Goal: Communication & Community: Participate in discussion

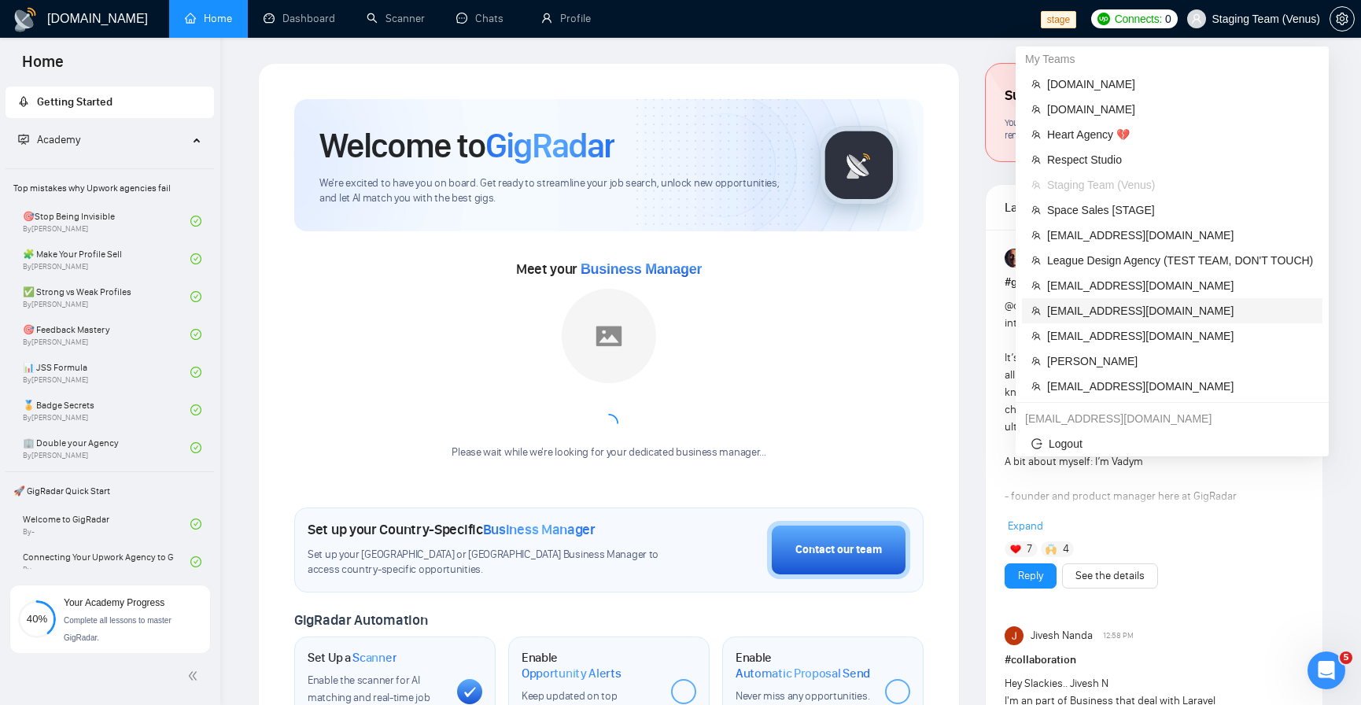
click at [1066, 302] on span "[EMAIL_ADDRESS][DOMAIN_NAME]" at bounding box center [1180, 310] width 266 height 17
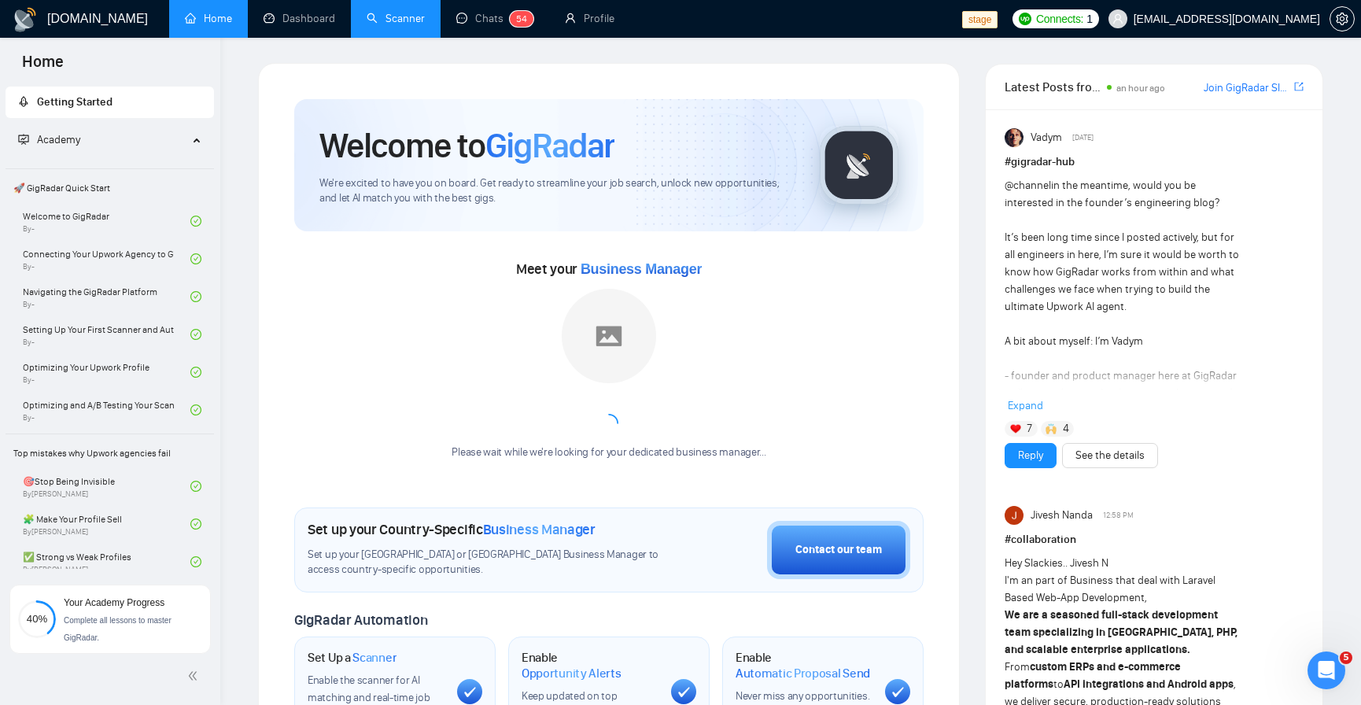
click at [384, 17] on link "Scanner" at bounding box center [396, 18] width 58 height 13
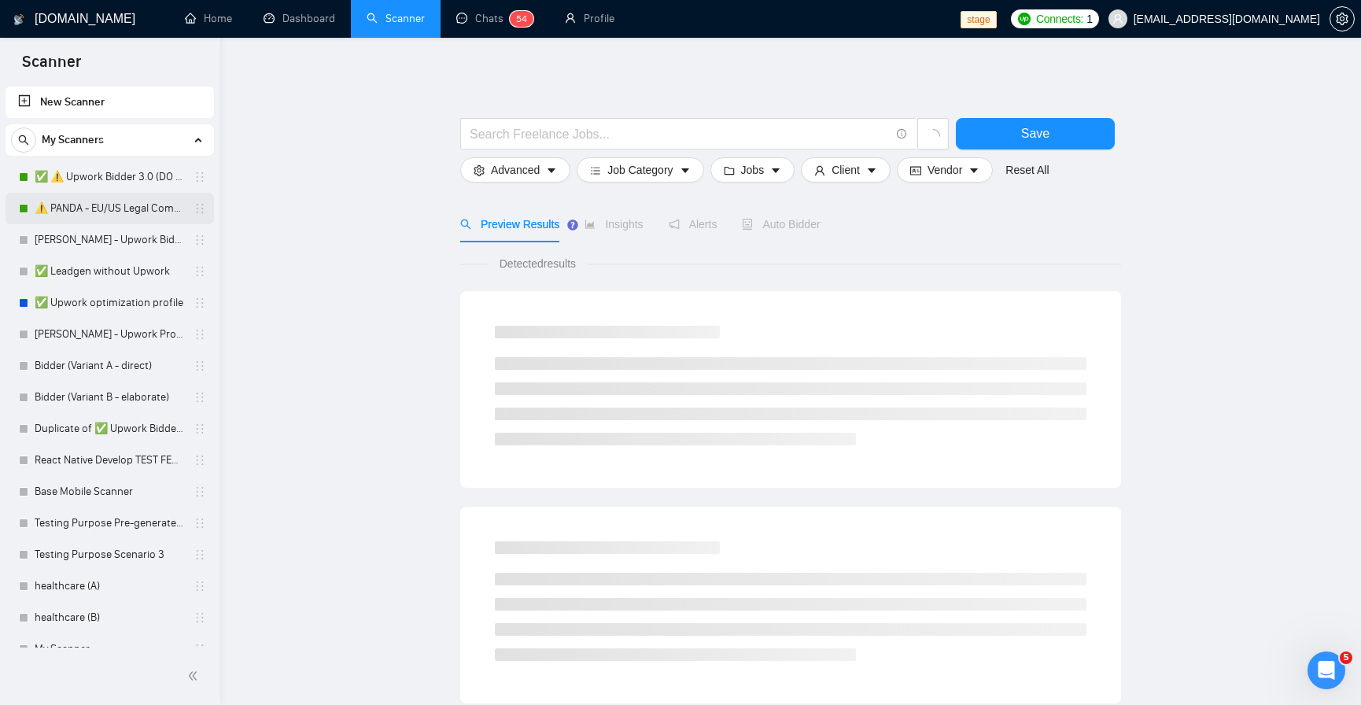
click at [83, 205] on link "⚠️ PANDA - EU/US Legal Companies (DO NOT TOUCH)" at bounding box center [109, 208] width 149 height 31
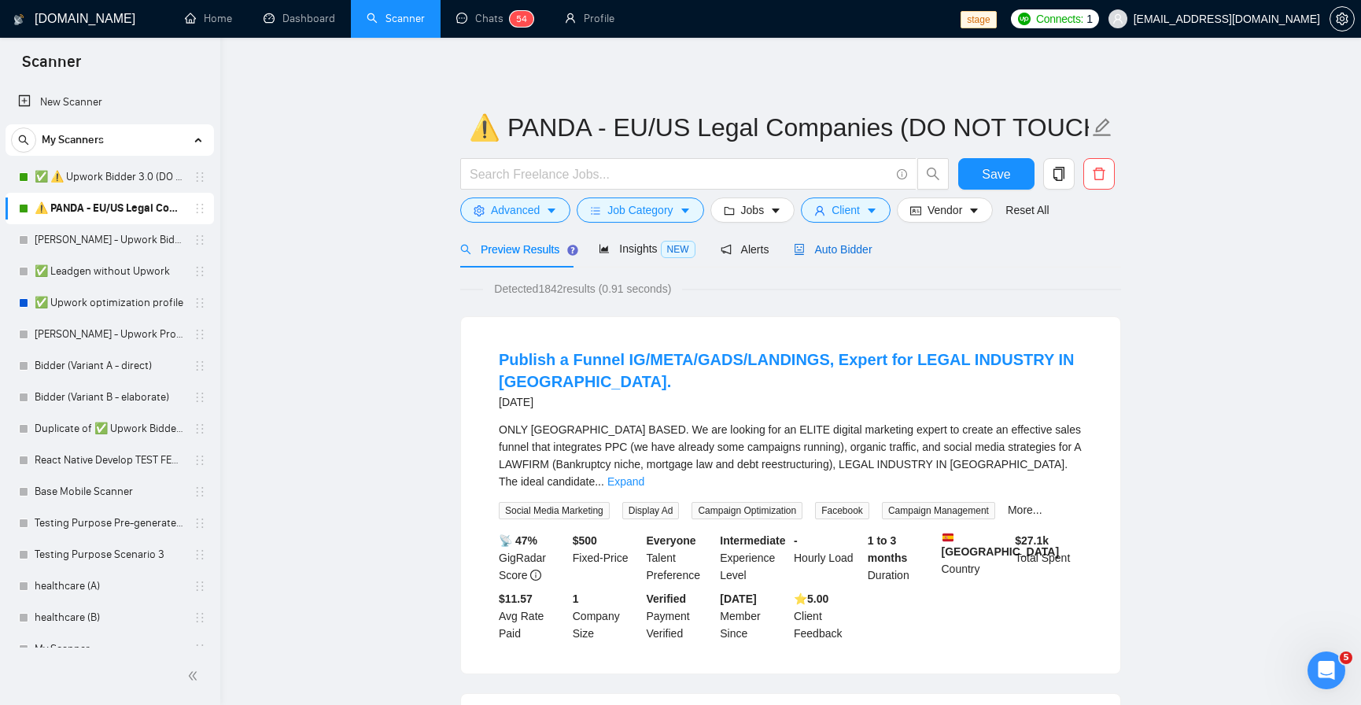
click at [867, 248] on span "Auto Bidder" at bounding box center [833, 249] width 78 height 13
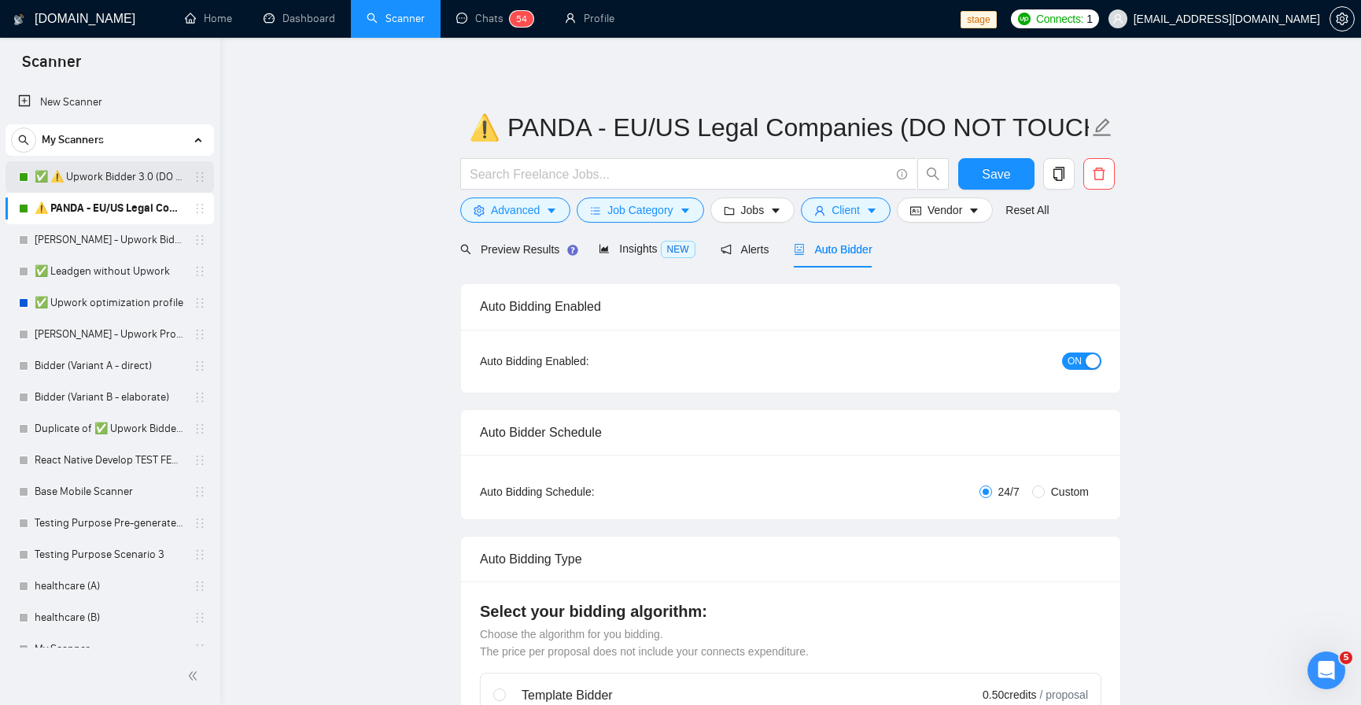
click at [79, 177] on link "✅ ⚠️ Upwork Bidder 3.0 (DO NOT TOUCH)" at bounding box center [109, 176] width 149 height 31
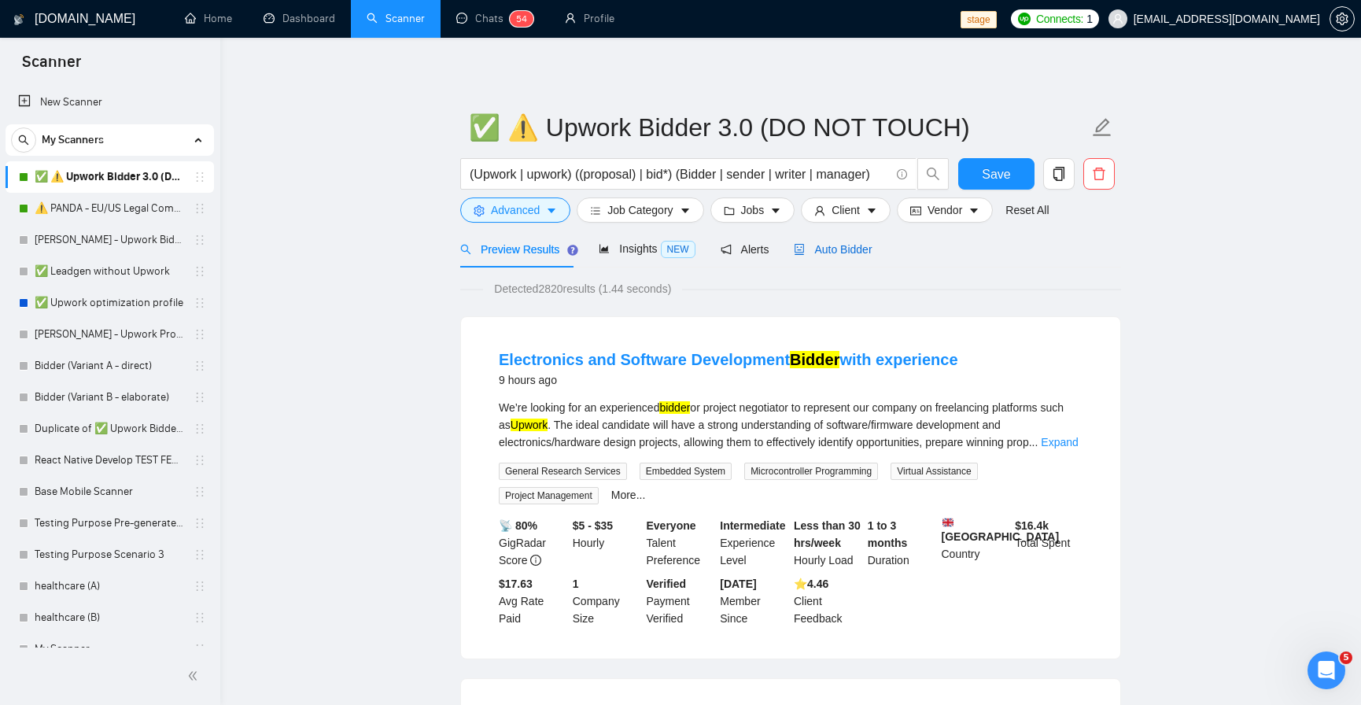
click at [860, 253] on span "Auto Bidder" at bounding box center [833, 249] width 78 height 13
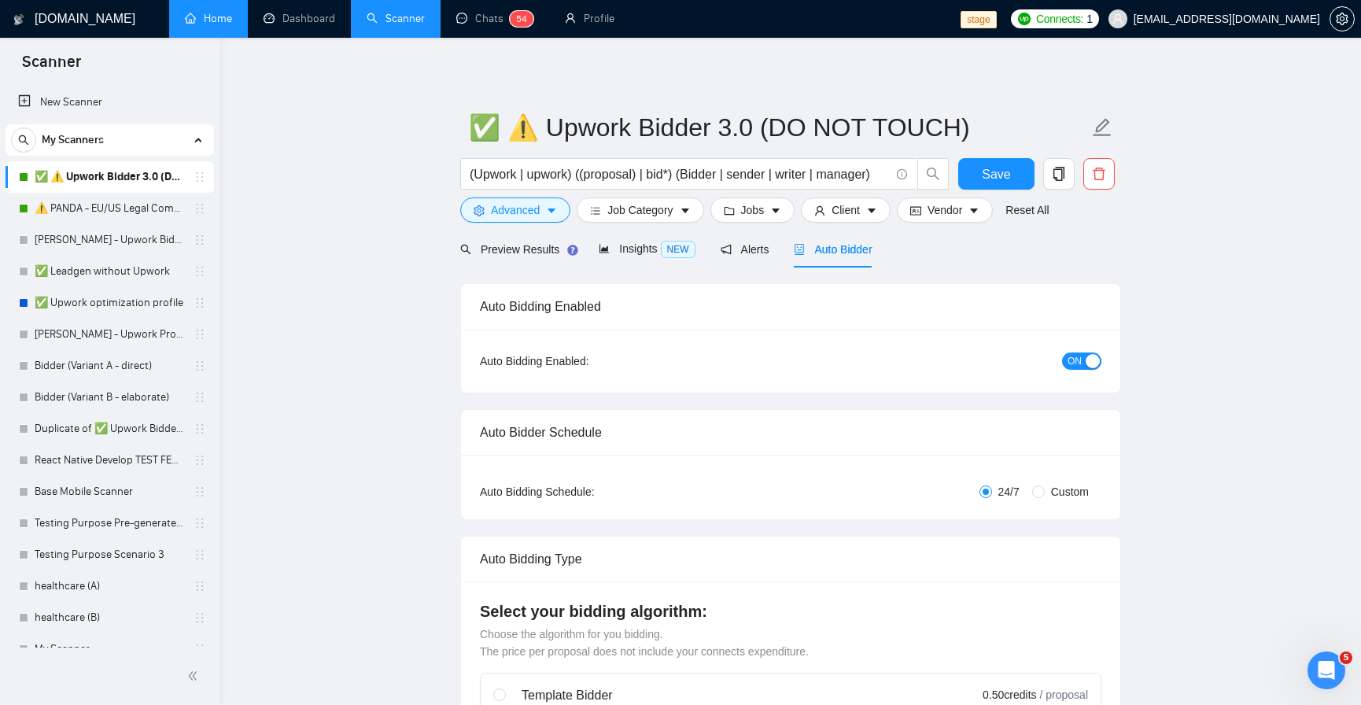
click at [202, 18] on link "Home" at bounding box center [208, 18] width 47 height 13
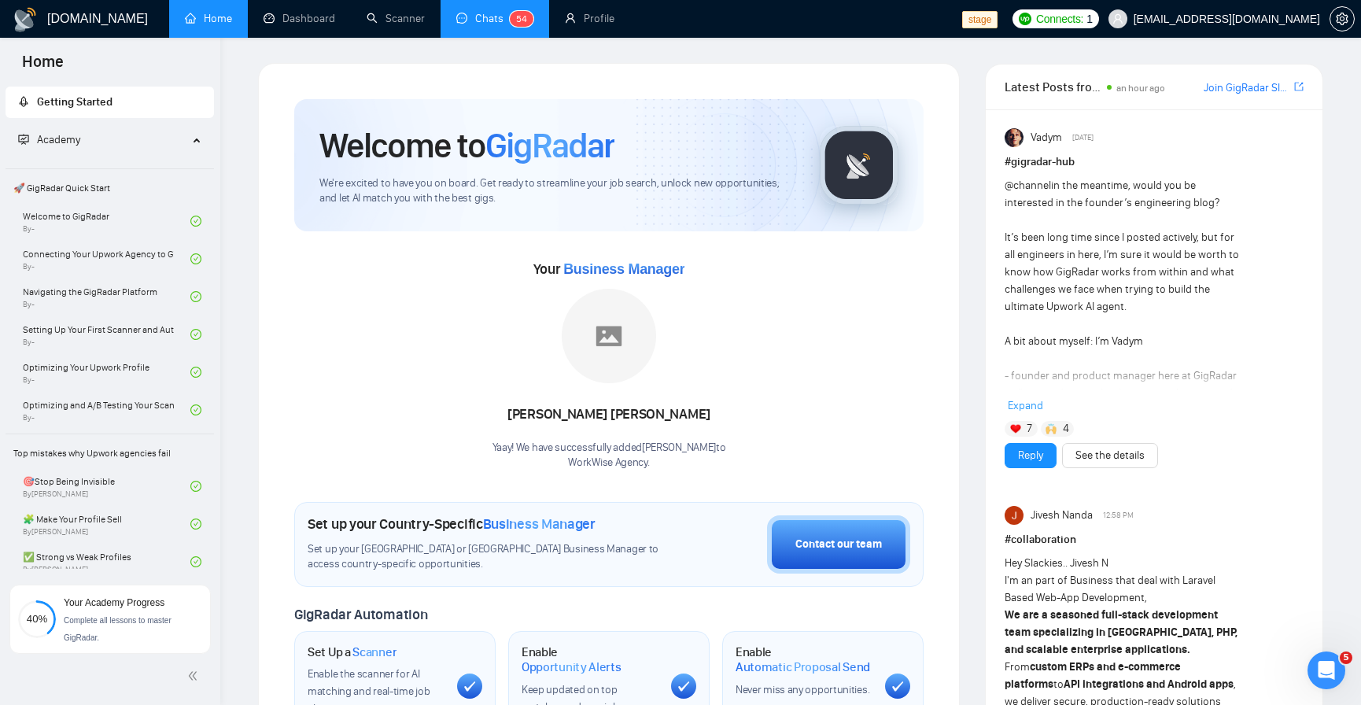
click at [510, 17] on sup "5 4" at bounding box center [522, 19] width 24 height 16
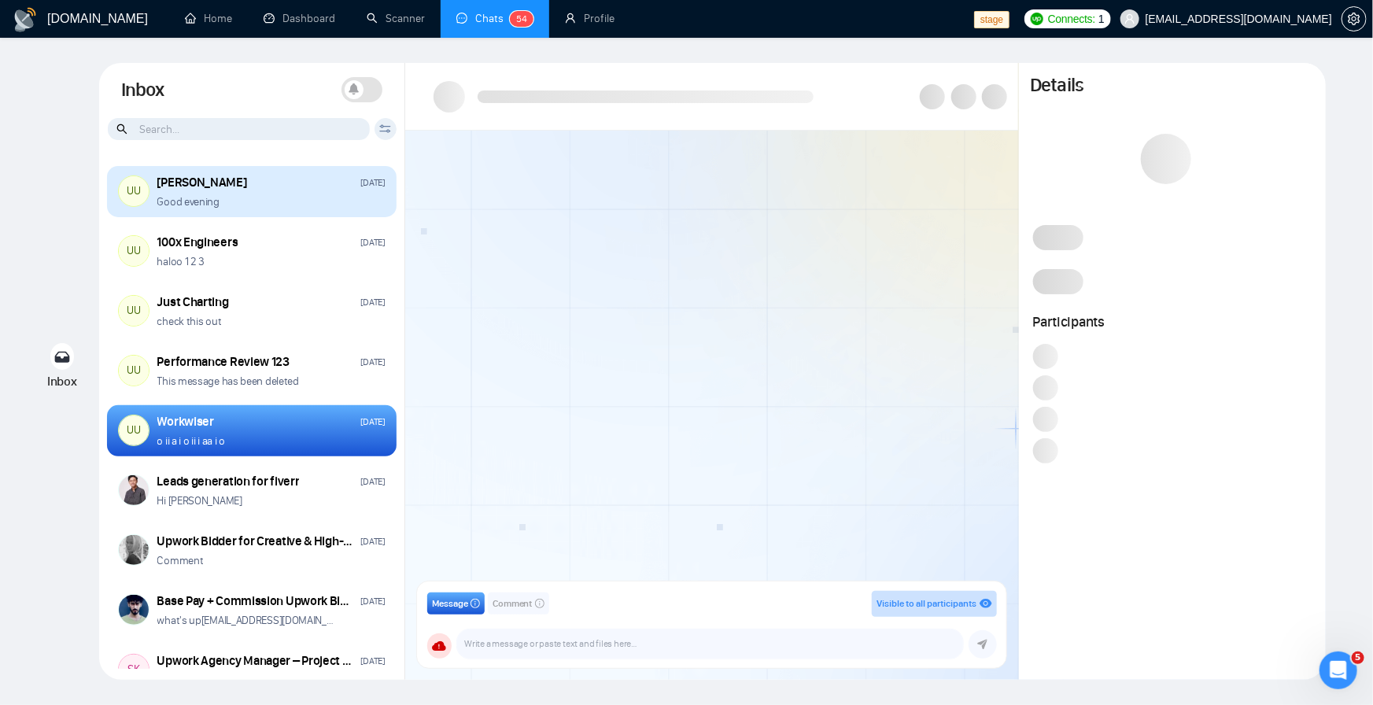
click at [260, 208] on div "UU Ari Sulistya Tuesday Good evening" at bounding box center [251, 192] width 289 height 52
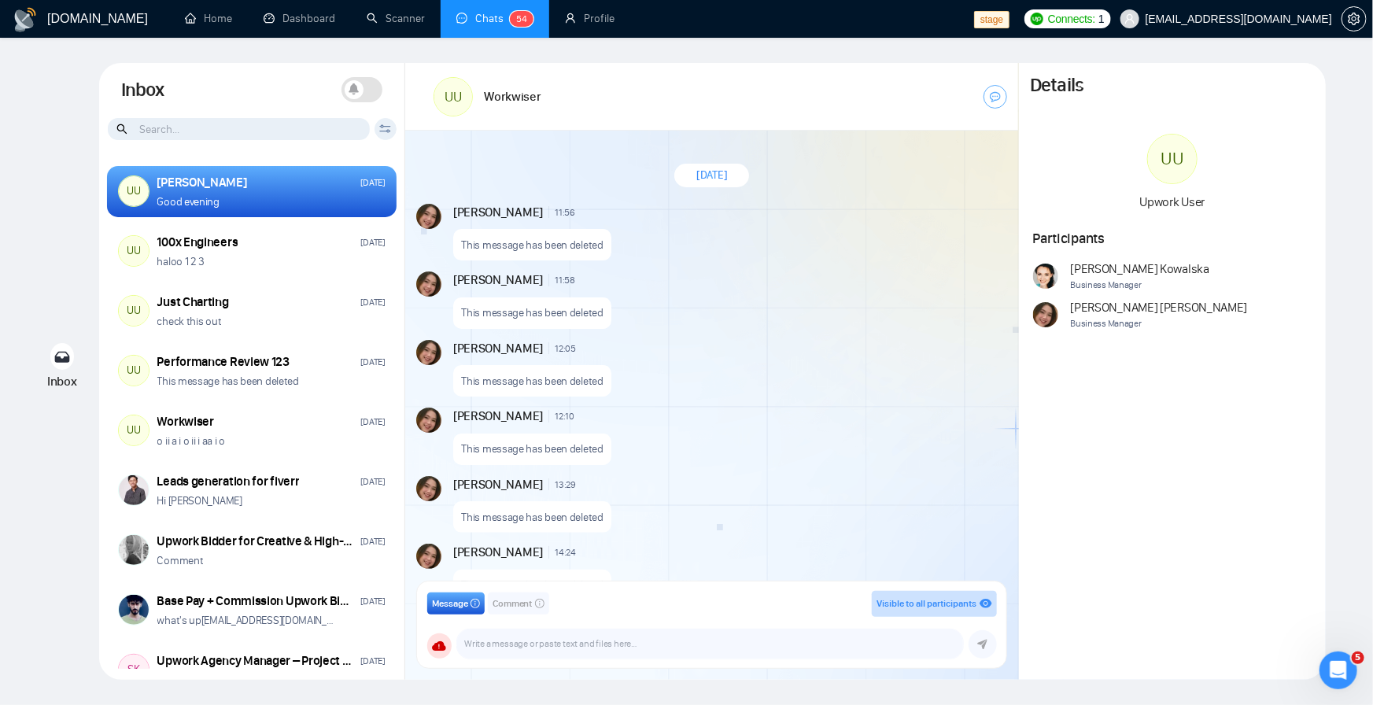
scroll to position [1149, 0]
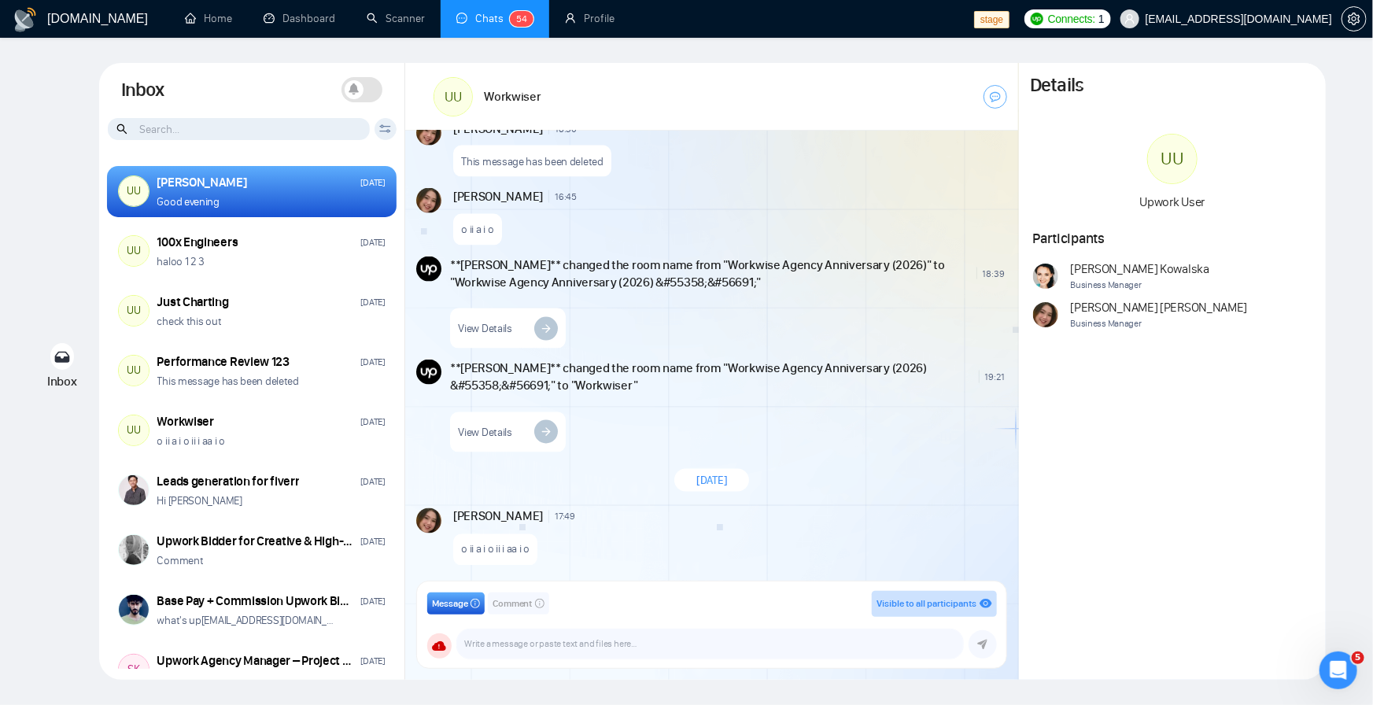
click at [721, 138] on div "This message has been deleted" at bounding box center [728, 158] width 551 height 40
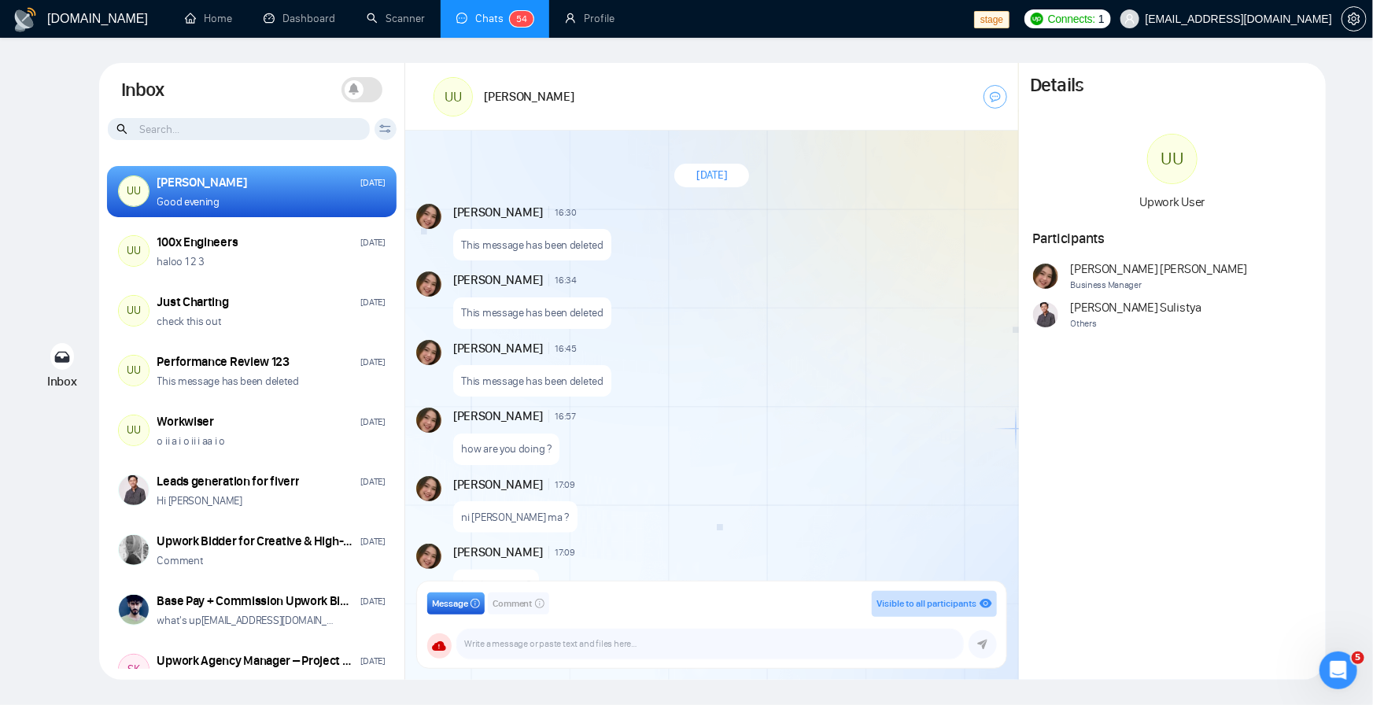
scroll to position [1215, 0]
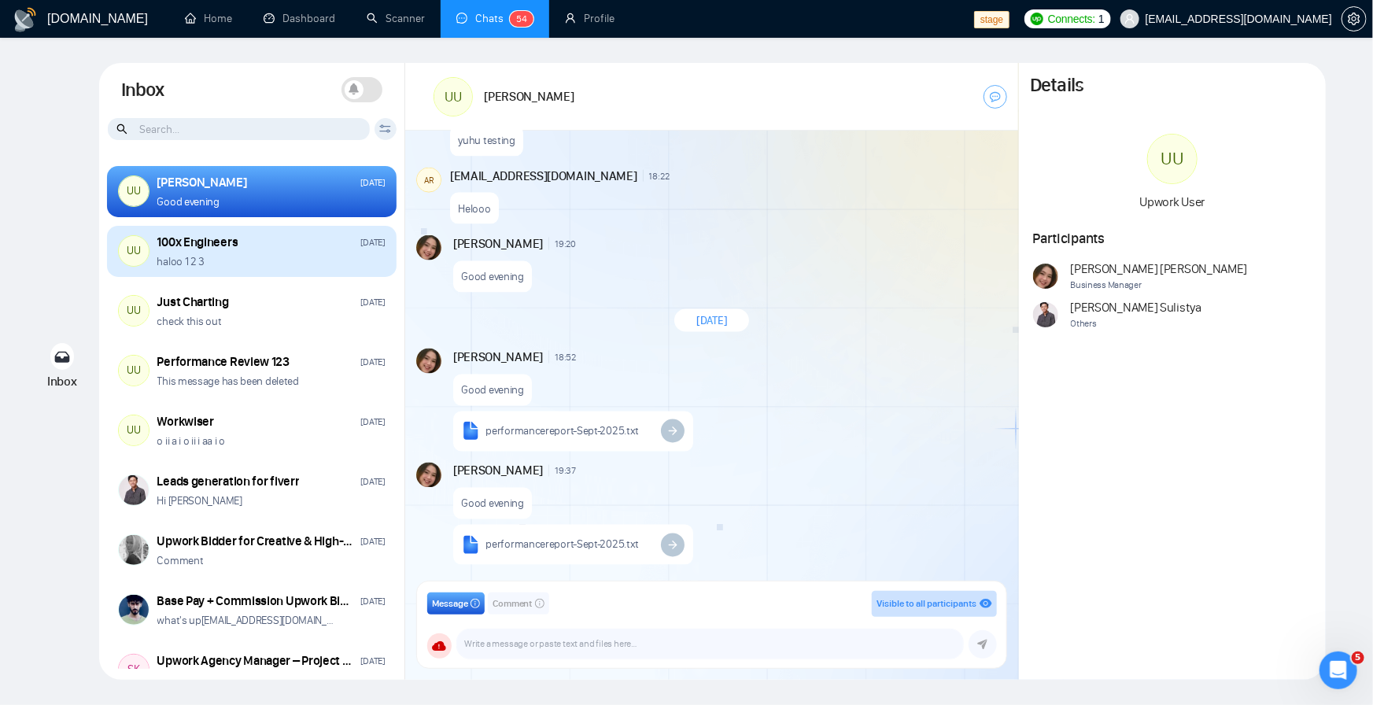
click at [255, 249] on div "100x Engineers Sep 26" at bounding box center [271, 242] width 228 height 17
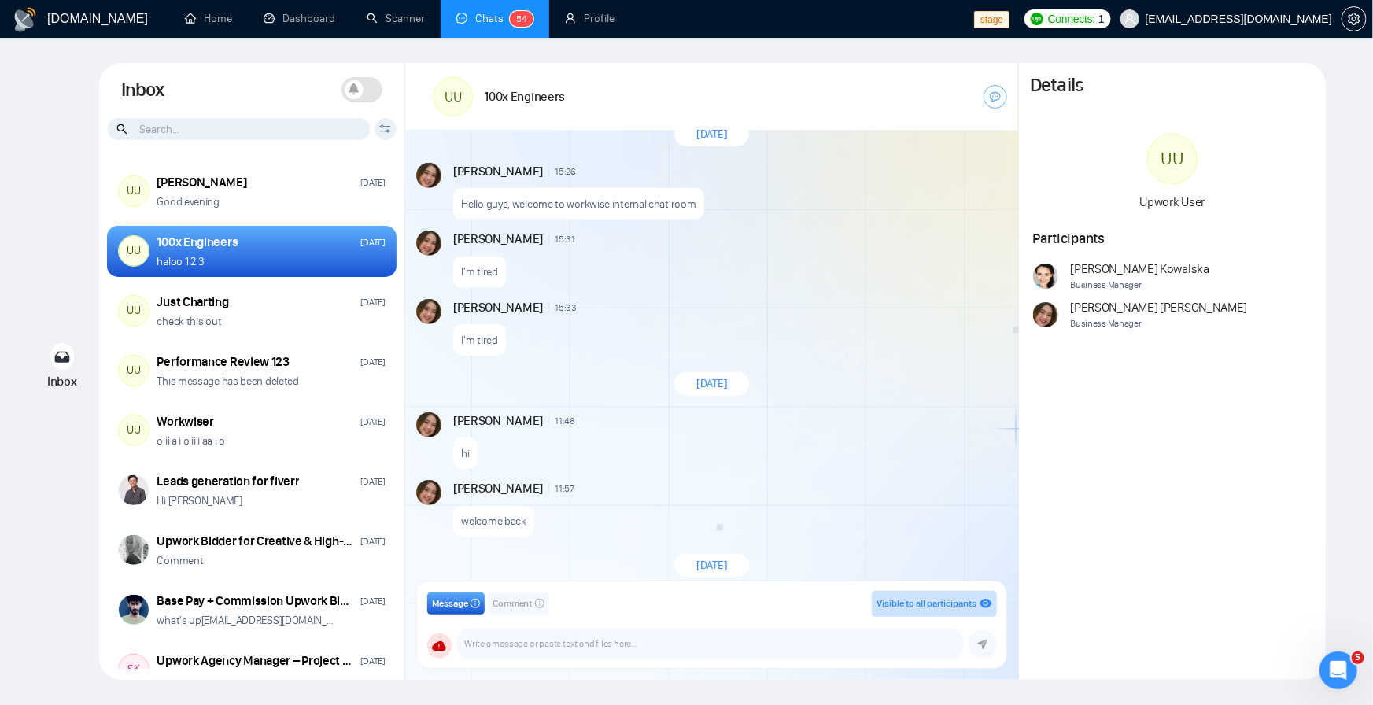
scroll to position [1259, 0]
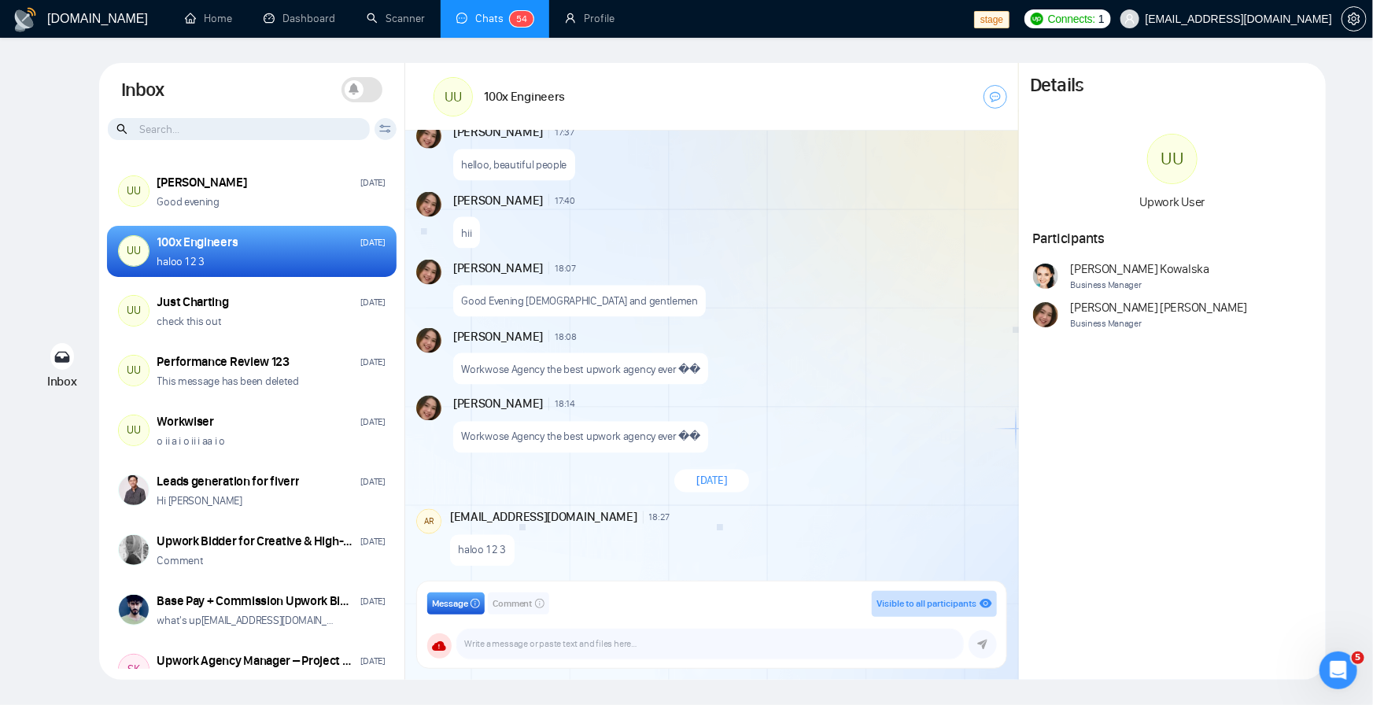
click at [536, 601] on icon "info-circle" at bounding box center [539, 603] width 9 height 9
click at [440, 607] on span "Message" at bounding box center [450, 603] width 36 height 15
click at [521, 611] on button "Comment" at bounding box center [518, 603] width 61 height 22
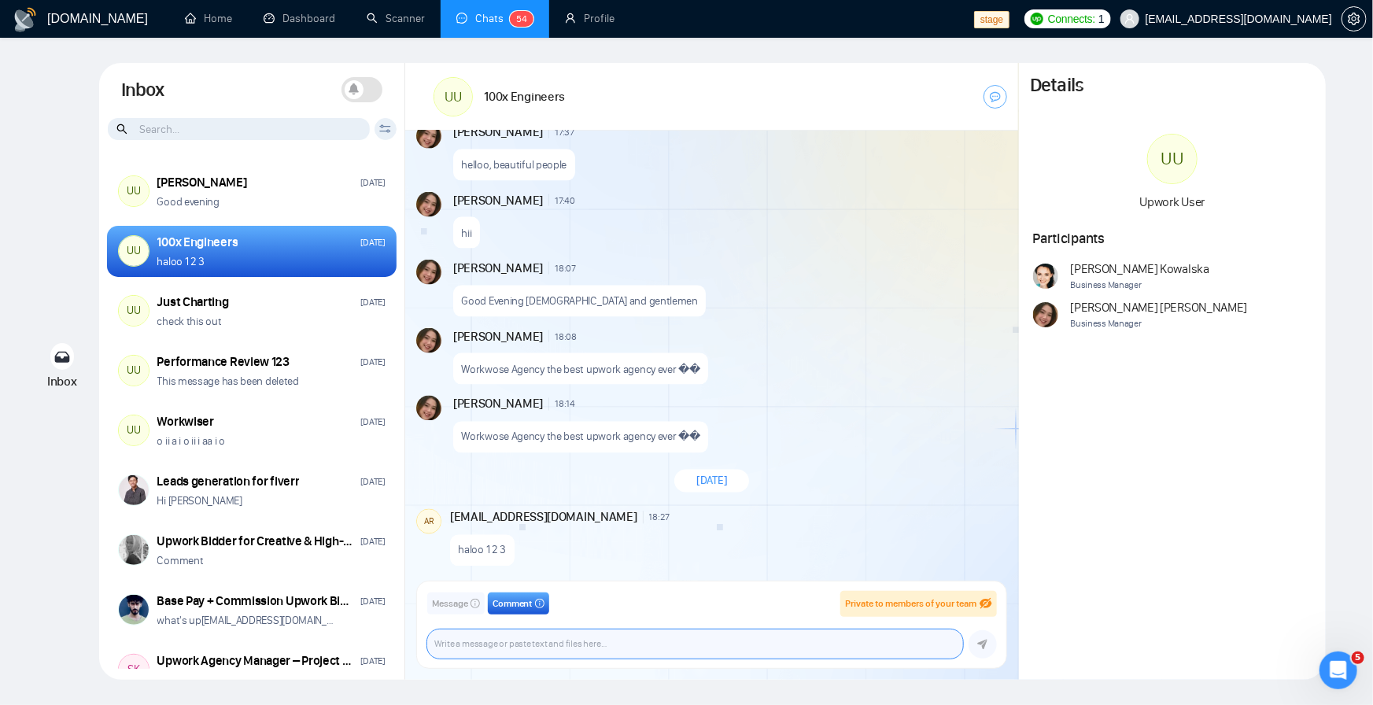
click at [525, 654] on textarea at bounding box center [695, 643] width 536 height 29
type textarea "yuhu"
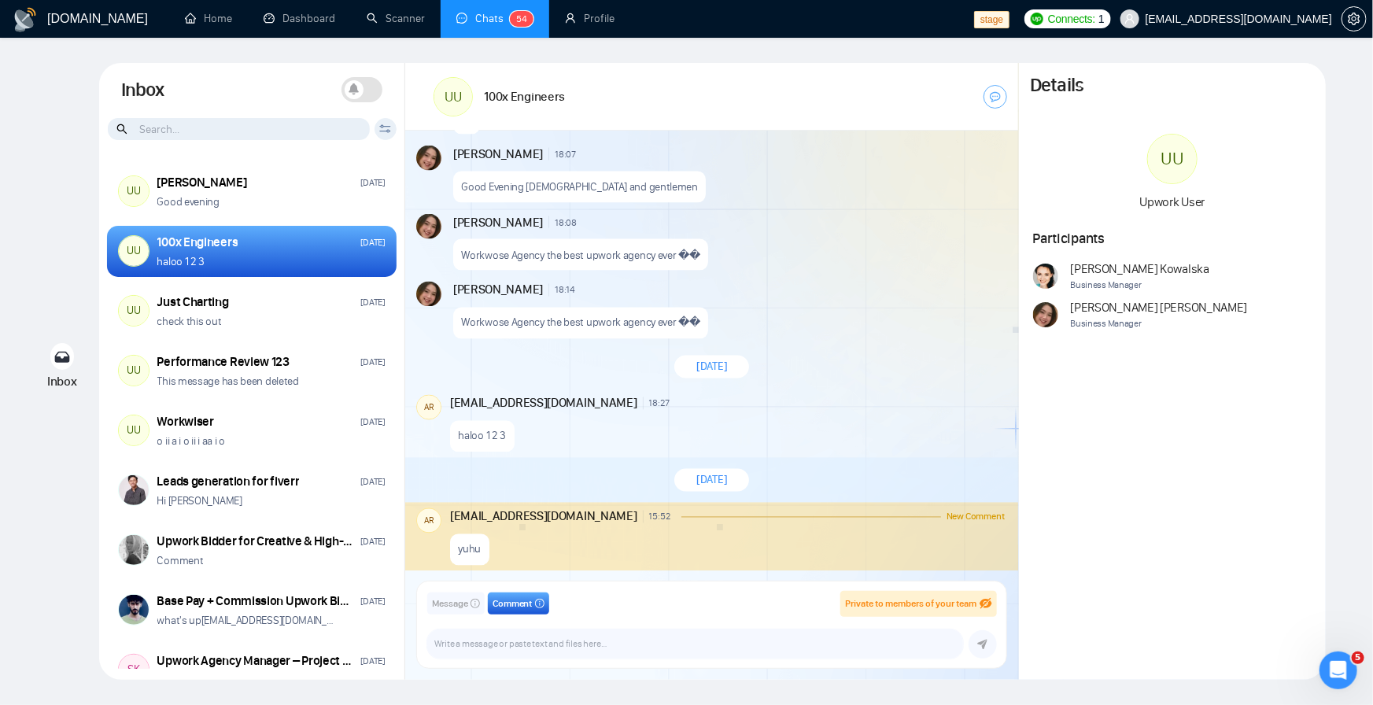
click at [808, 470] on div "Today" at bounding box center [711, 481] width 613 height 46
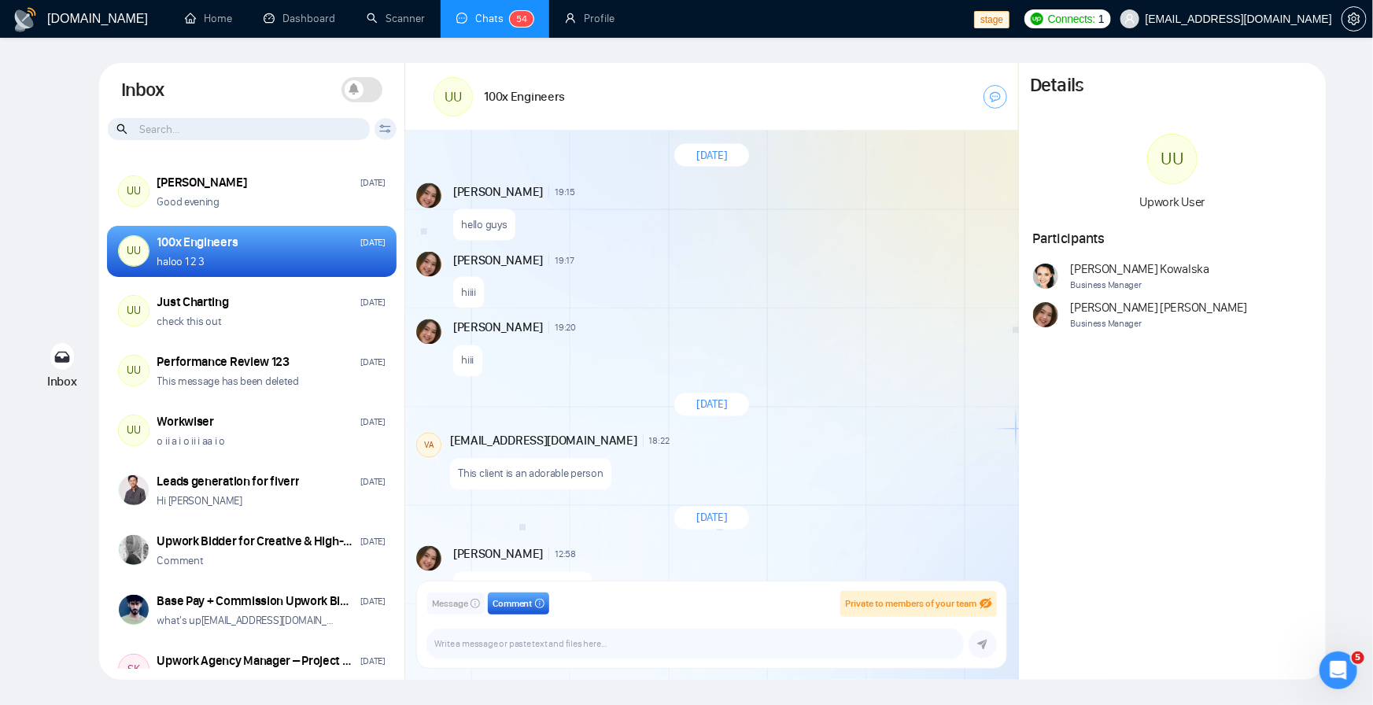
scroll to position [2973, 0]
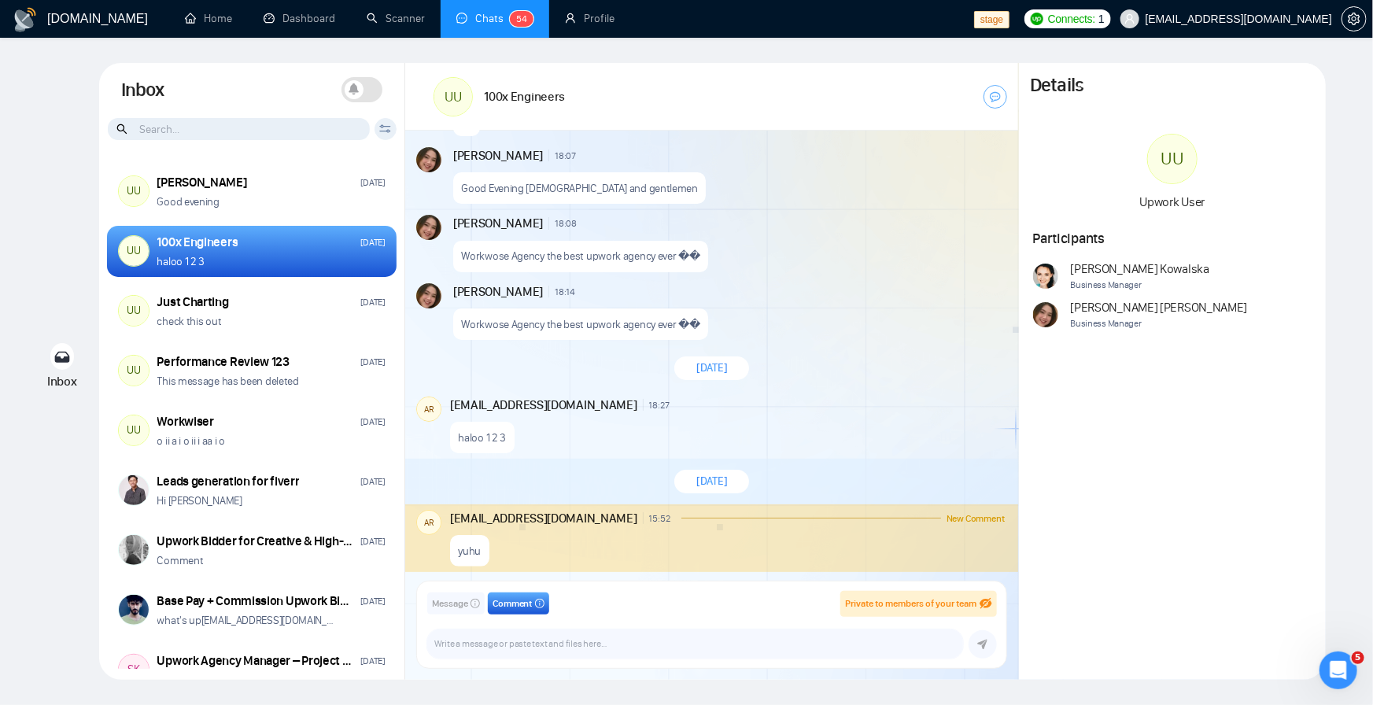
click at [252, 252] on div "100x Engineers Sep 26 haloo 1 2 3" at bounding box center [271, 251] width 228 height 35
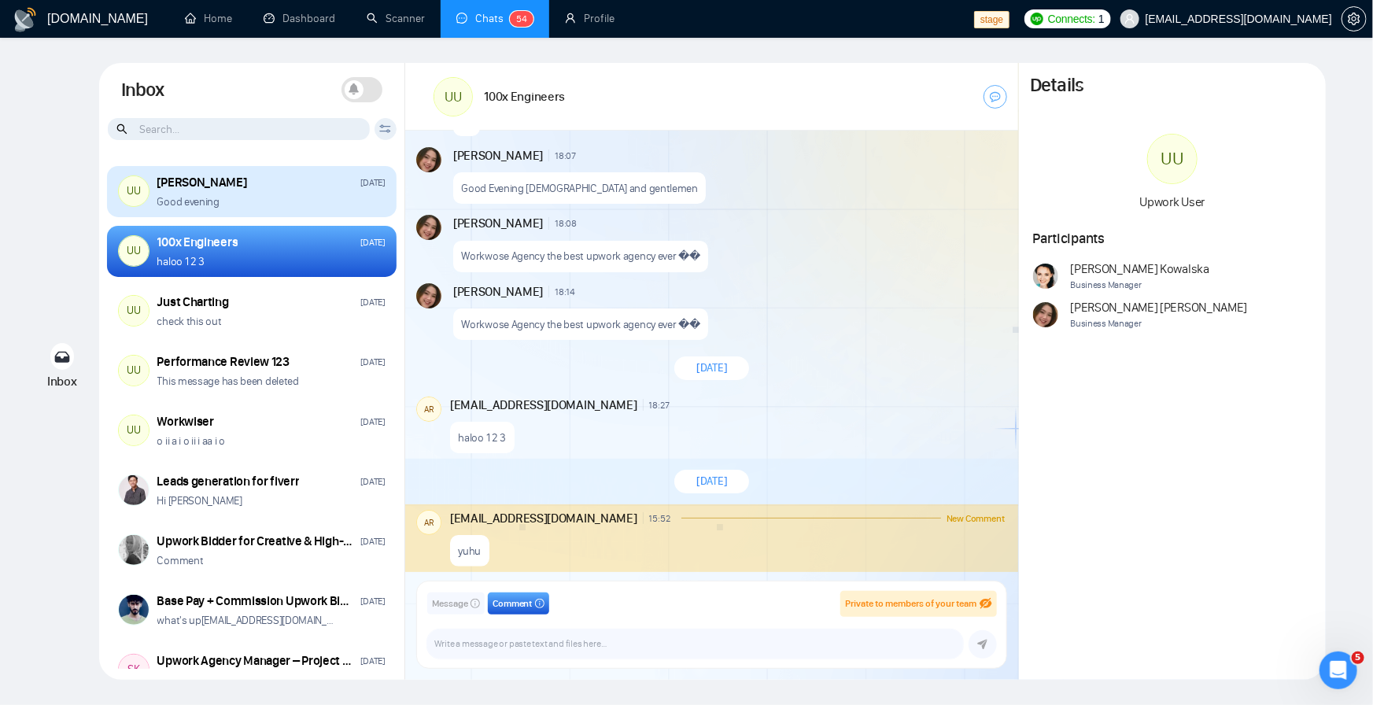
click at [235, 199] on div "Good evening" at bounding box center [271, 201] width 228 height 15
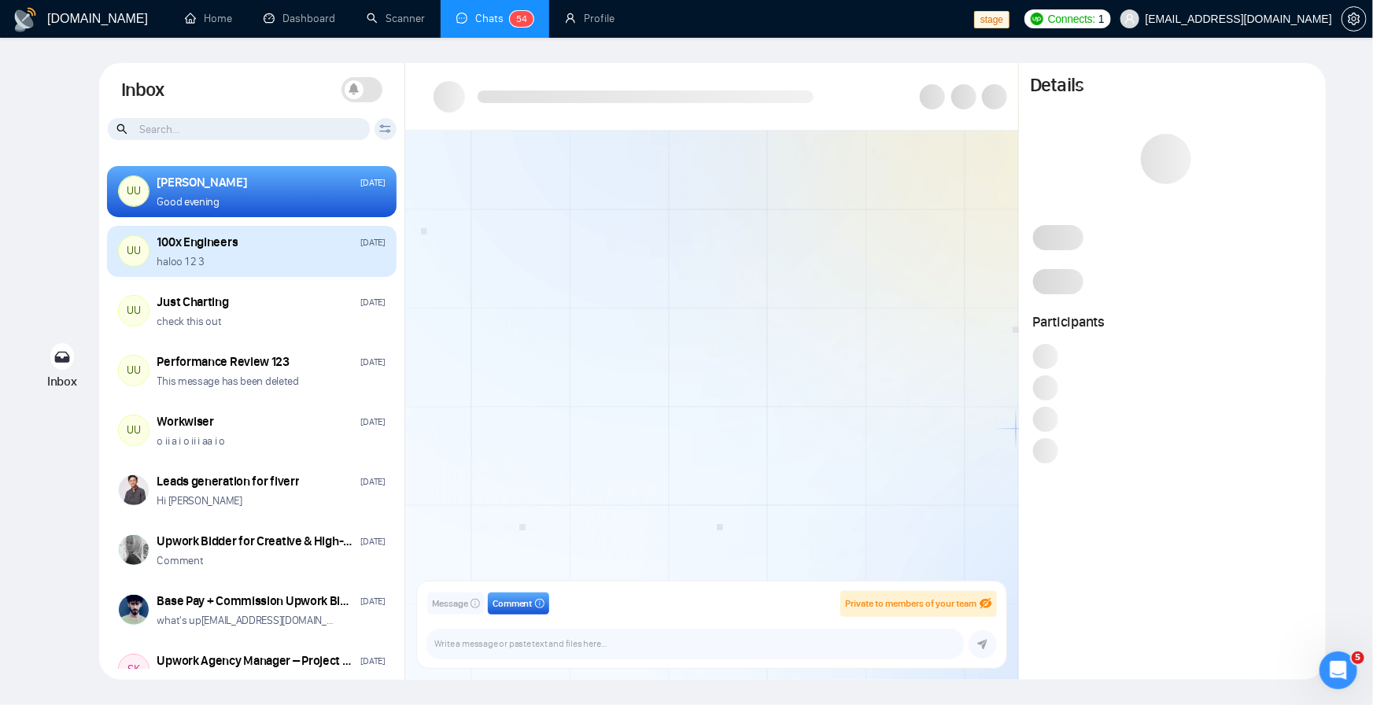
click at [234, 237] on div "100x Engineers" at bounding box center [197, 242] width 81 height 17
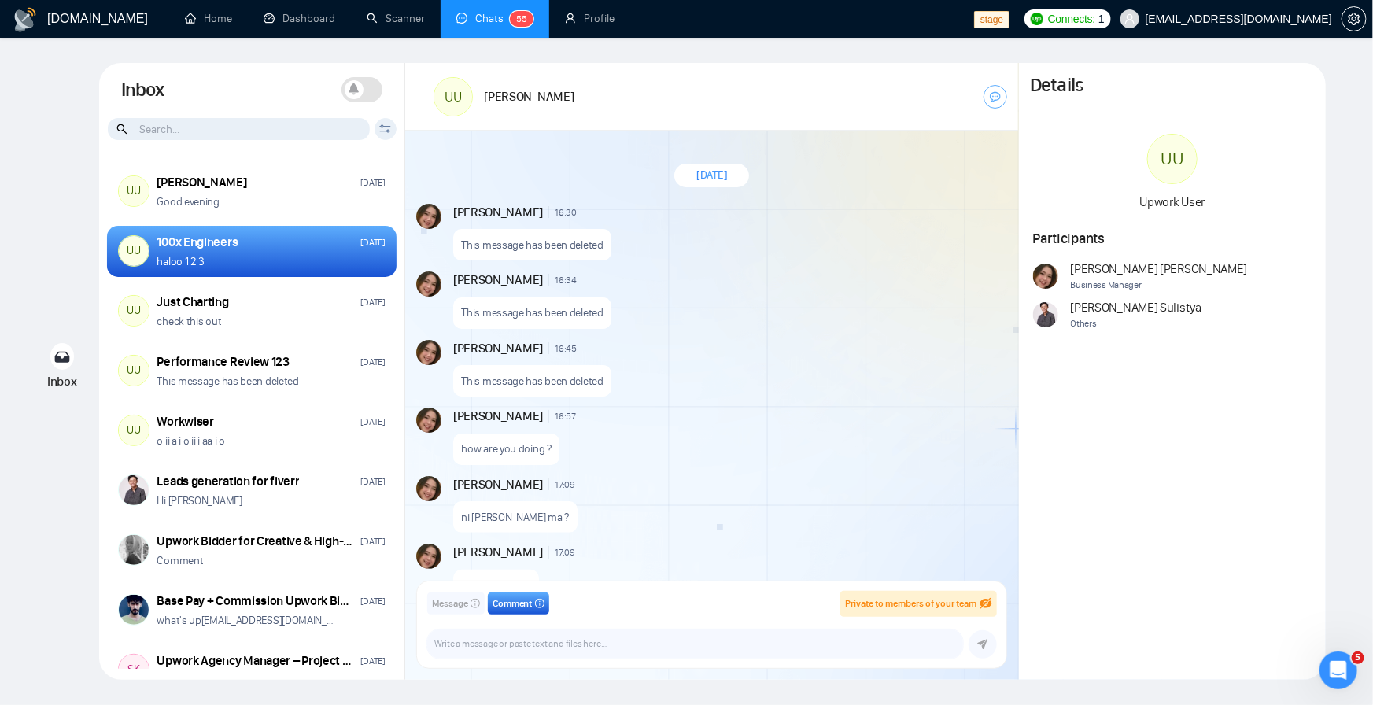
scroll to position [1215, 0]
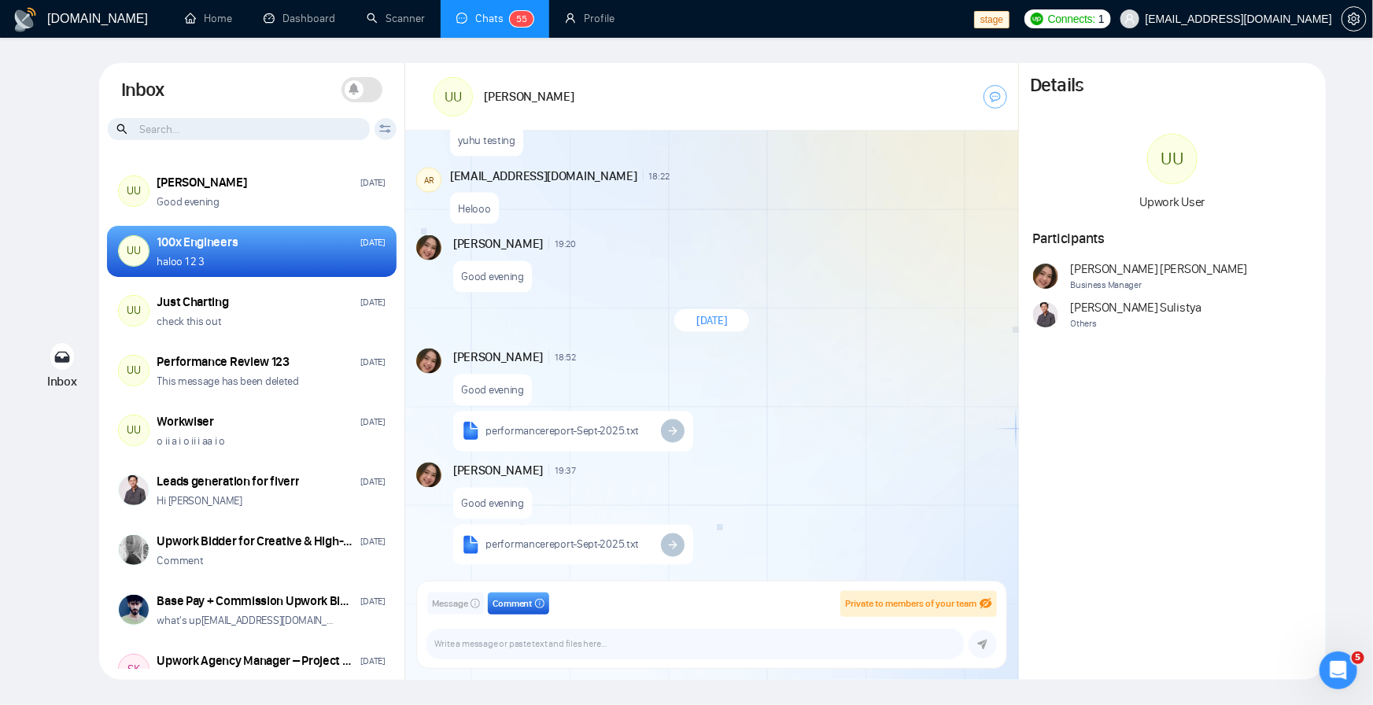
click at [452, 595] on button "Message" at bounding box center [455, 603] width 57 height 22
click at [507, 599] on span "Comment" at bounding box center [512, 603] width 40 height 15
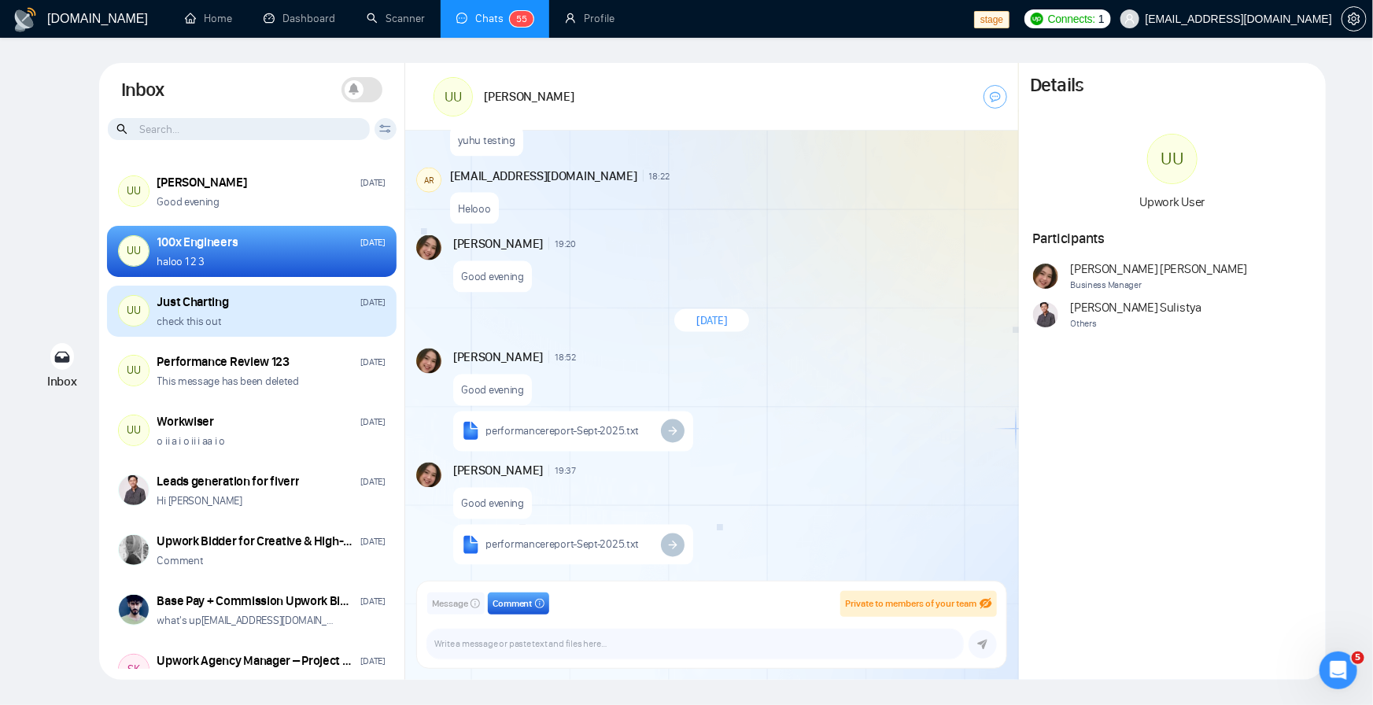
click at [239, 308] on div "Just Charting Sep 25" at bounding box center [271, 301] width 228 height 17
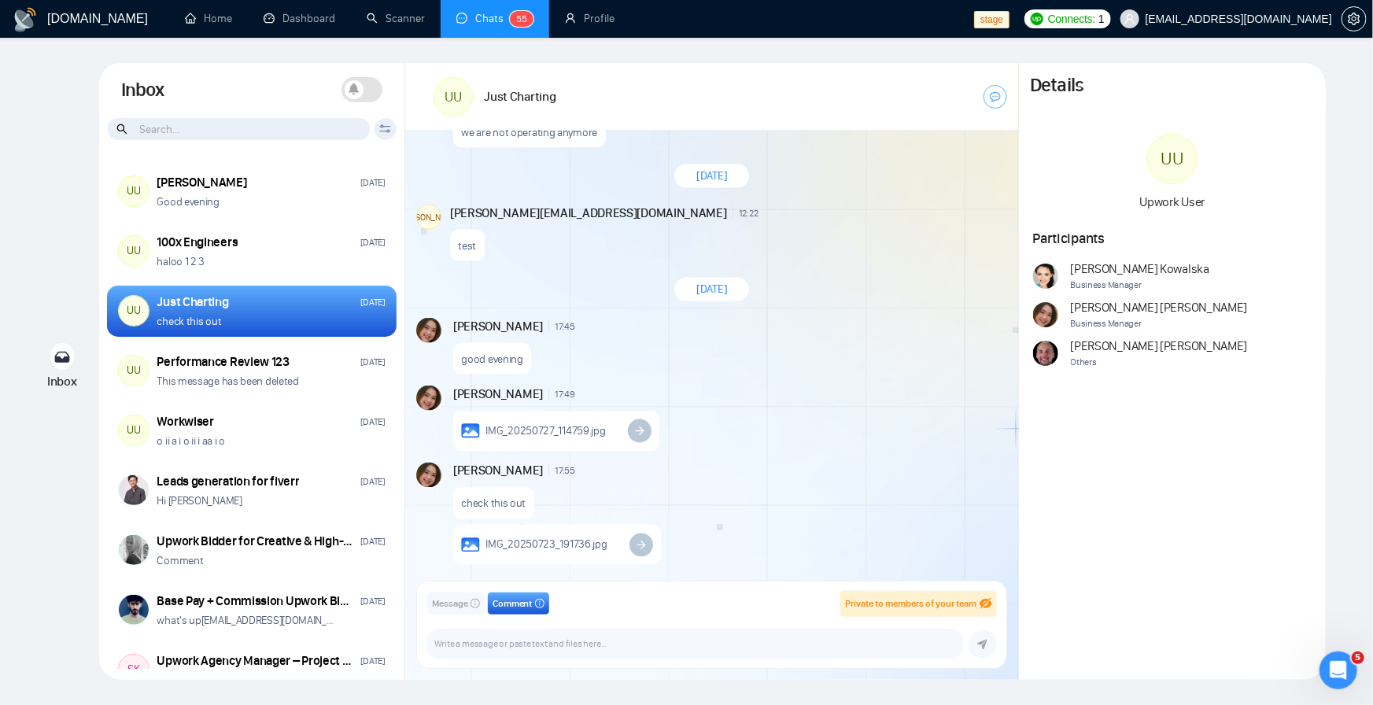
scroll to position [1223, 0]
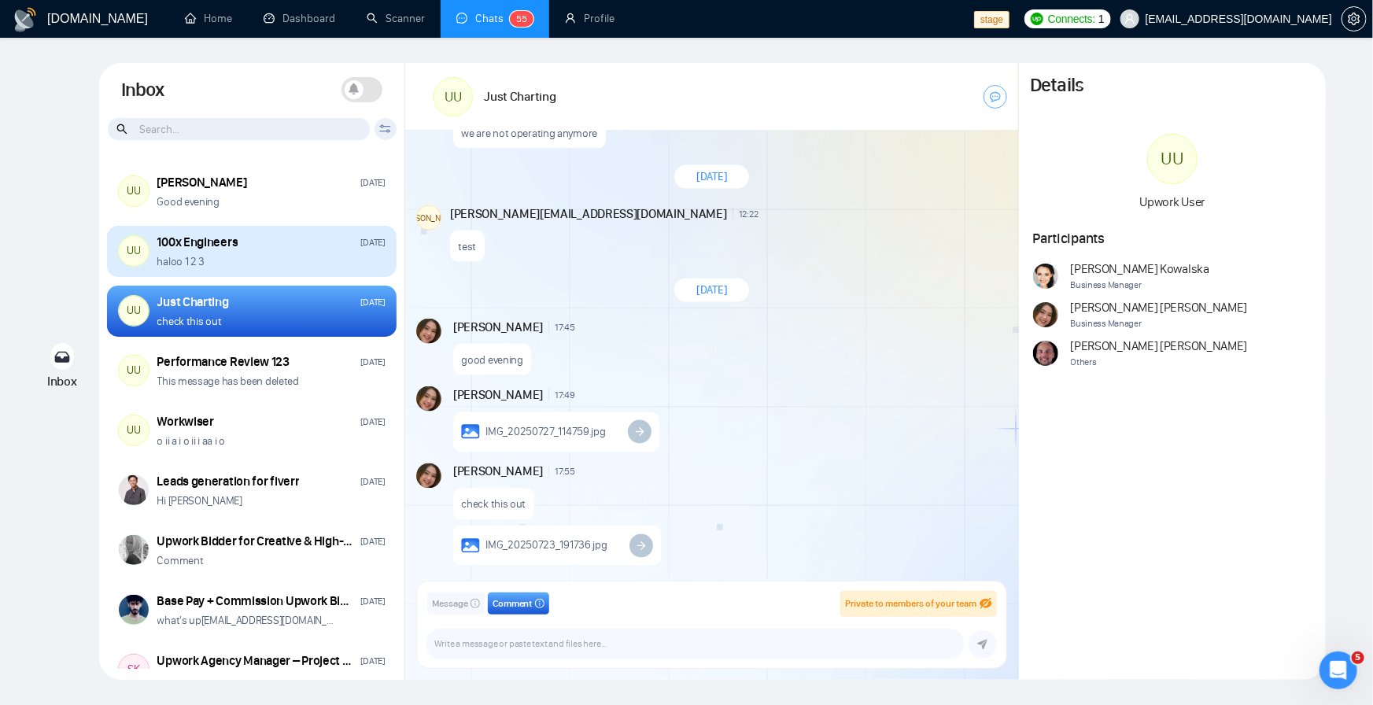
click at [193, 230] on div "UU 100x Engineers Sep 26 haloo 1 2 3" at bounding box center [251, 252] width 289 height 52
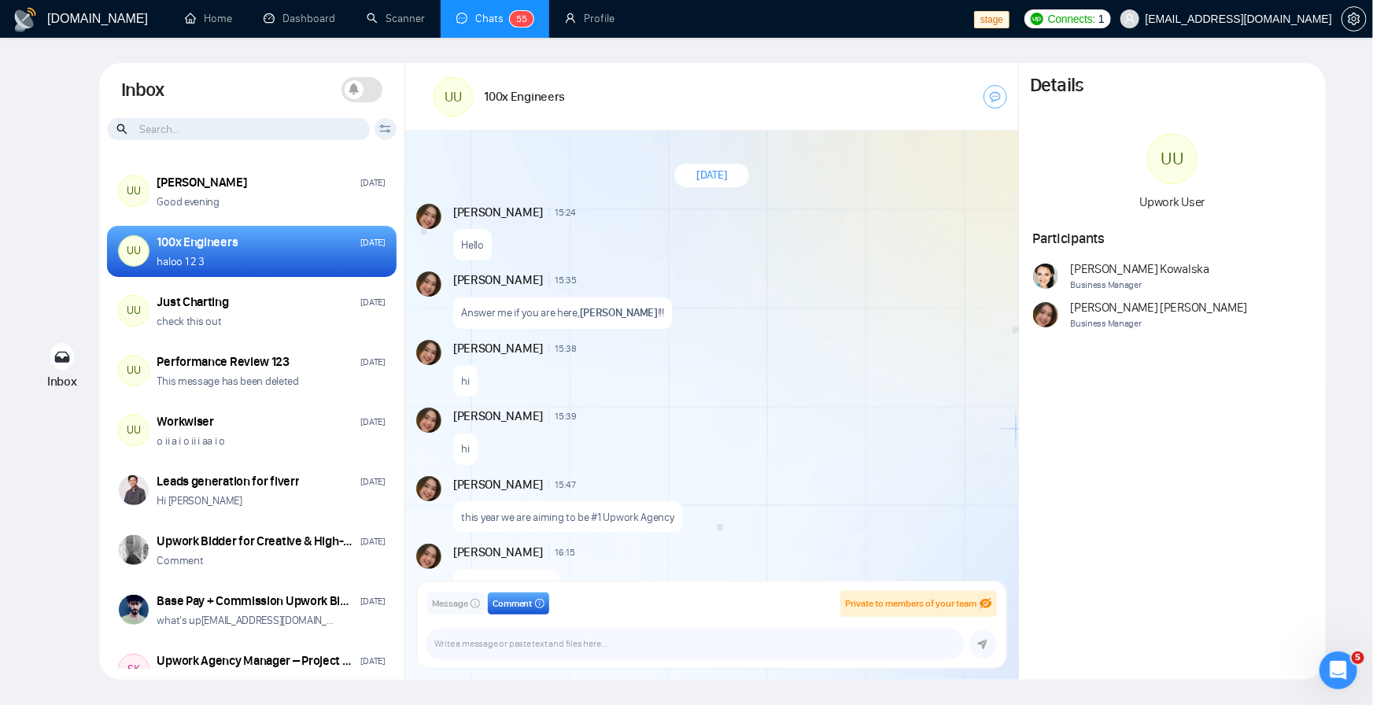
scroll to position [1410, 0]
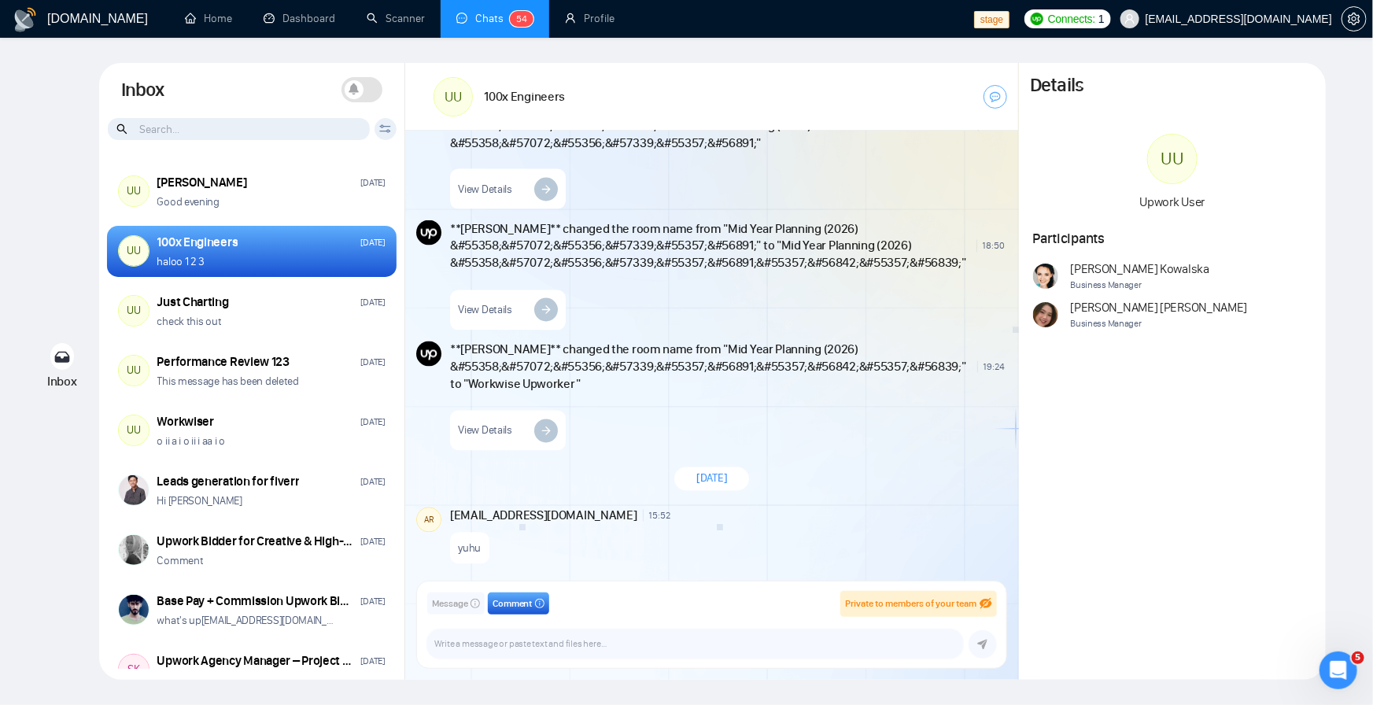
click at [544, 603] on icon "info-circle" at bounding box center [539, 603] width 9 height 9
click at [536, 603] on button "Comment" at bounding box center [518, 603] width 61 height 22
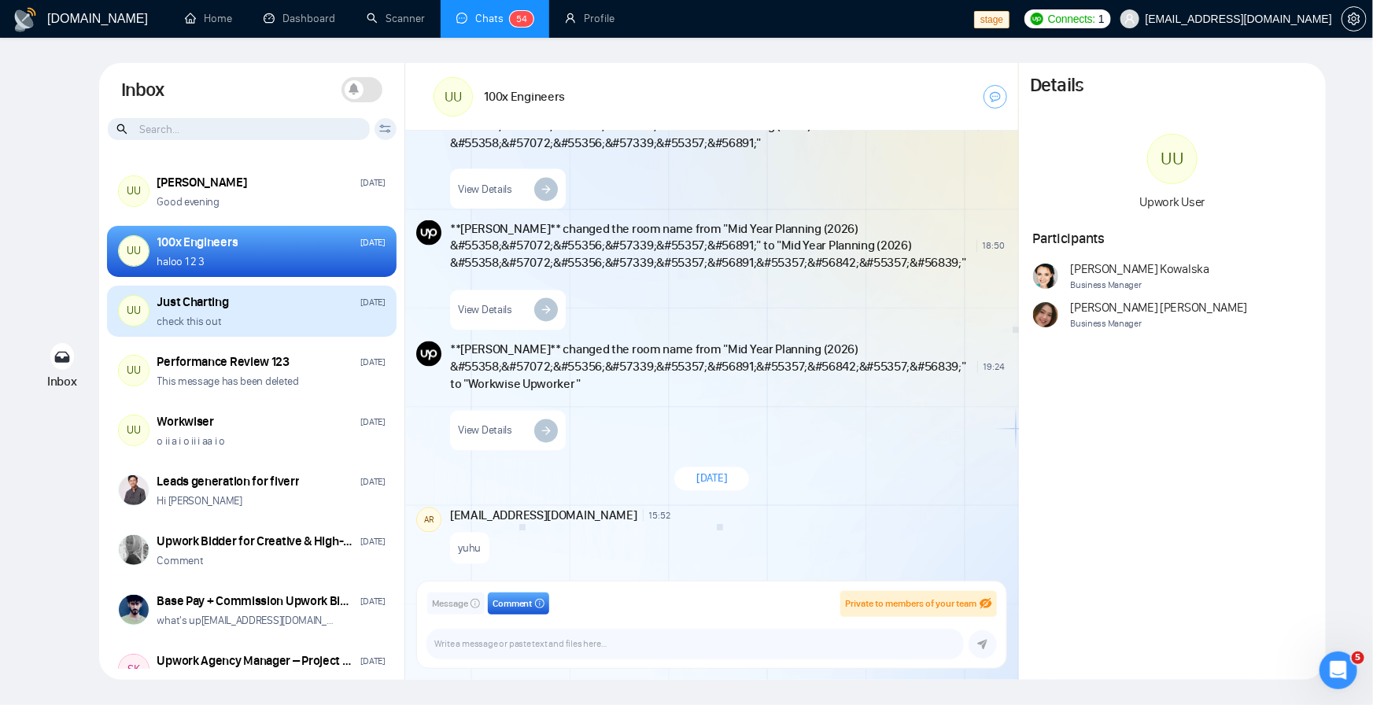
click at [273, 304] on div "Just Charting Sep 25" at bounding box center [271, 301] width 228 height 17
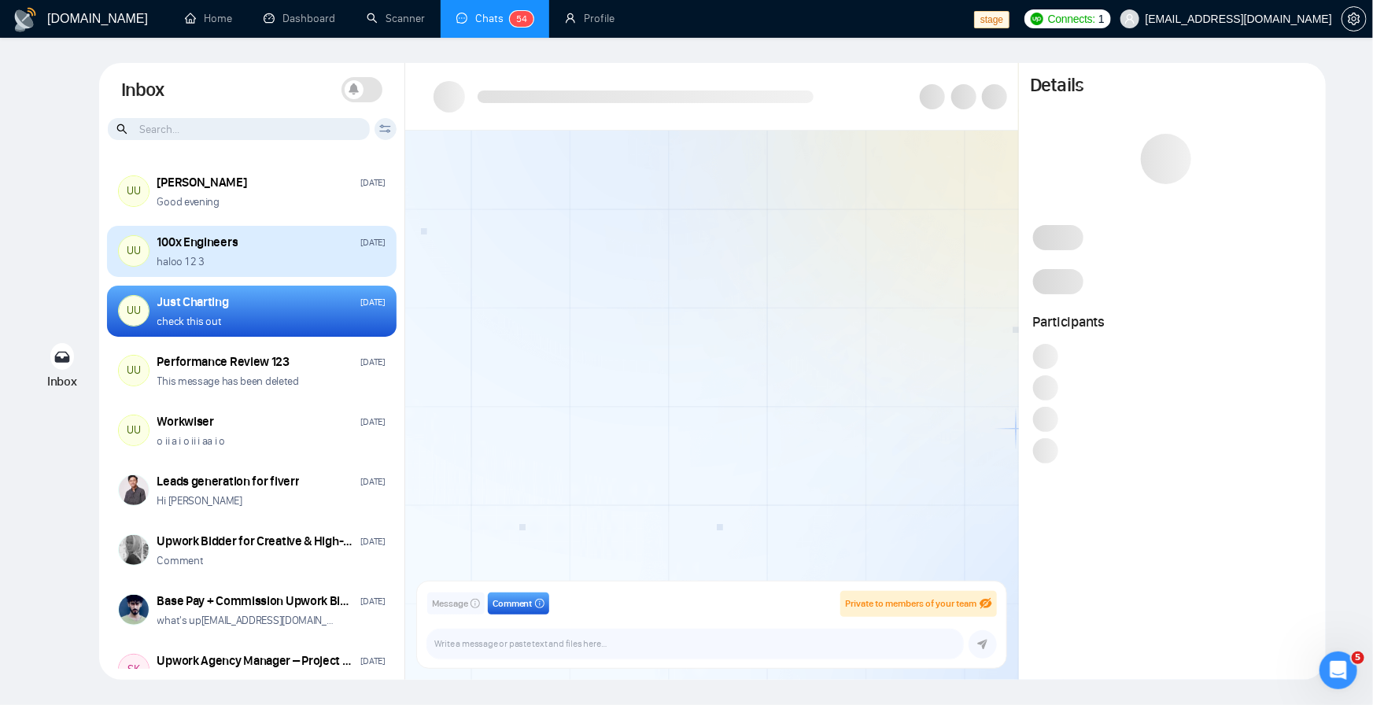
click at [260, 255] on div "haloo 1 2 3" at bounding box center [271, 261] width 228 height 15
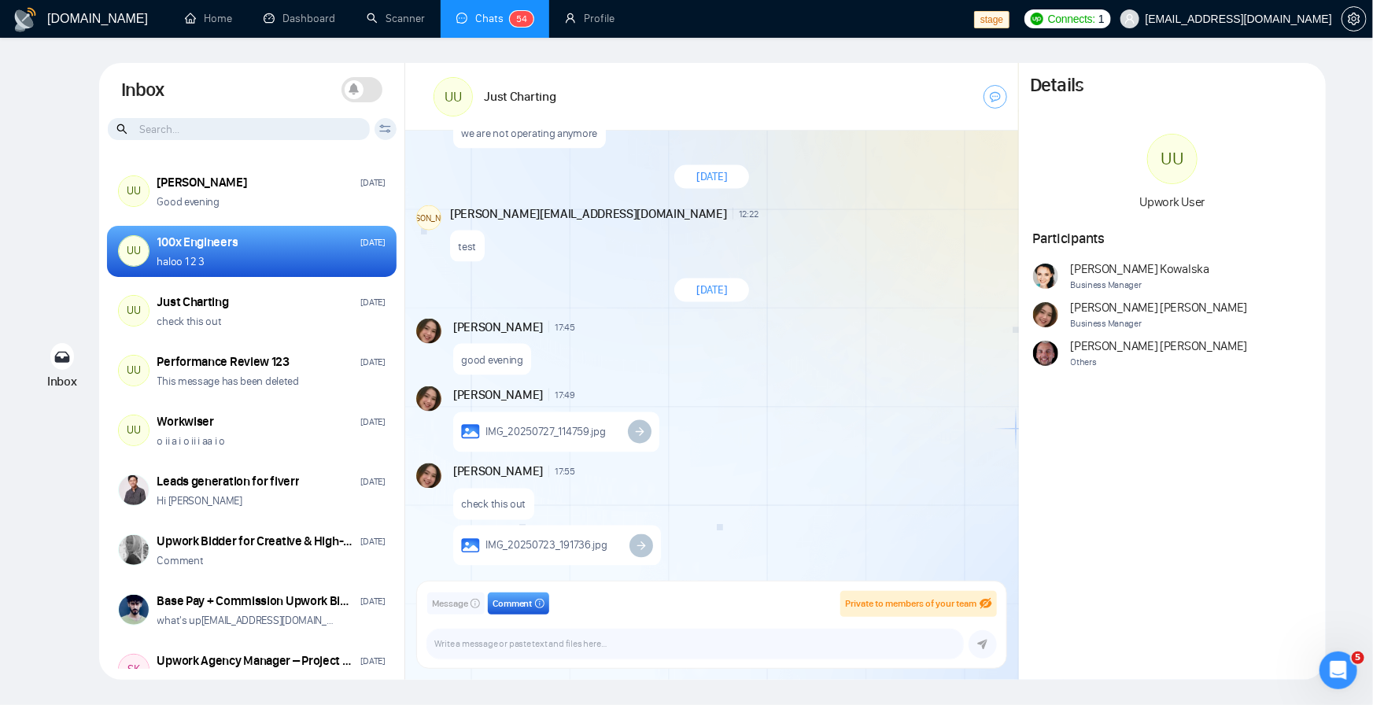
scroll to position [2818, 0]
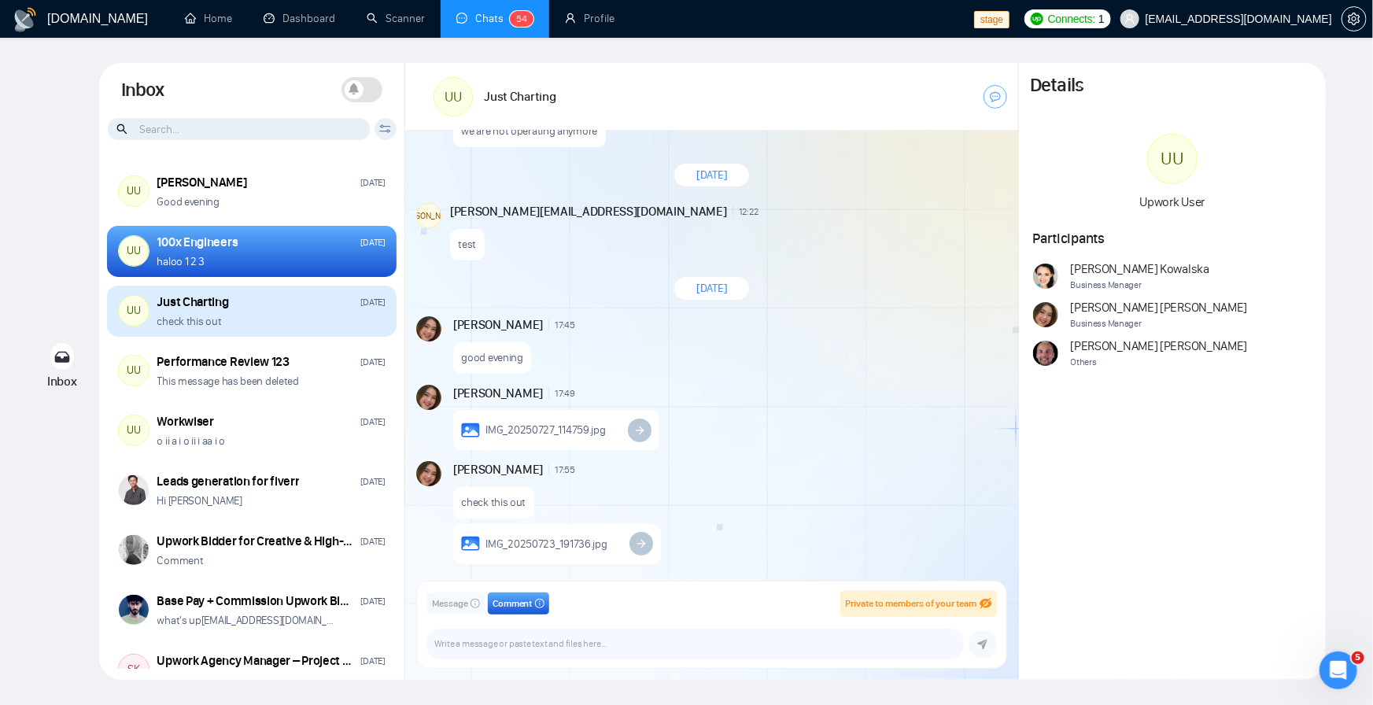
click at [300, 315] on div "check this out" at bounding box center [271, 321] width 228 height 15
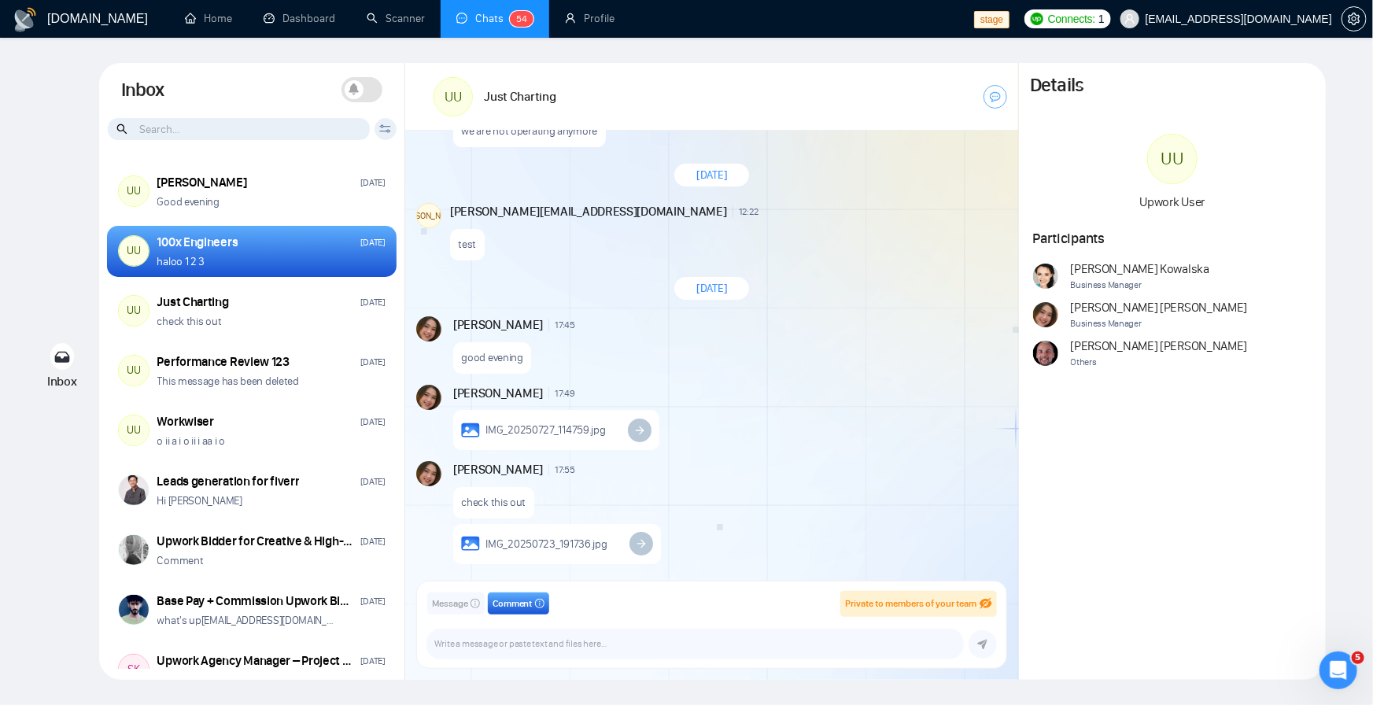
click at [234, 339] on div "UU Ari Sulistya Tuesday Good evening UU 100x Engineers Sep 26 haloo 1 2 3 UU Ju…" at bounding box center [252, 412] width 306 height 511
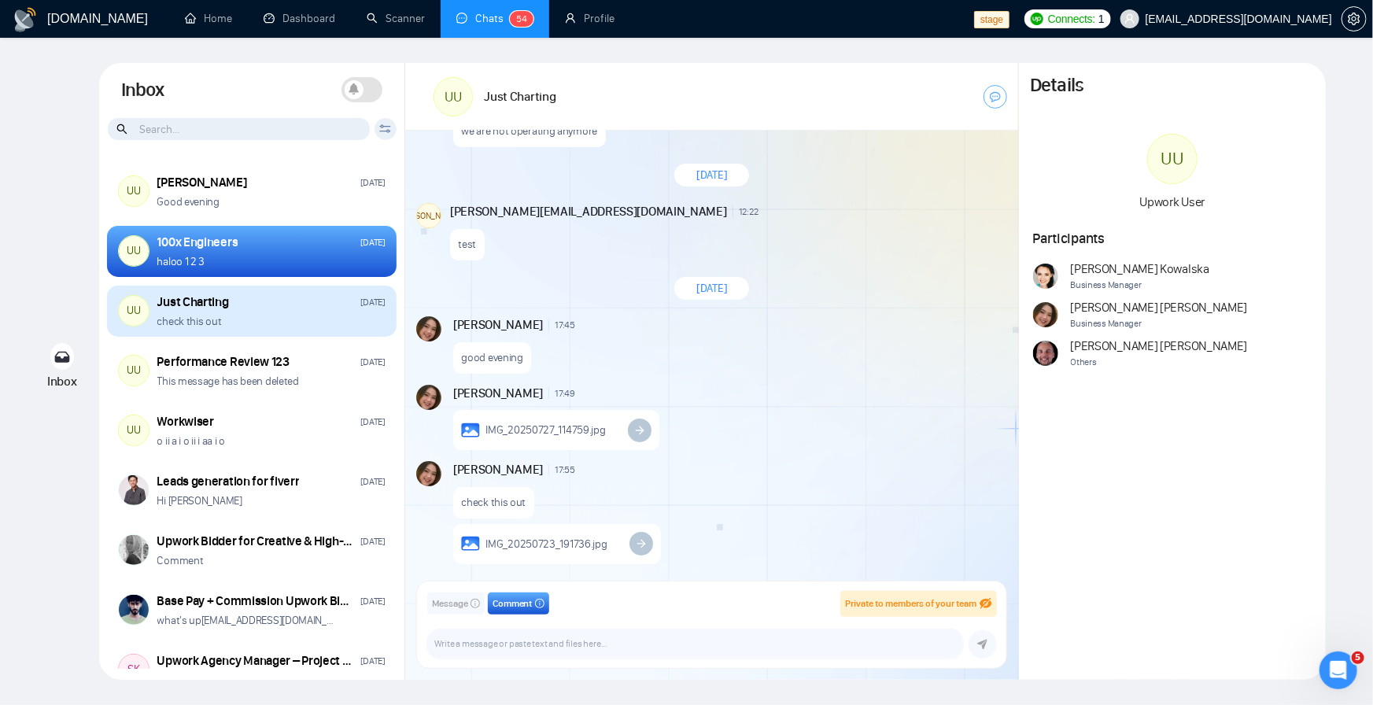
click at [227, 334] on div "UU Just Charting Sep 25 check this out" at bounding box center [251, 312] width 289 height 52
click at [237, 306] on div "Just Charting Sep 25" at bounding box center [271, 301] width 228 height 17
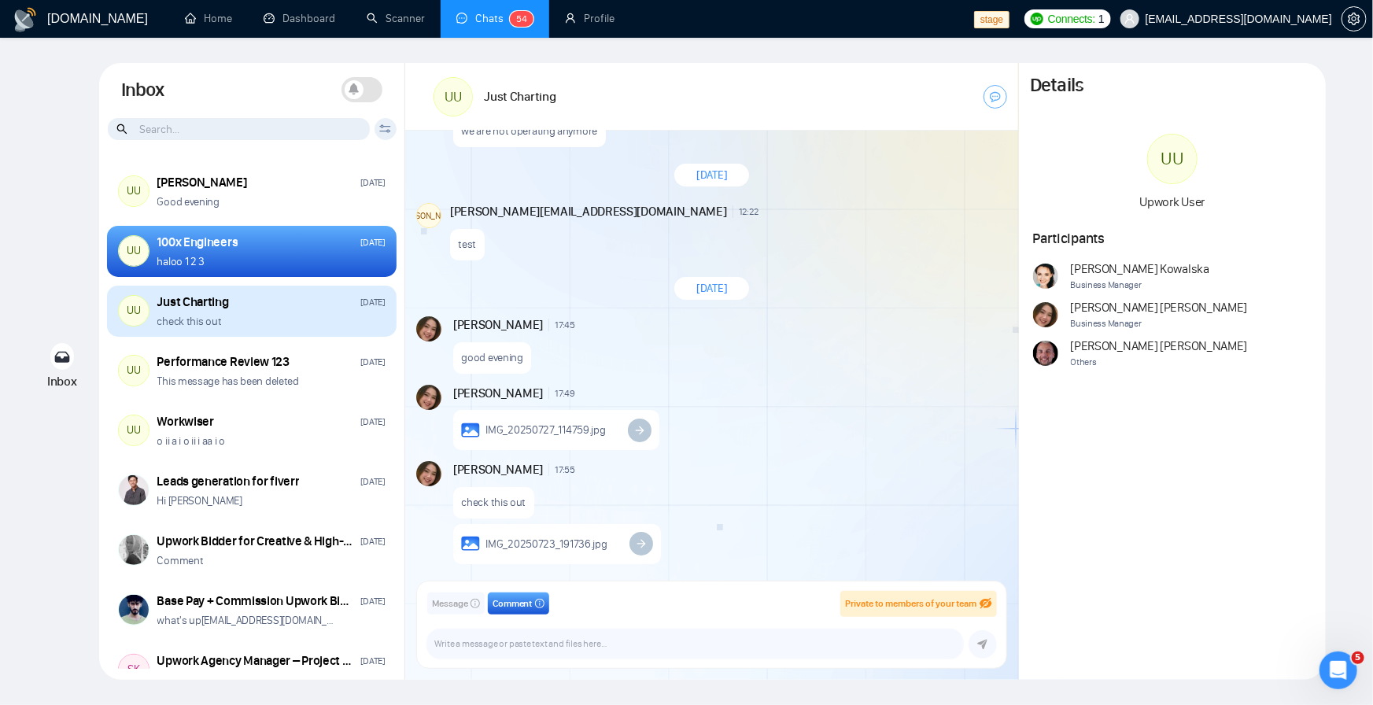
click at [186, 318] on p "check this out" at bounding box center [189, 321] width 65 height 15
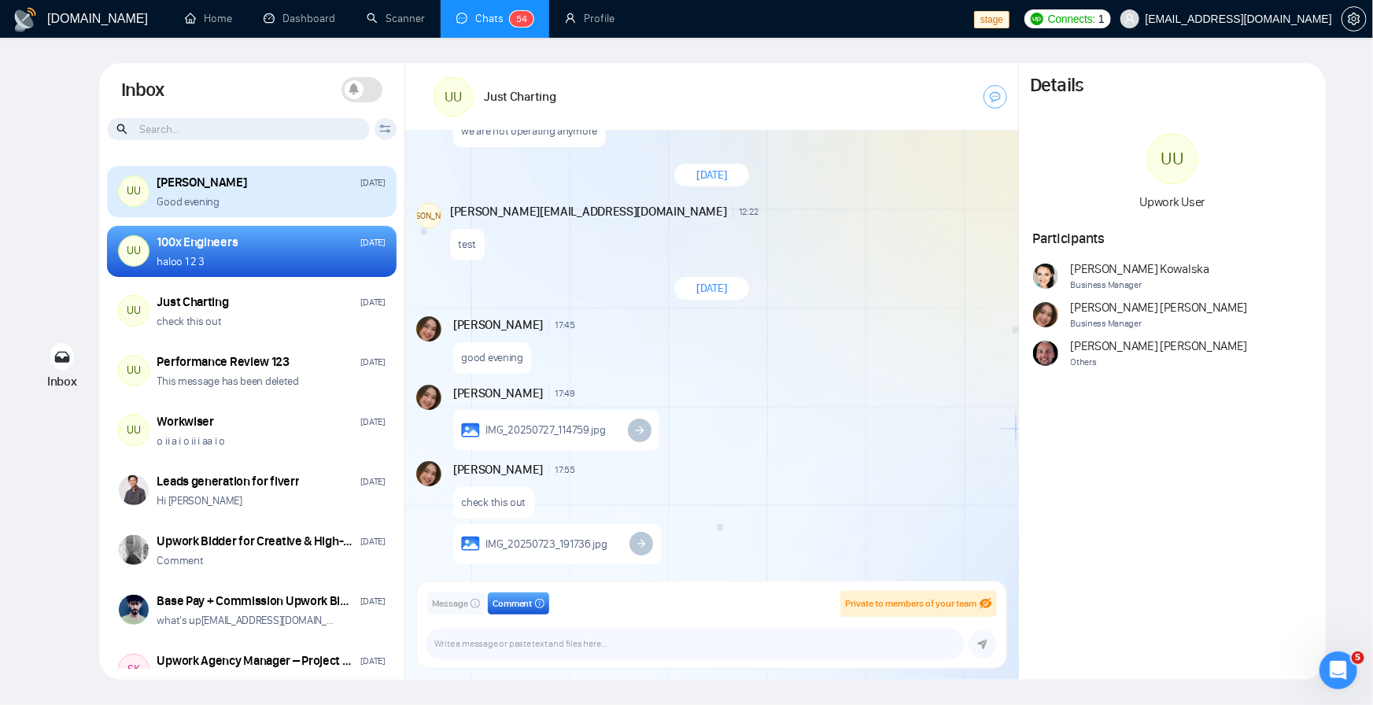
click at [278, 195] on div "Good evening" at bounding box center [271, 201] width 228 height 15
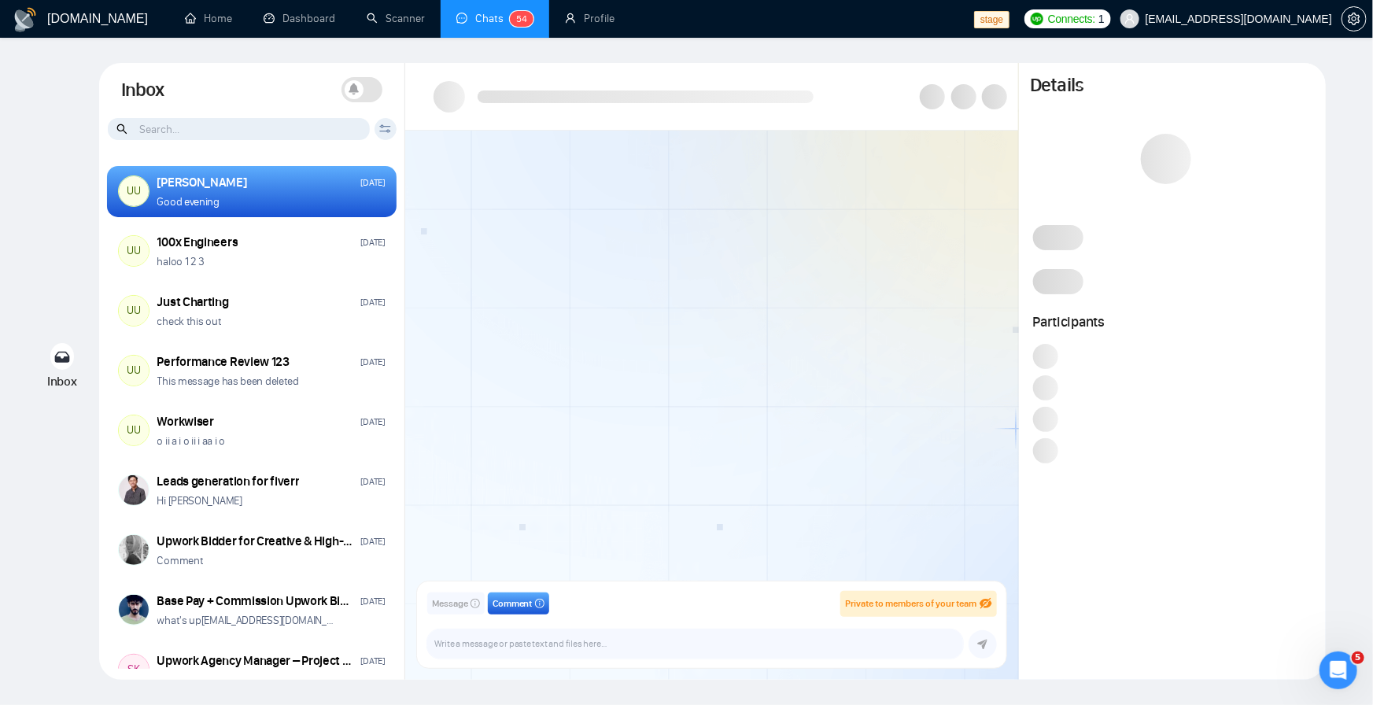
click at [278, 195] on div "Good evening" at bounding box center [271, 201] width 228 height 15
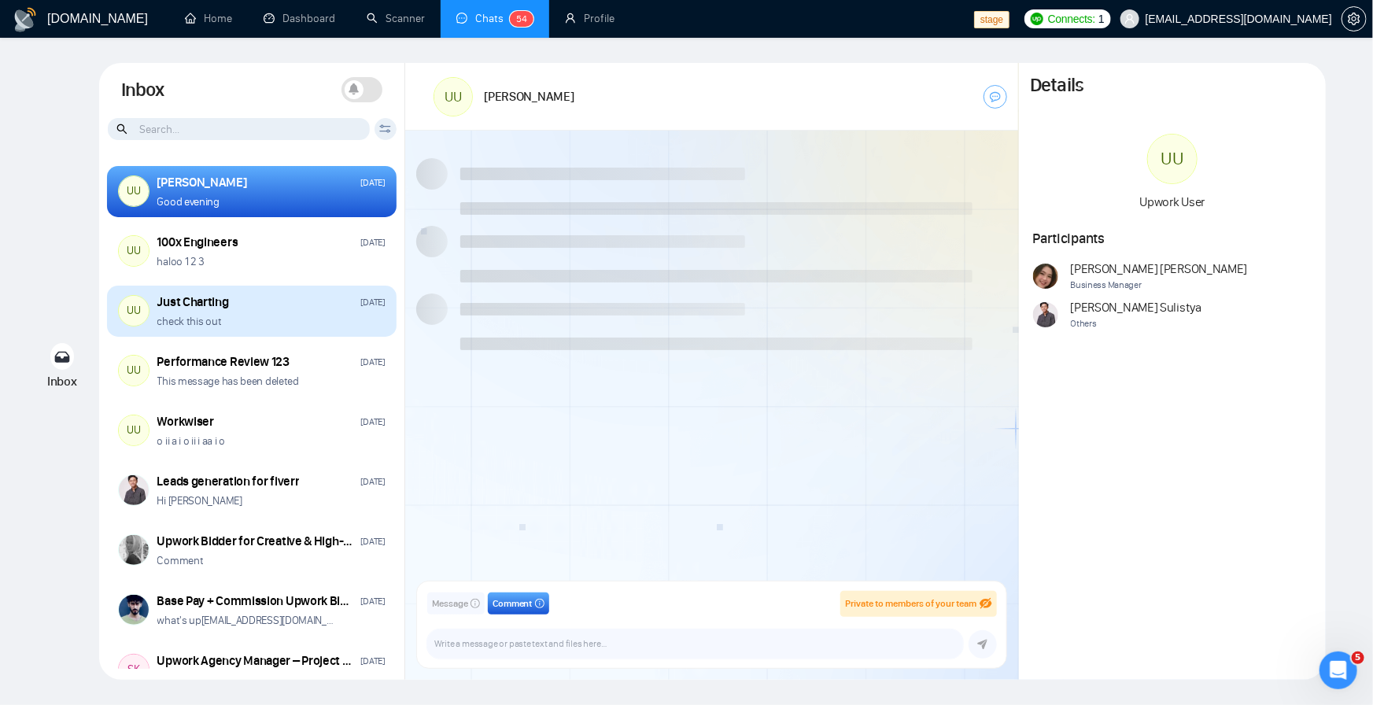
click at [205, 324] on p "check this out" at bounding box center [189, 321] width 65 height 15
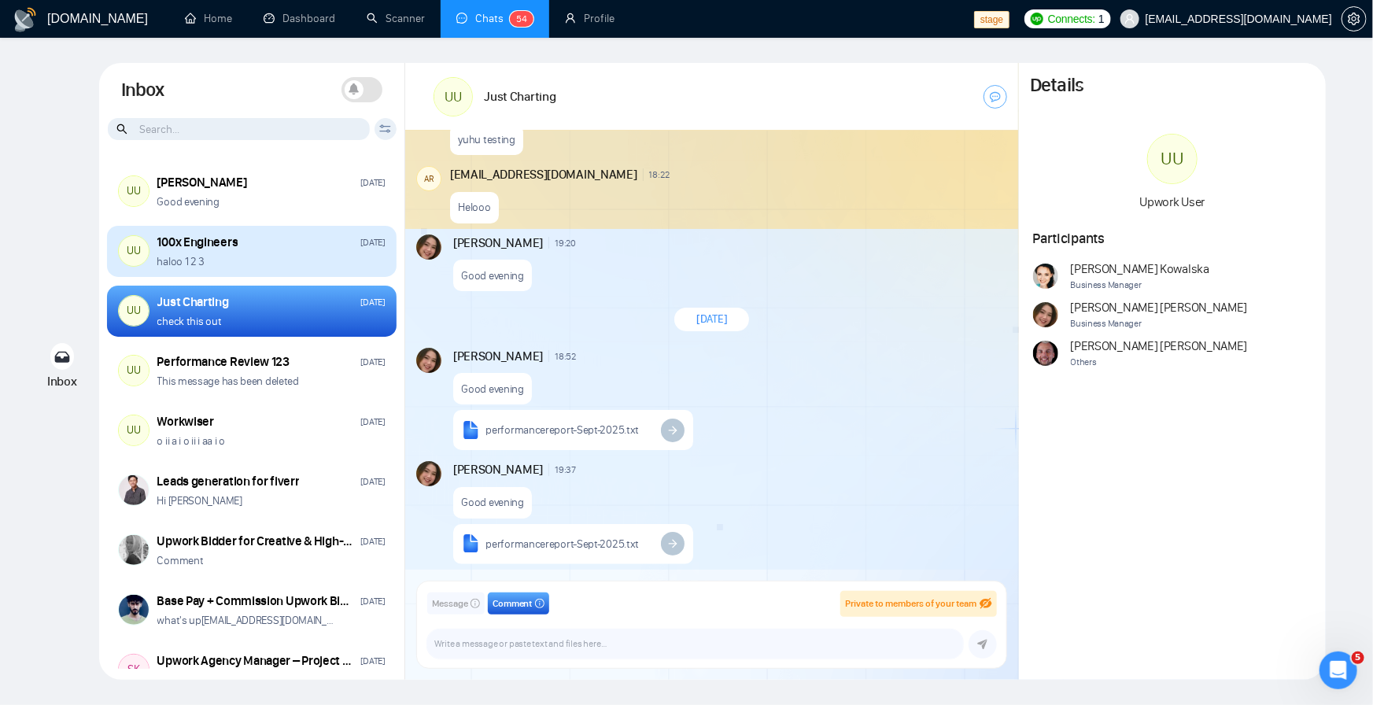
scroll to position [2977, 0]
click at [241, 254] on div "haloo 1 2 3" at bounding box center [271, 261] width 228 height 15
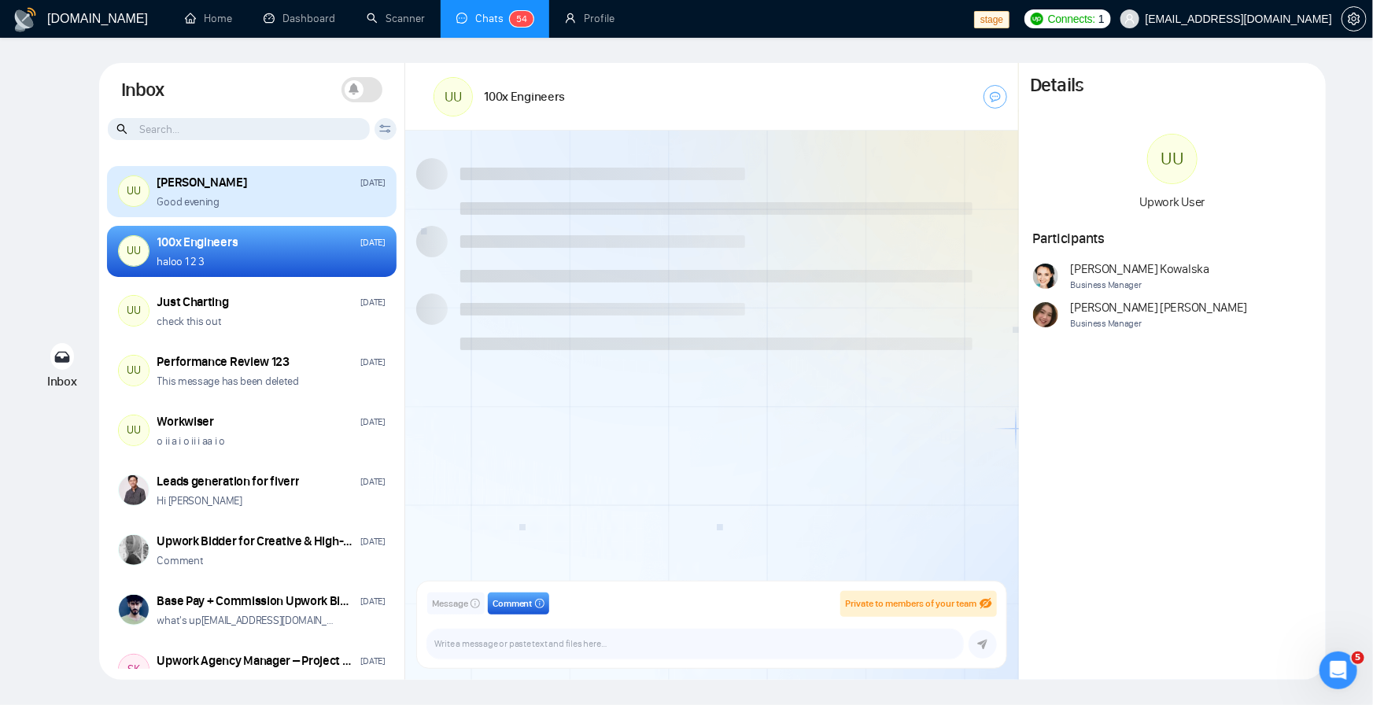
scroll to position [1259, 0]
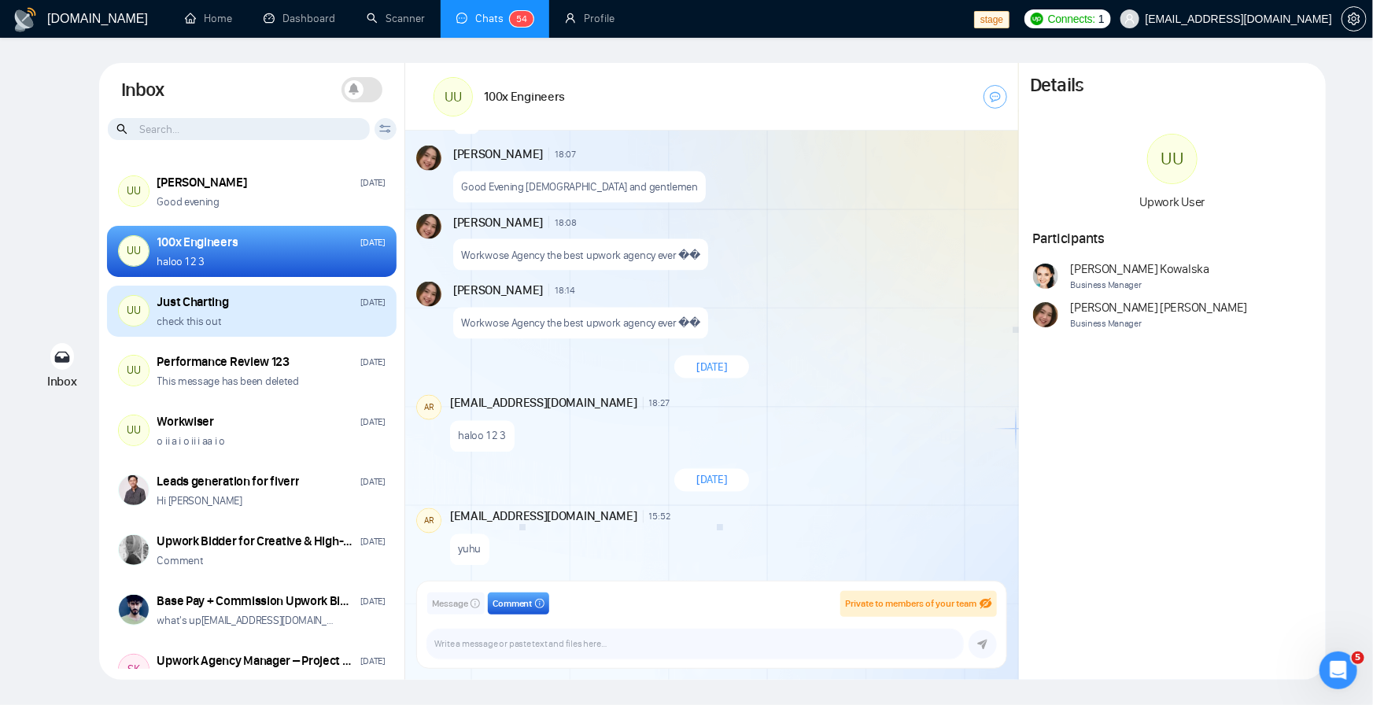
click at [252, 314] on div "check this out" at bounding box center [271, 321] width 228 height 15
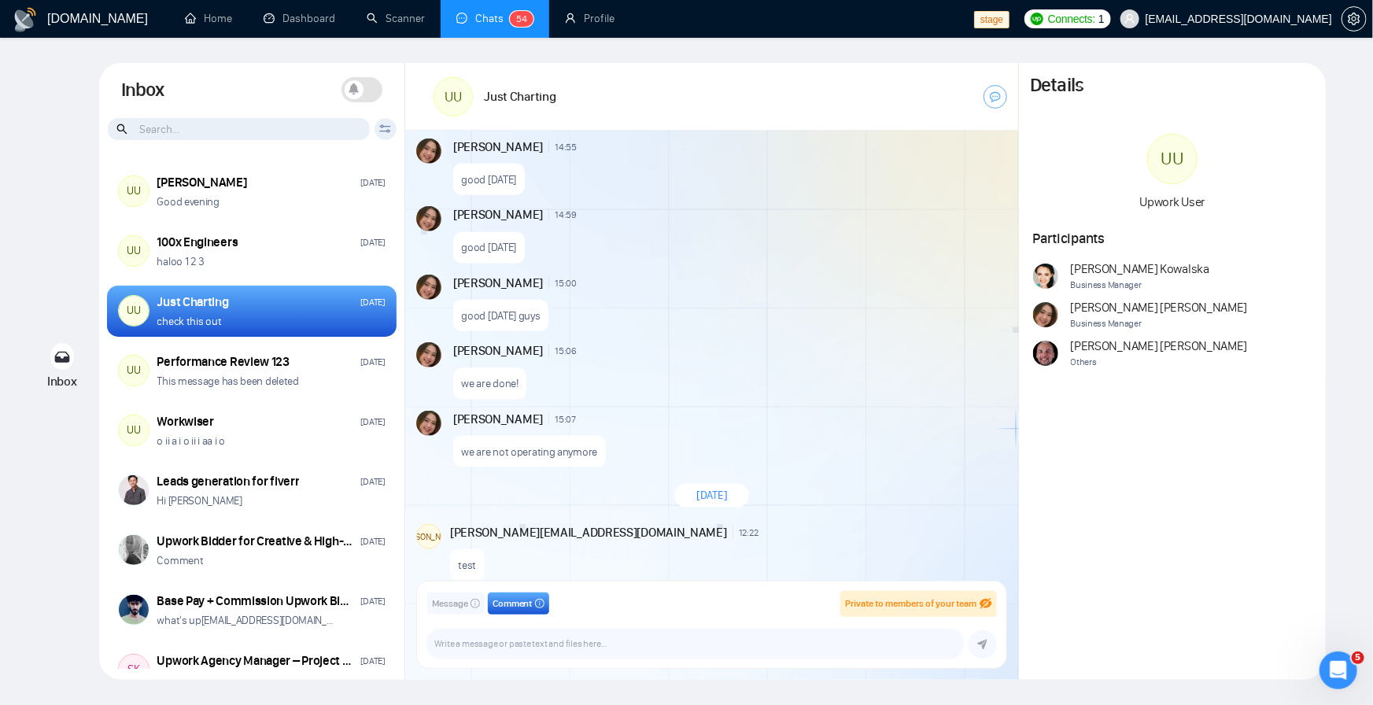
scroll to position [1223, 0]
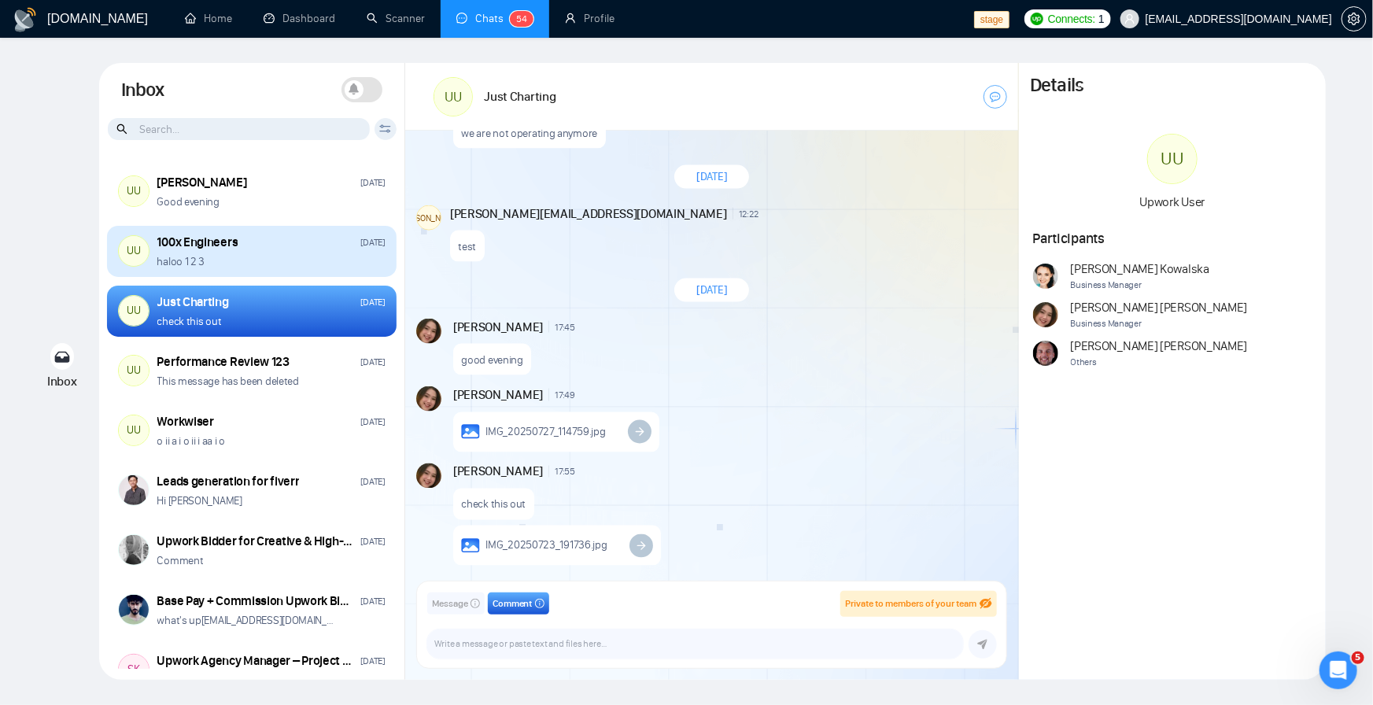
click at [275, 256] on div "haloo 1 2 3" at bounding box center [271, 261] width 228 height 15
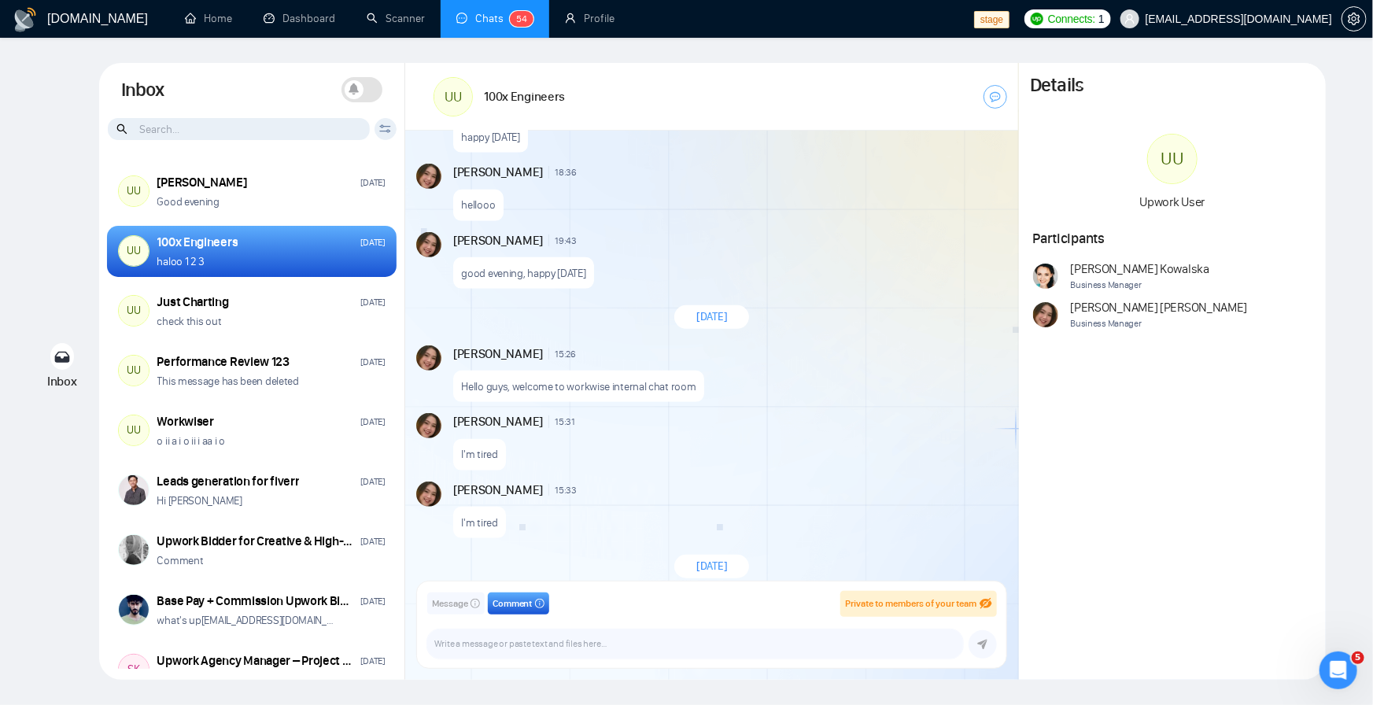
scroll to position [1259, 0]
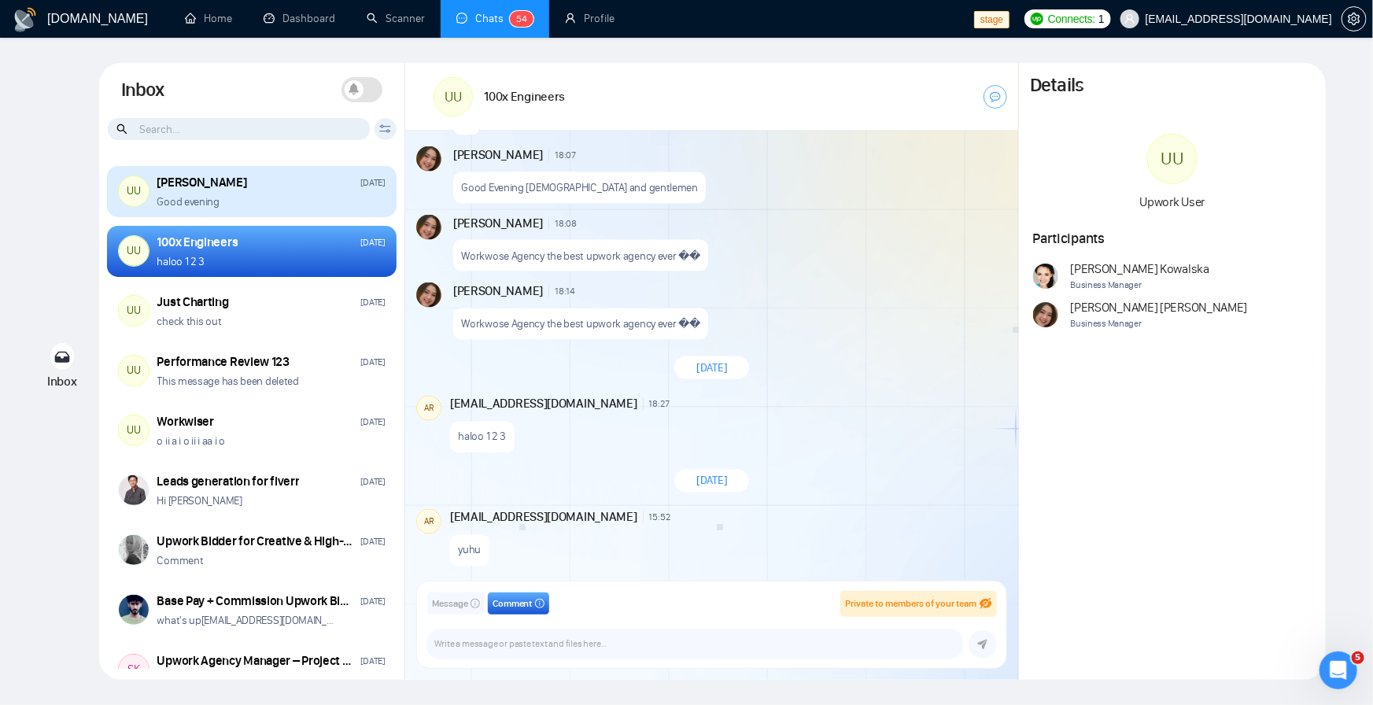
click at [213, 194] on p "Good evening" at bounding box center [188, 201] width 62 height 15
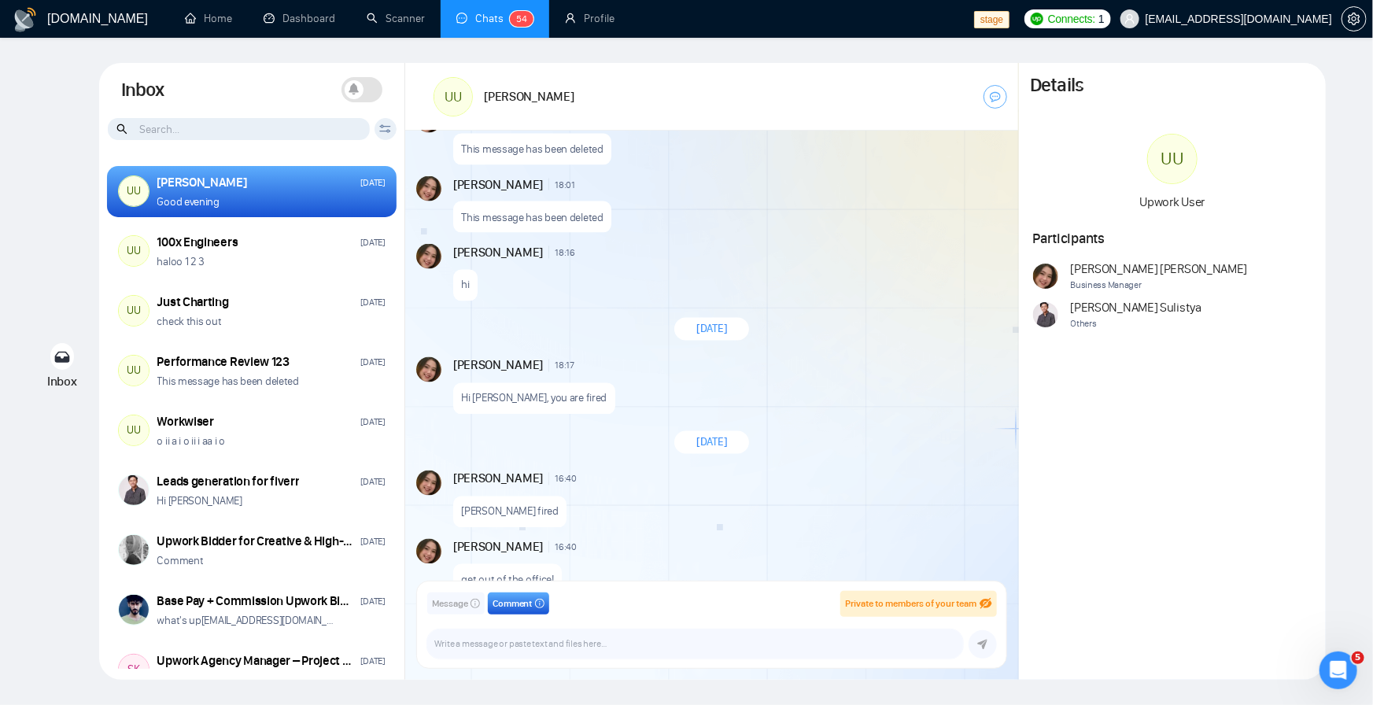
scroll to position [2018, 0]
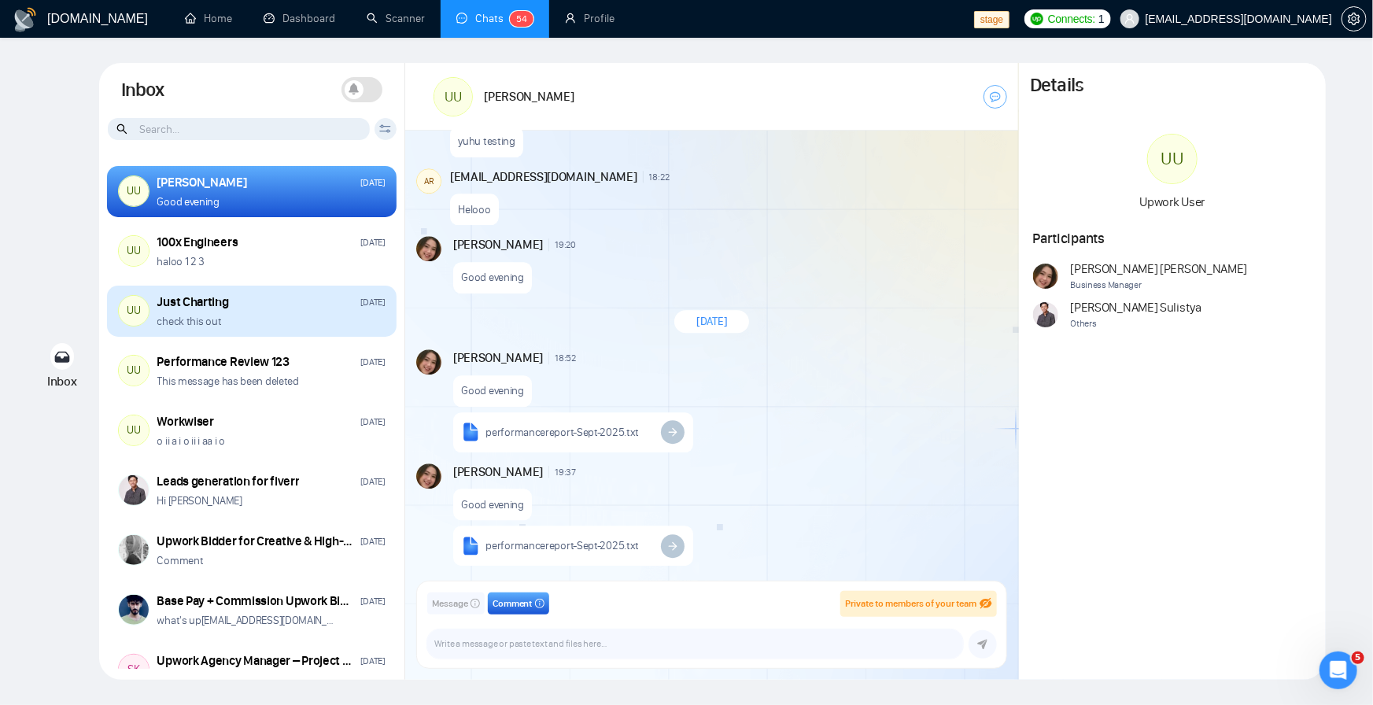
click at [194, 314] on p "check this out" at bounding box center [189, 321] width 65 height 15
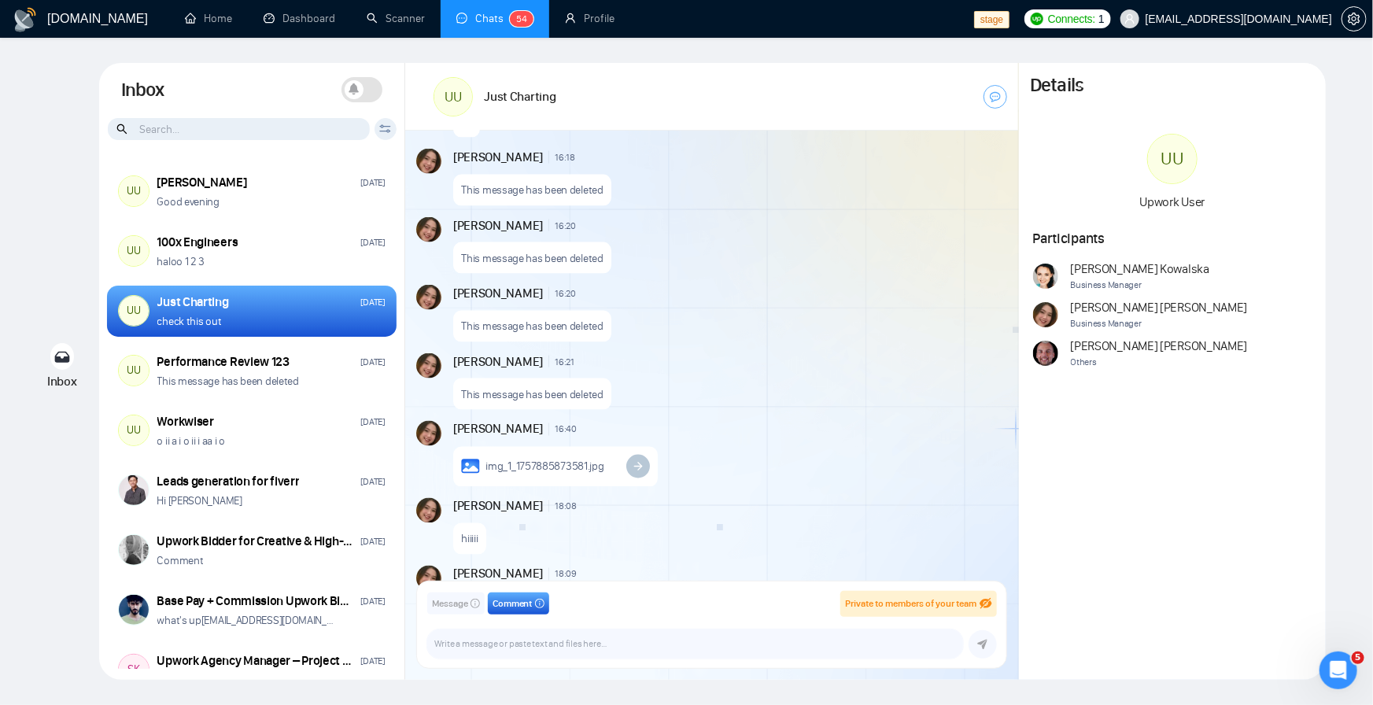
scroll to position [2818, 0]
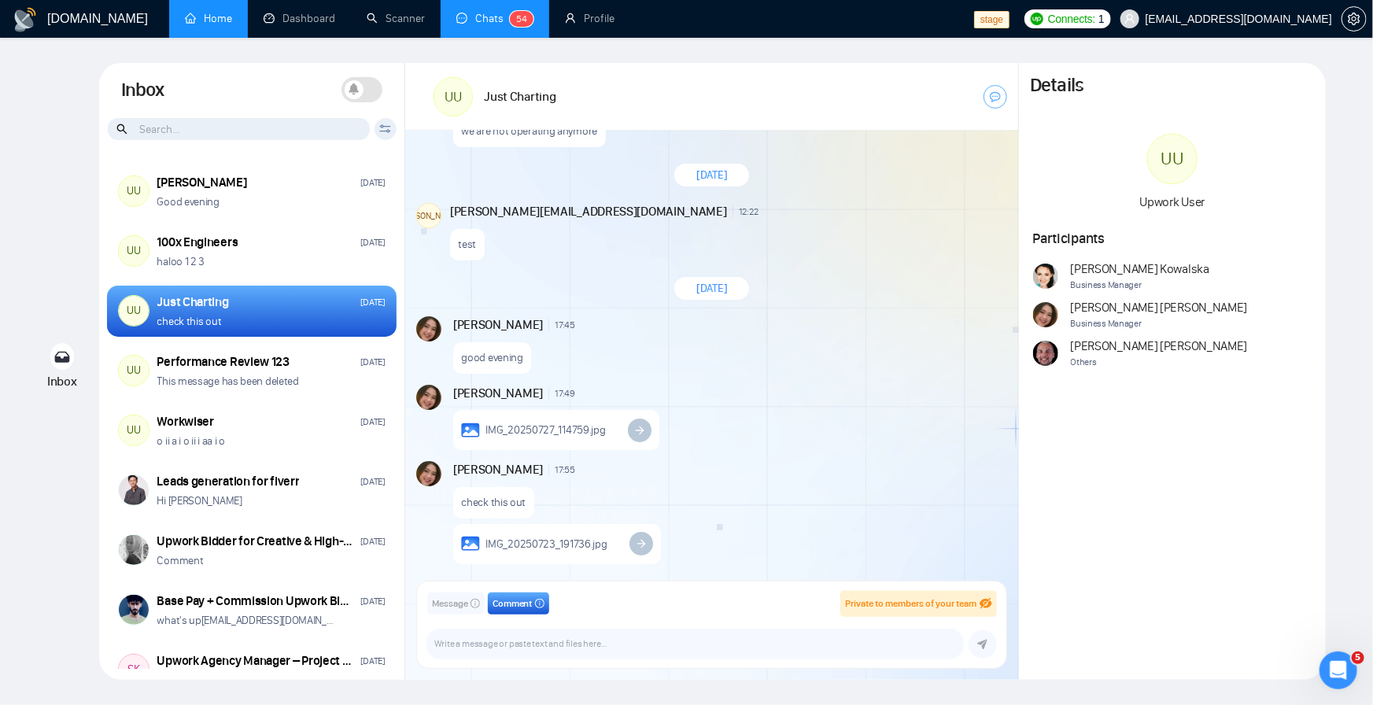
click at [215, 18] on link "Home" at bounding box center [208, 18] width 47 height 13
click at [503, 640] on textarea at bounding box center [695, 643] width 536 height 29
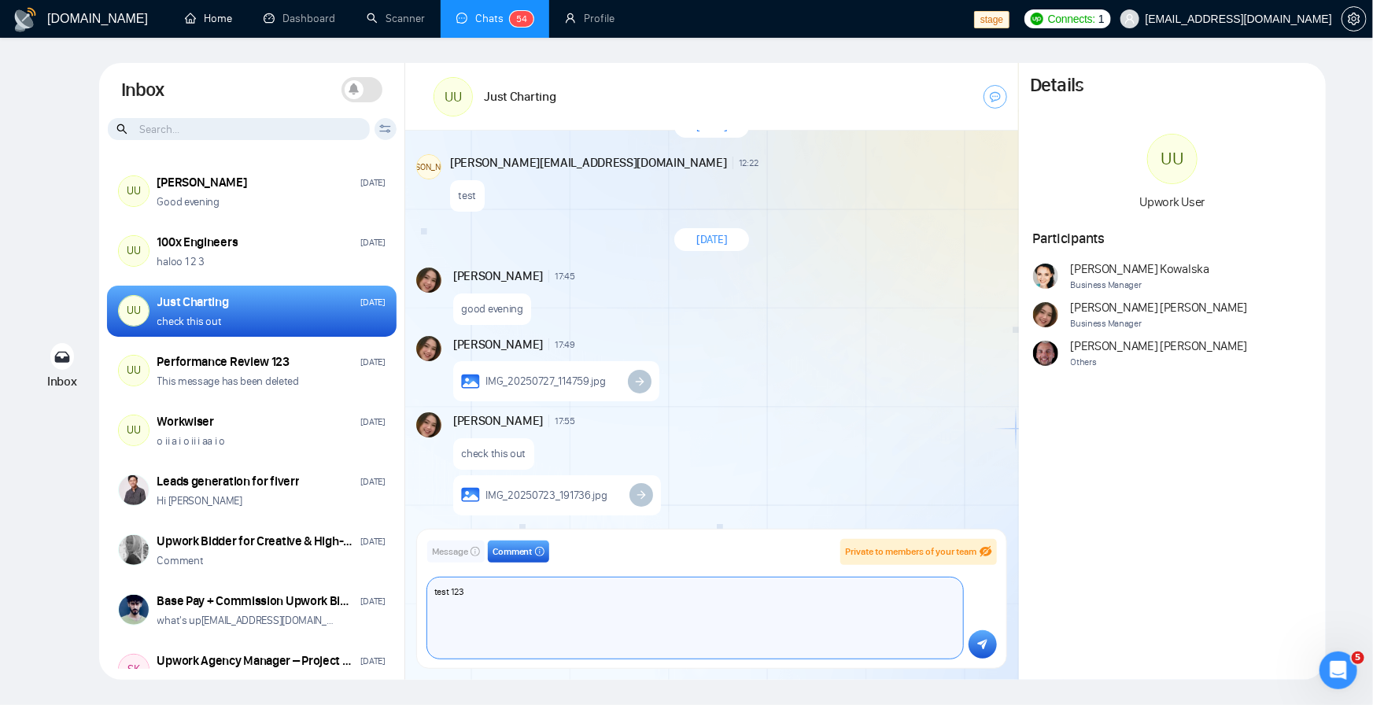
scroll to position [2868, 0]
type textarea "test 123 hello world"
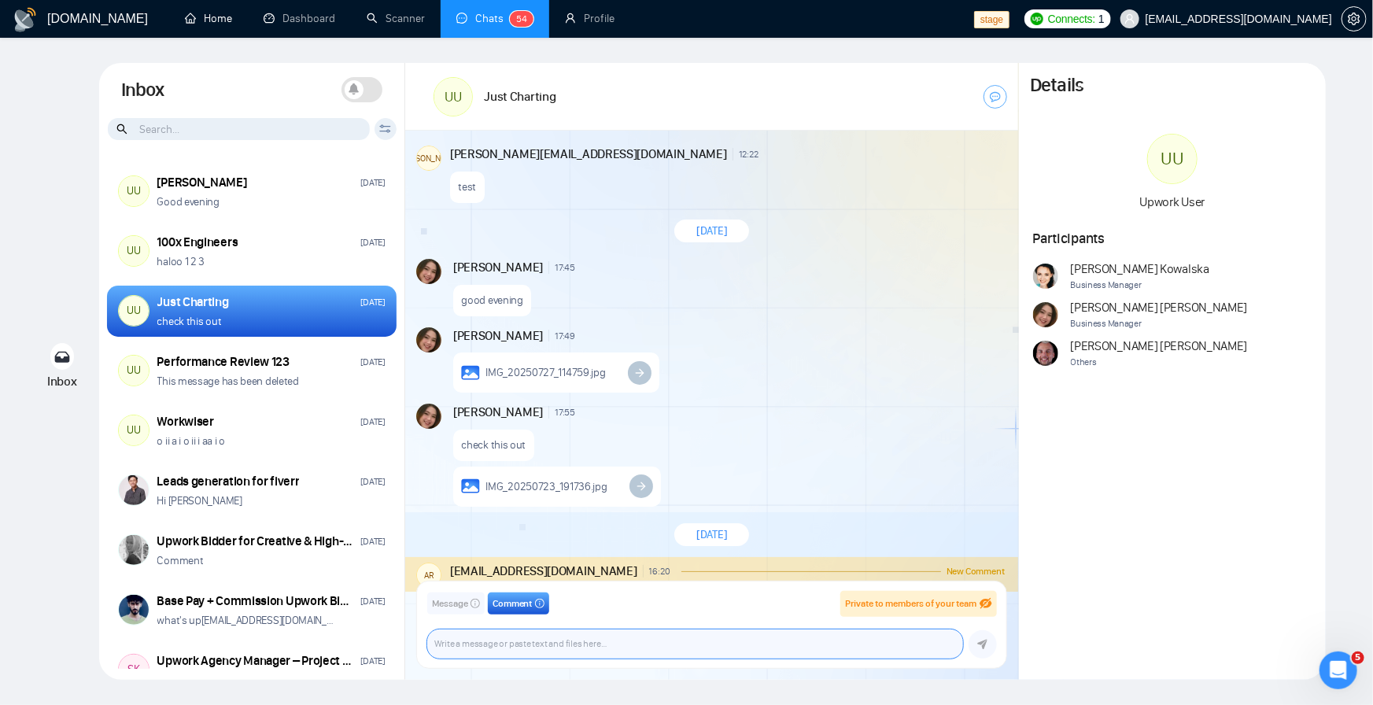
scroll to position [2991, 0]
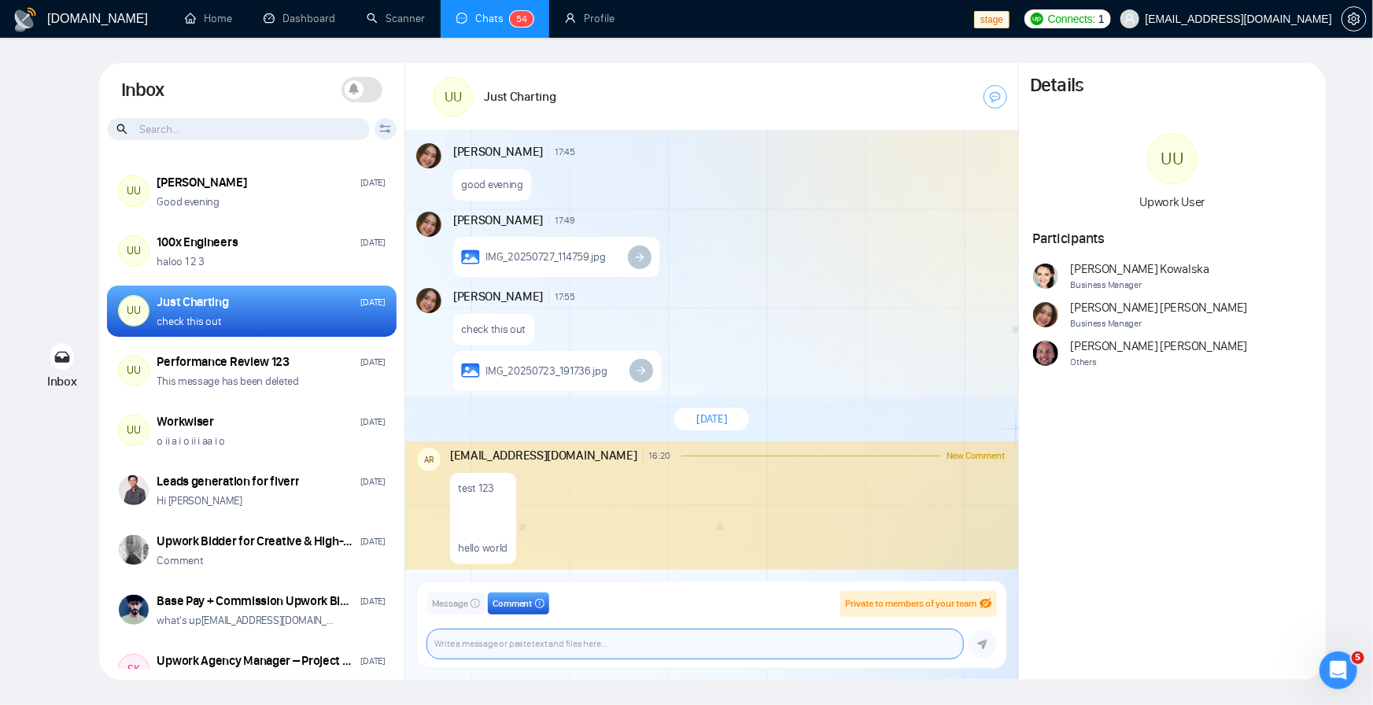
click at [511, 636] on textarea at bounding box center [695, 643] width 536 height 29
paste textarea "[Write a personal greeting using the client's name or company name (if any is p…"
type textarea "[Write a personal greeting using the client's name or company name (if any is p…"
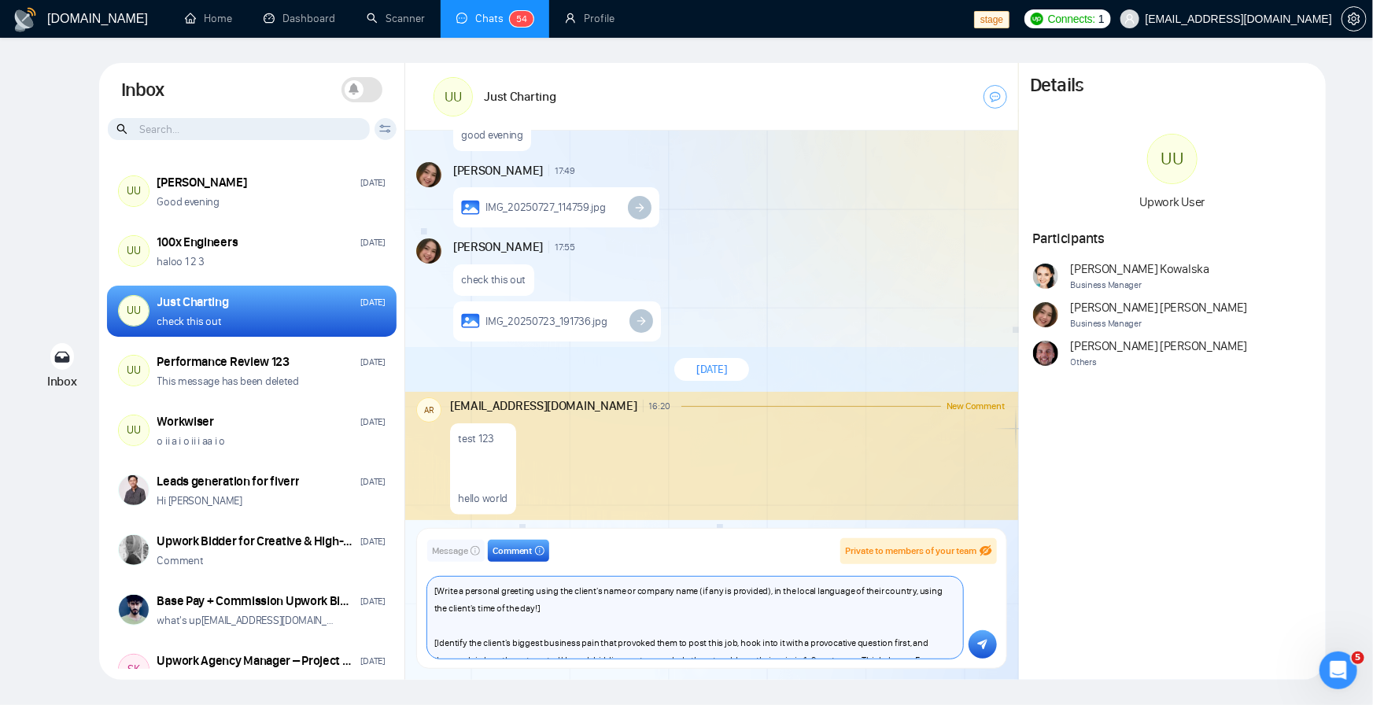
scroll to position [33, 0]
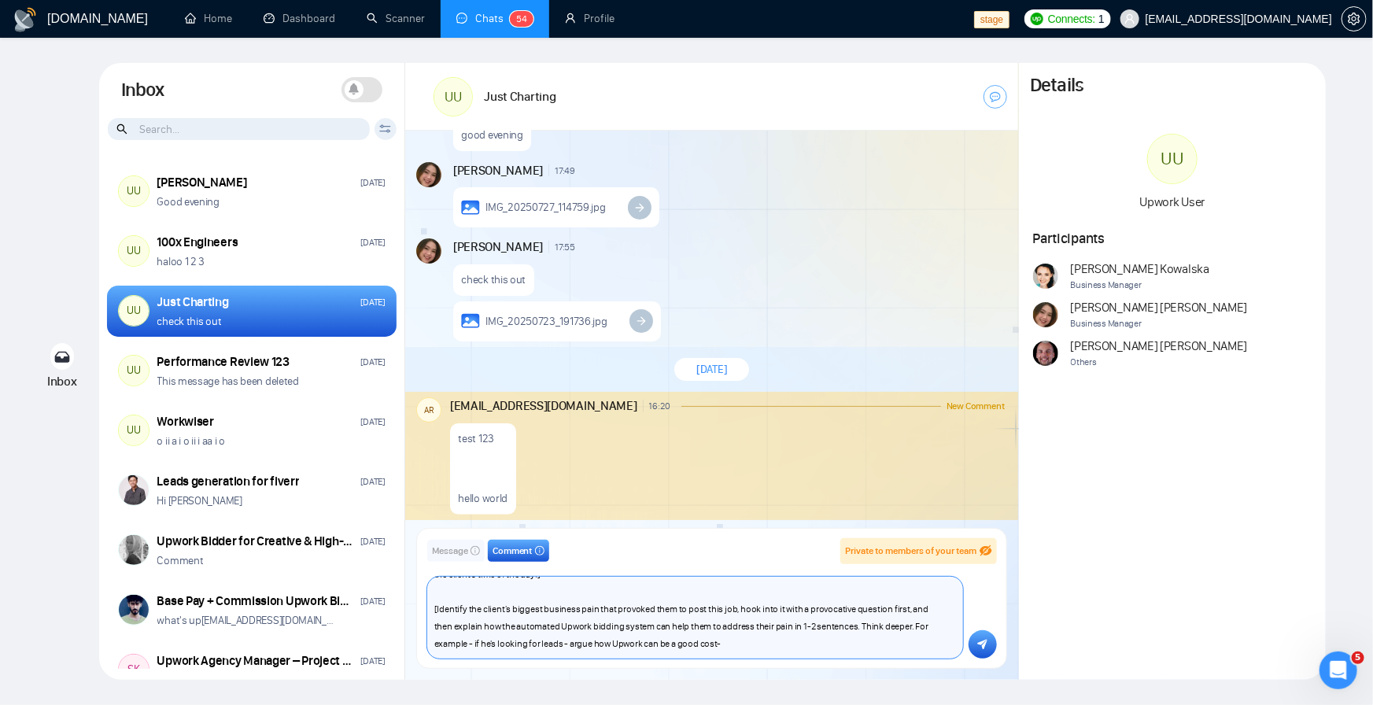
click at [907, 629] on textarea "[Write a personal greeting using the client's name or company name (if any is p…" at bounding box center [695, 618] width 536 height 82
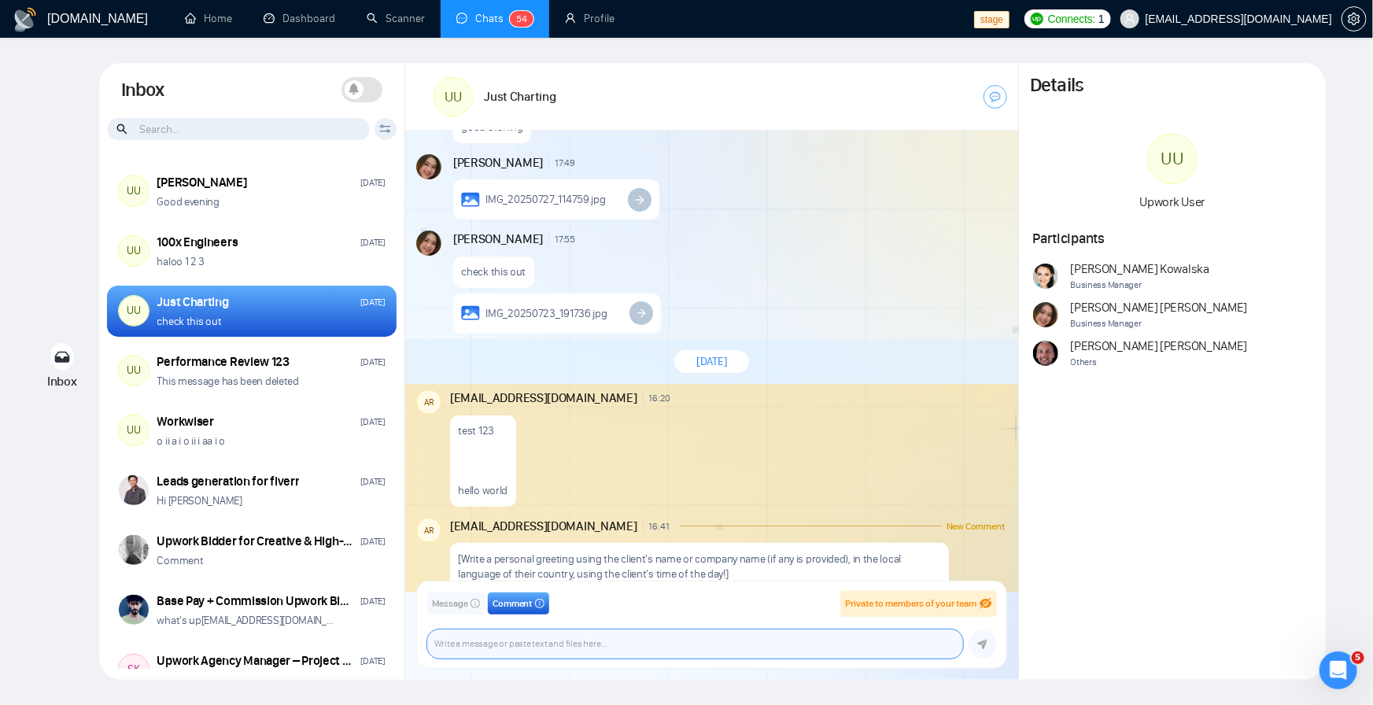
scroll to position [3149, 0]
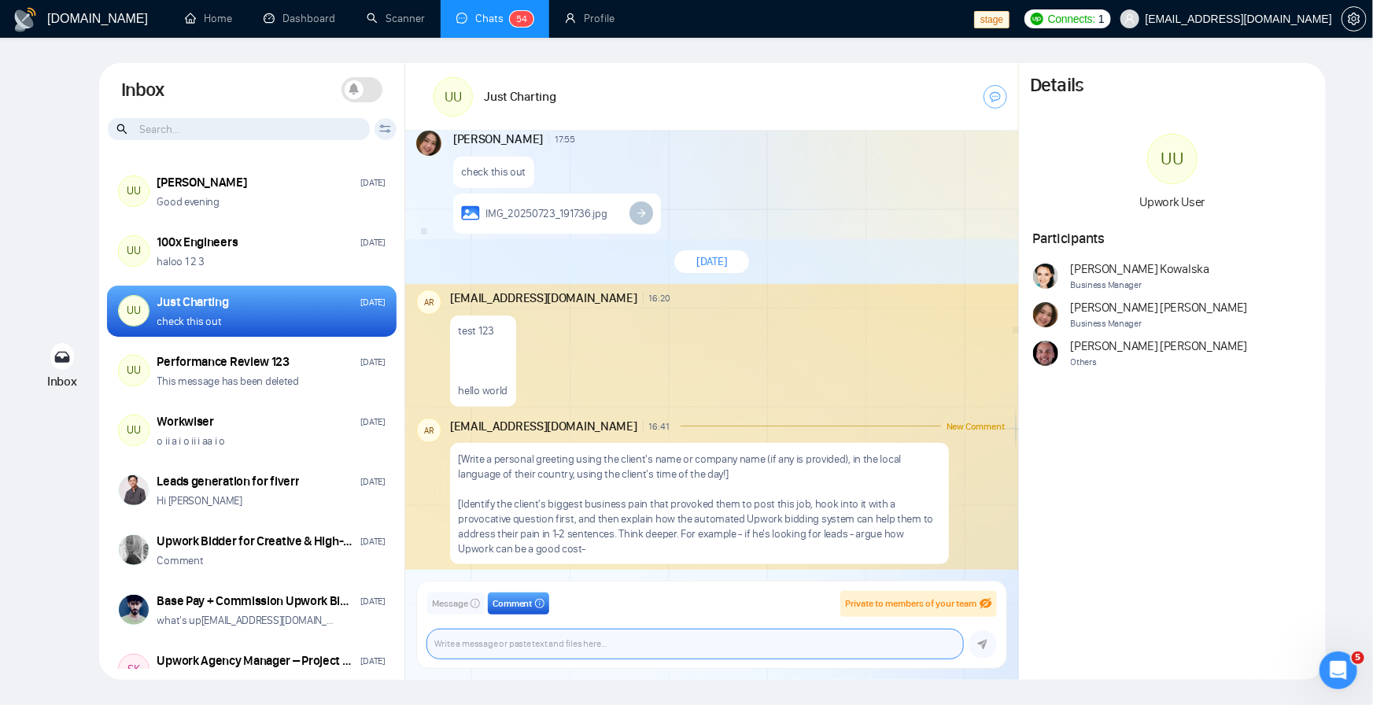
click at [618, 640] on textarea at bounding box center [695, 643] width 536 height 29
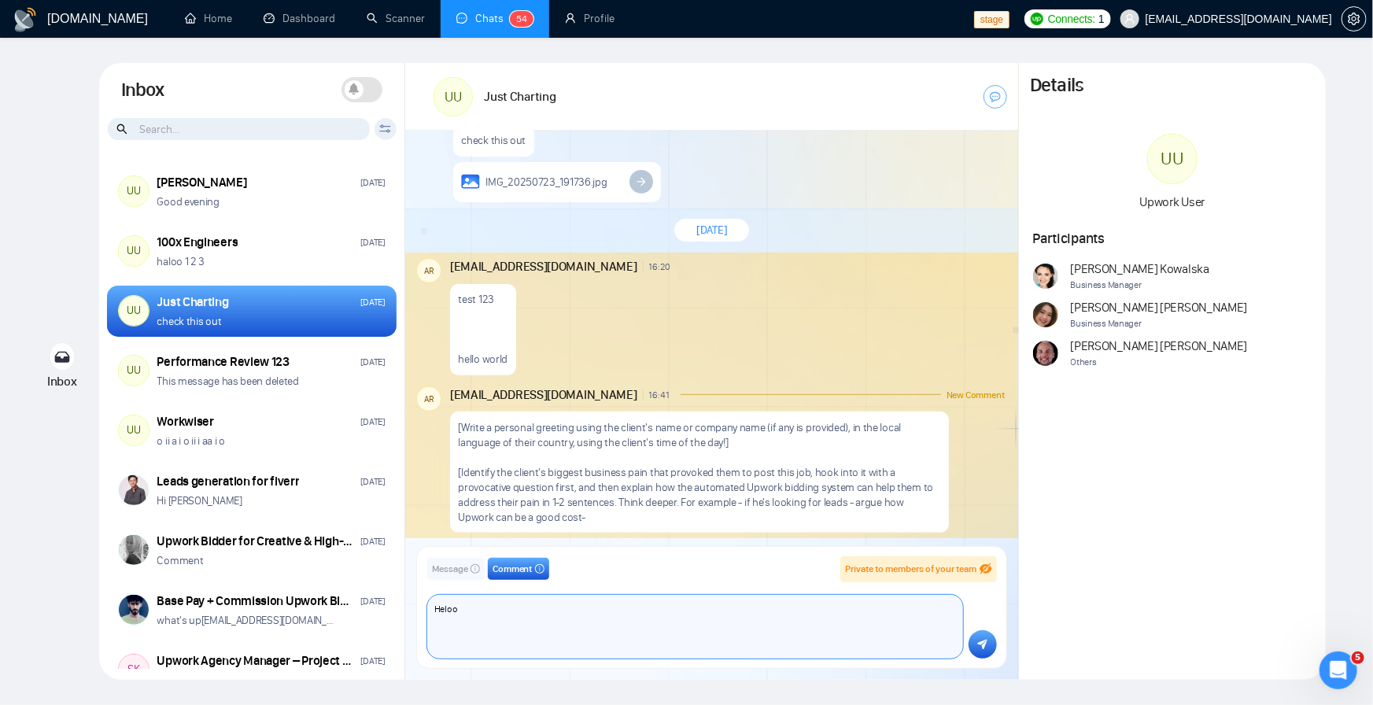
scroll to position [3198, 0]
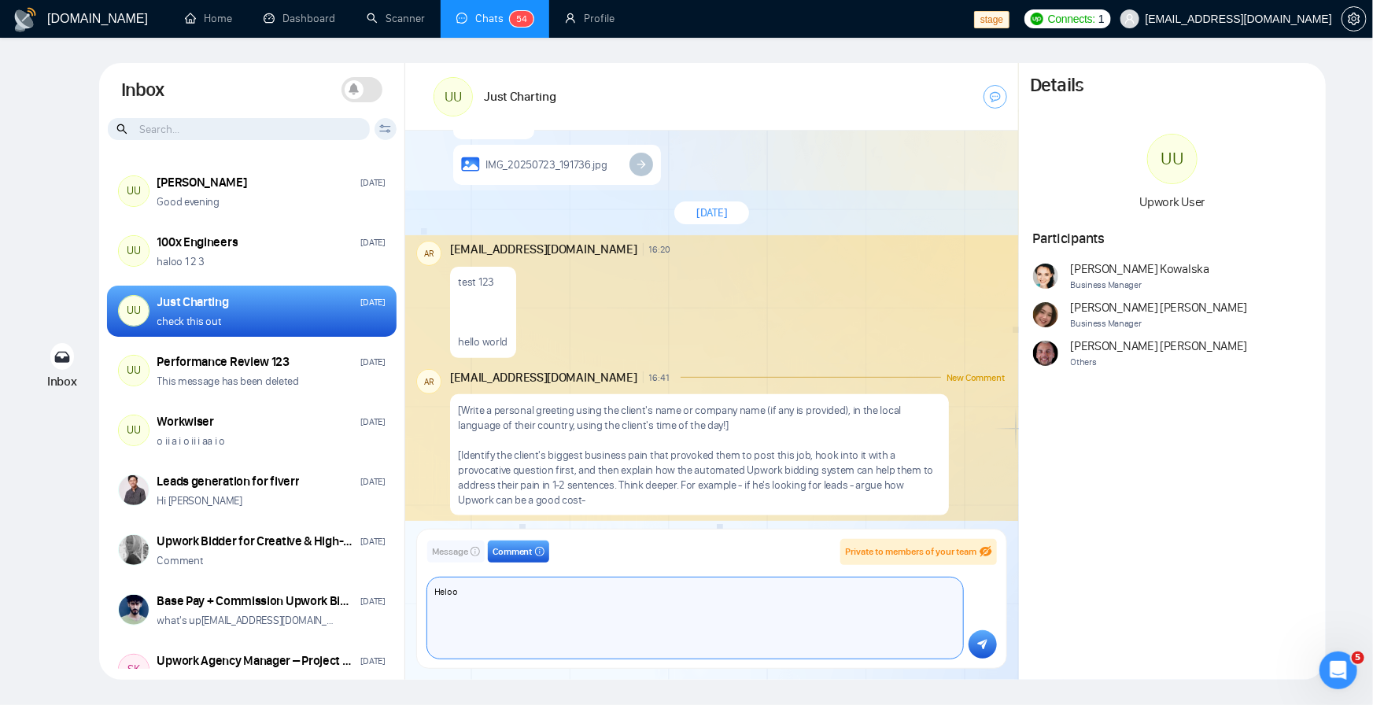
paste textarea "[Write a personal greeting using the client's name or company name (if any is p…"
type textarea "Heloo [Write a personal greeting using the client's name or company name (if an…"
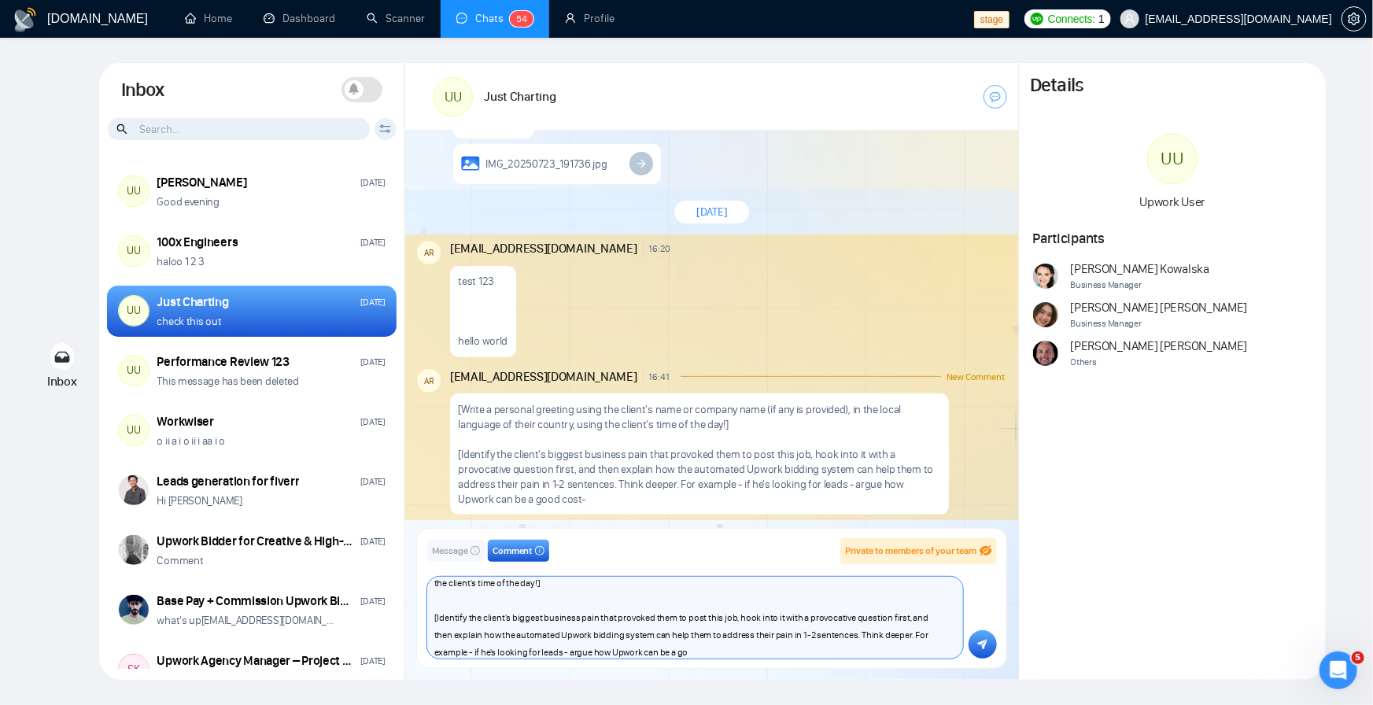
scroll to position [3199, 0]
click at [858, 632] on textarea "Heloo [Write a personal greeting using the client's name or company name (if an…" at bounding box center [695, 618] width 536 height 82
click at [768, 617] on textarea "Heloo [Write a personal greeting using the client's name or company name (if an…" at bounding box center [695, 618] width 536 height 82
click at [741, 618] on textarea "Heloo [Write a personal greeting using the client's name or company name (if an…" at bounding box center [695, 618] width 536 height 82
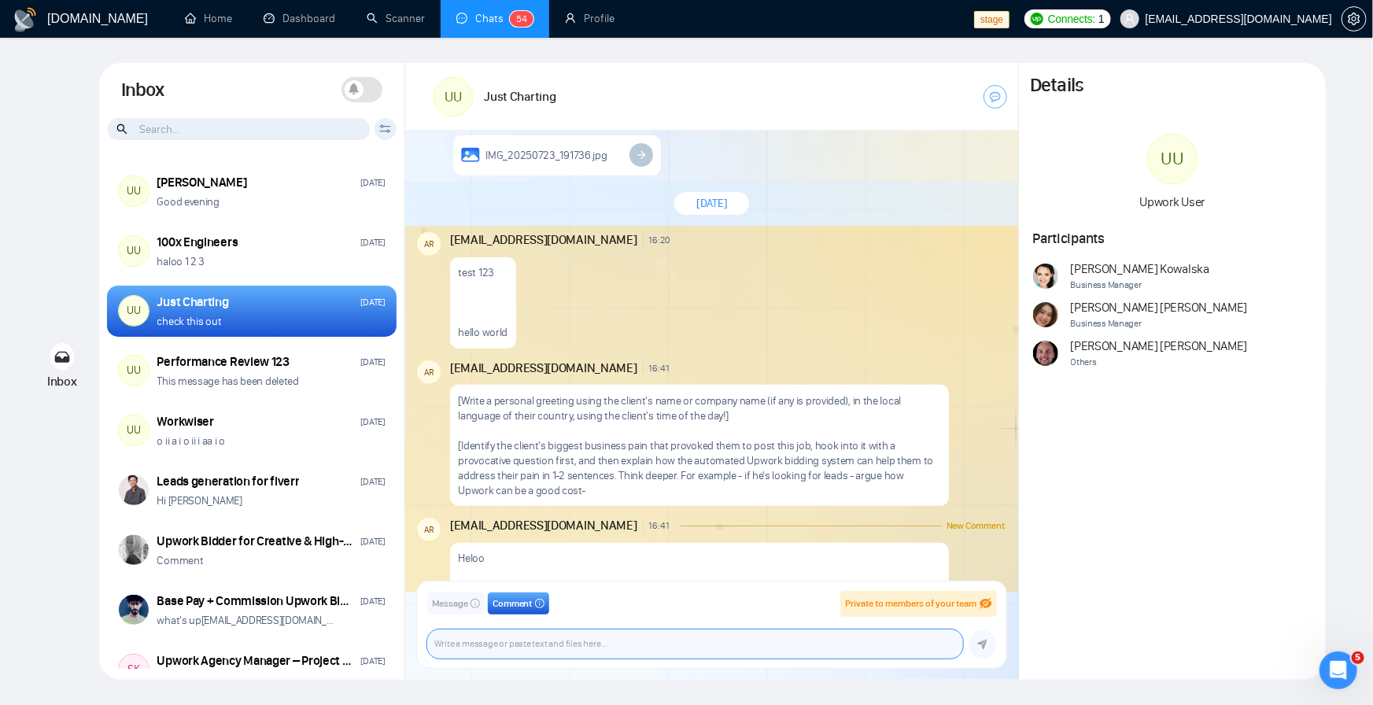
scroll to position [3351, 0]
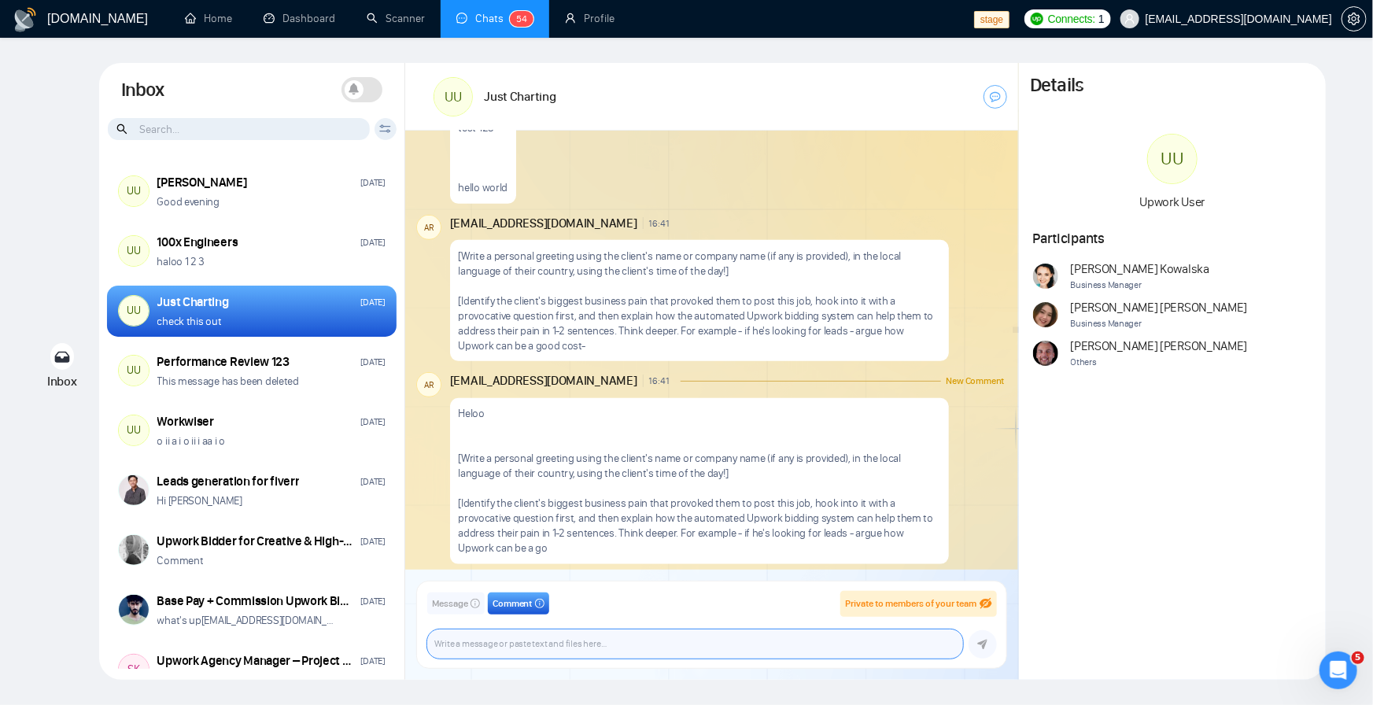
click at [607, 645] on textarea at bounding box center [695, 643] width 536 height 29
paste textarea "[Write a personal greeting using the client's name or company name (if any is p…"
type textarea "[Write a personal greeting using the client's name or company name (if any is p…"
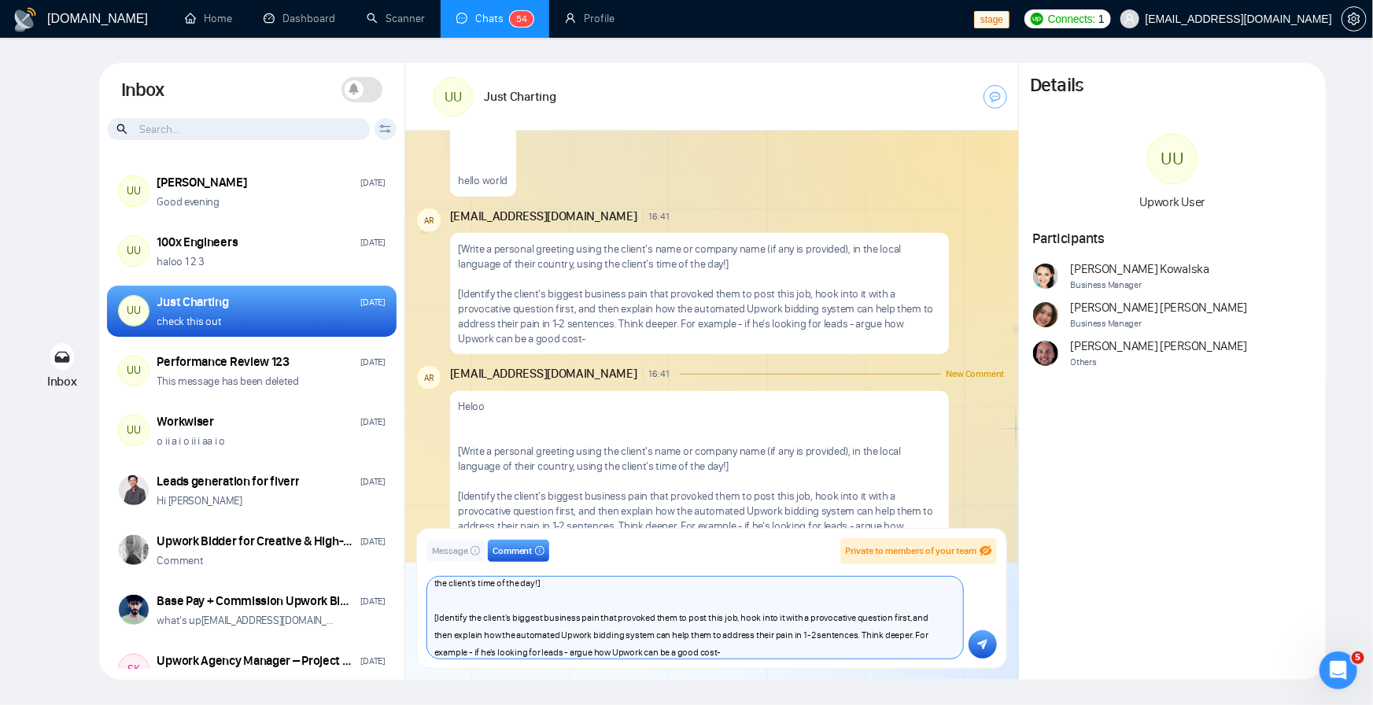
scroll to position [3401, 0]
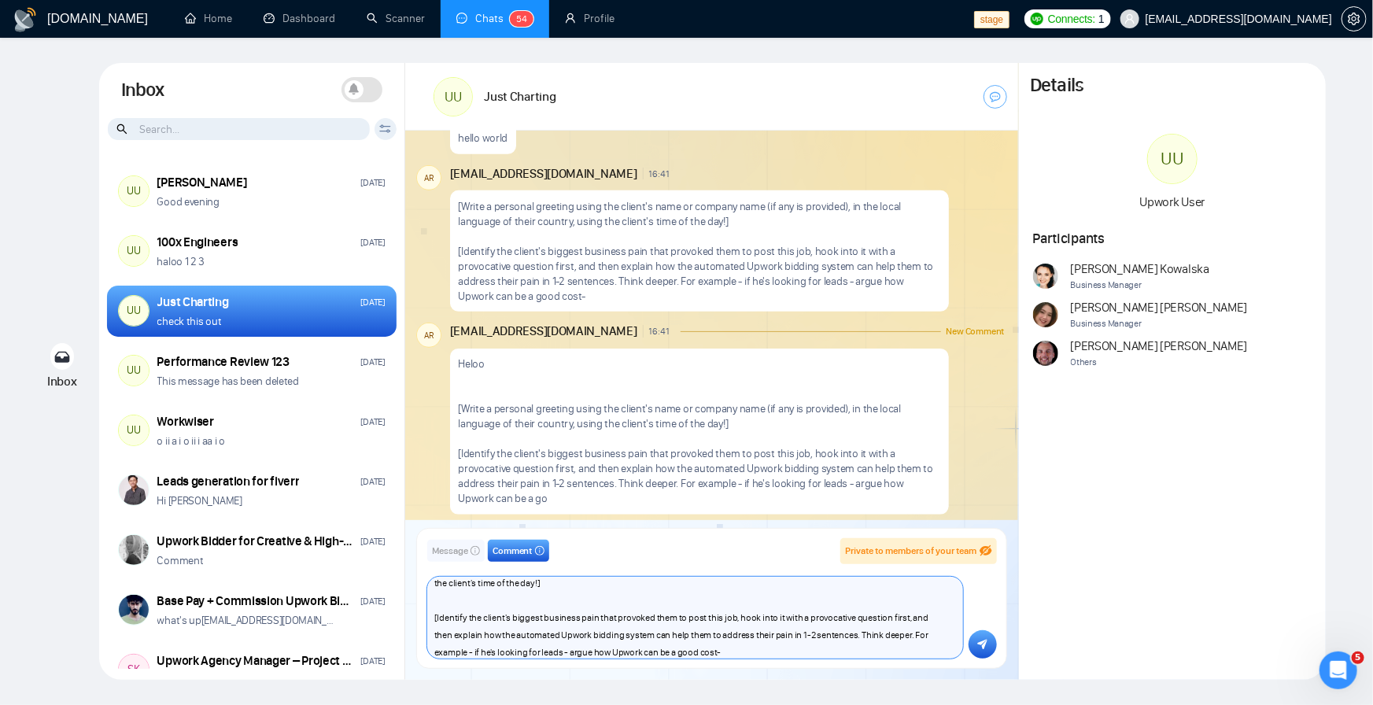
click at [560, 633] on textarea "[Write a personal greeting using the client's name or company name (if any is p…" at bounding box center [695, 618] width 536 height 82
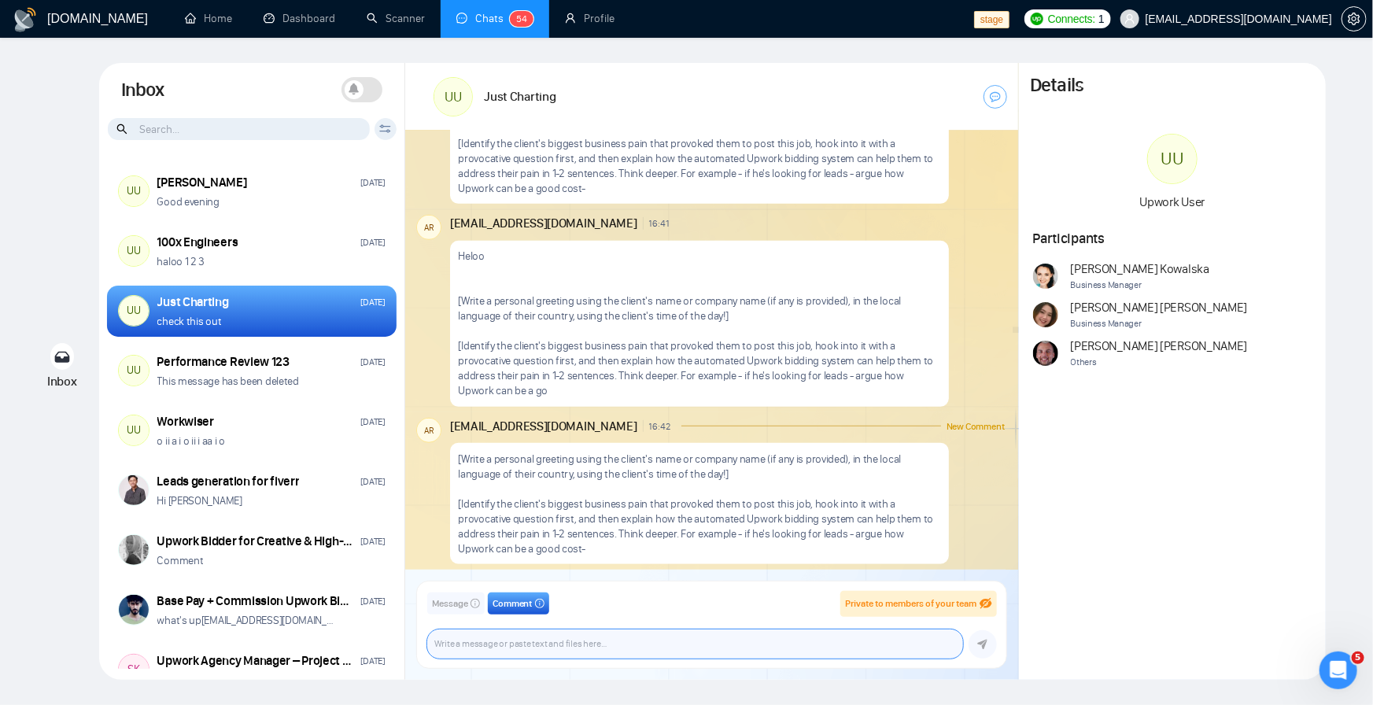
scroll to position [3509, 0]
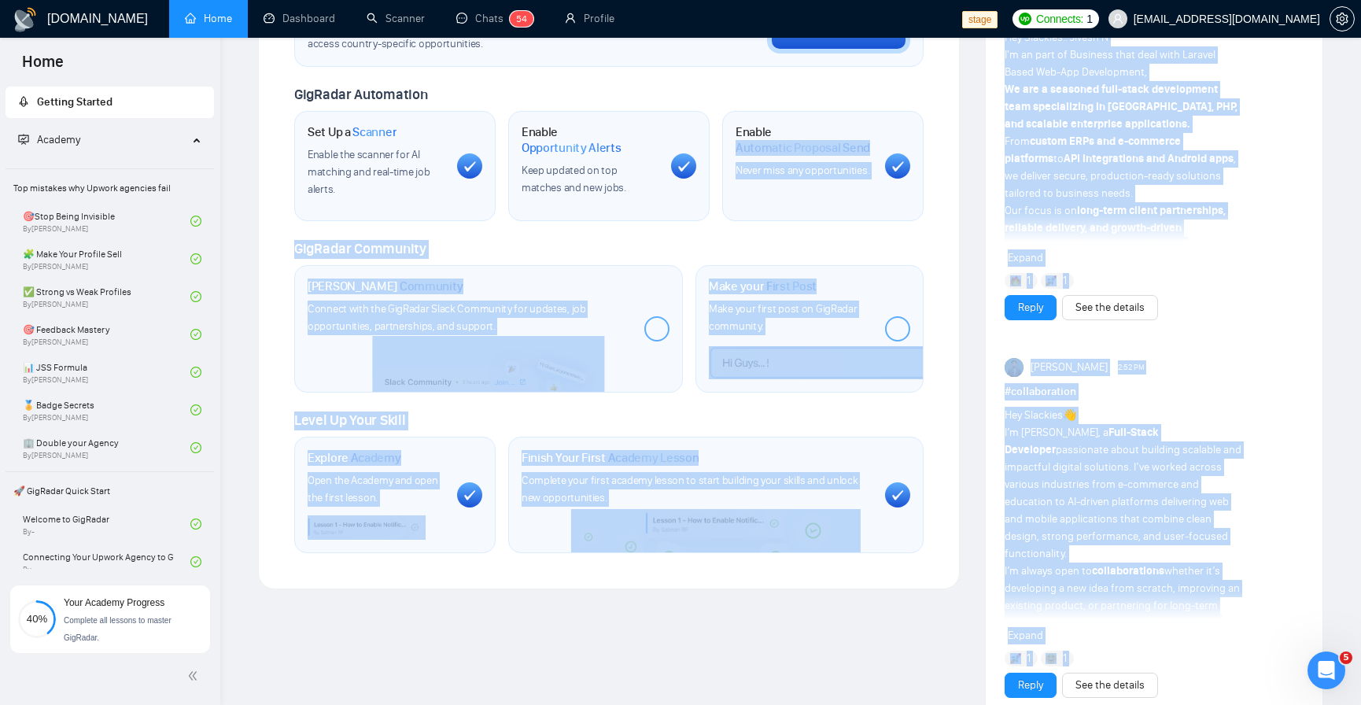
click at [593, 650] on div "[DOMAIN_NAME] Home Dashboard Scanner Chats 5 4 Profile stage Connects: 1 [EMAIL…" at bounding box center [790, 408] width 1141 height 1867
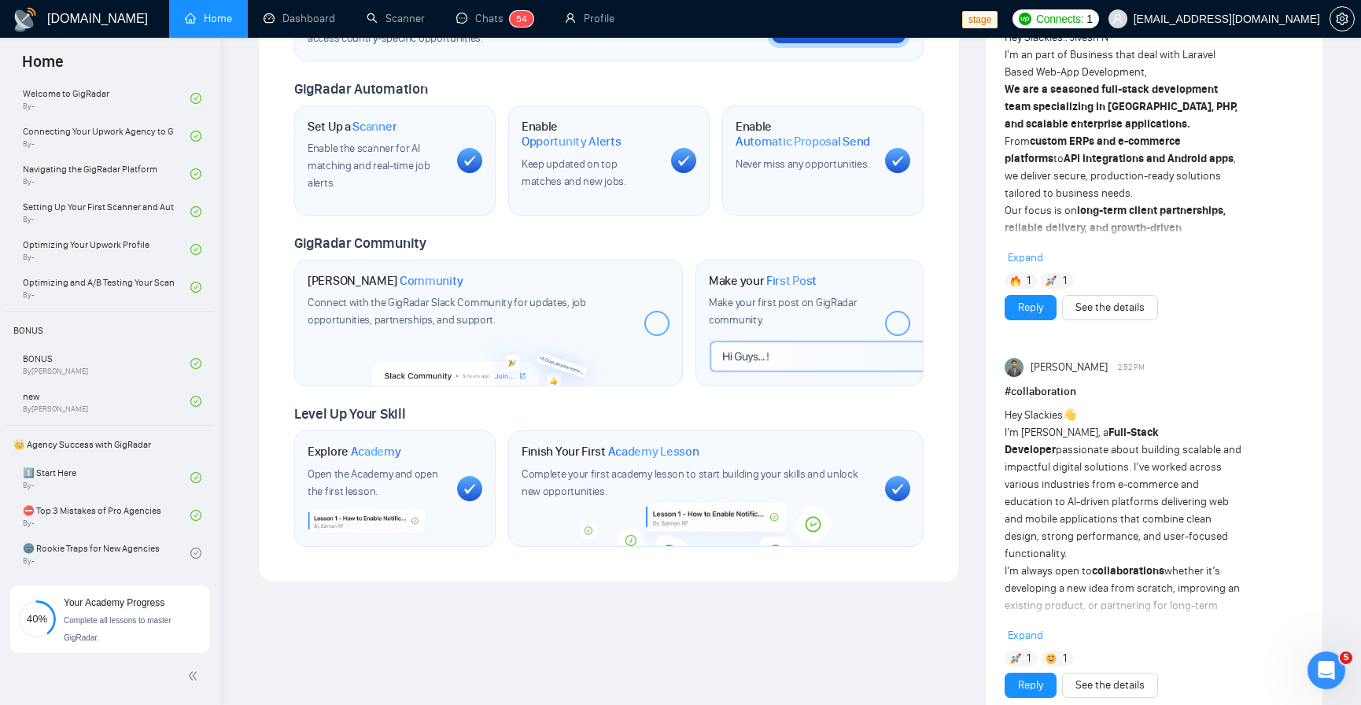
scroll to position [1162, 0]
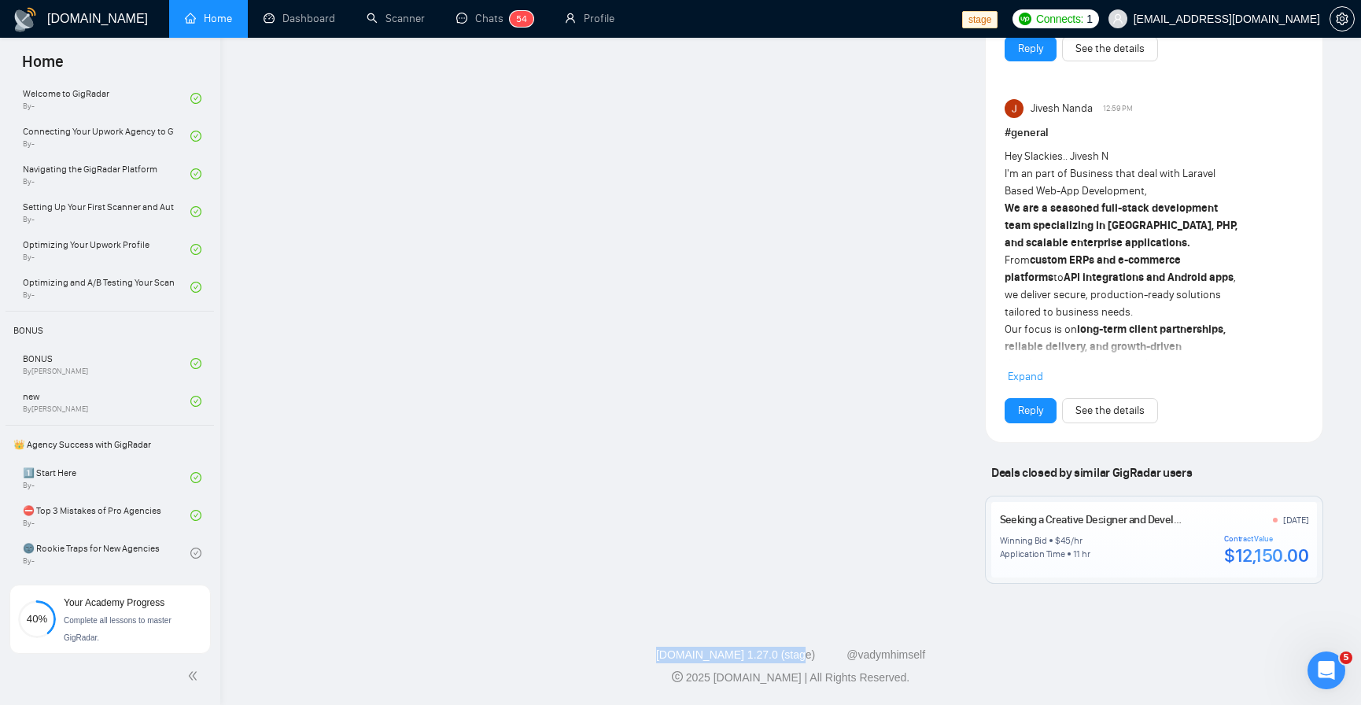
drag, startPoint x: 643, startPoint y: 659, endPoint x: 803, endPoint y: 656, distance: 160.5
click at [803, 656] on div "GigRadar.io 1.27.0 (stage) @vadymhimself" at bounding box center [790, 655] width 1115 height 17
copy link "[DOMAIN_NAME] 1.27.0 (stage)"
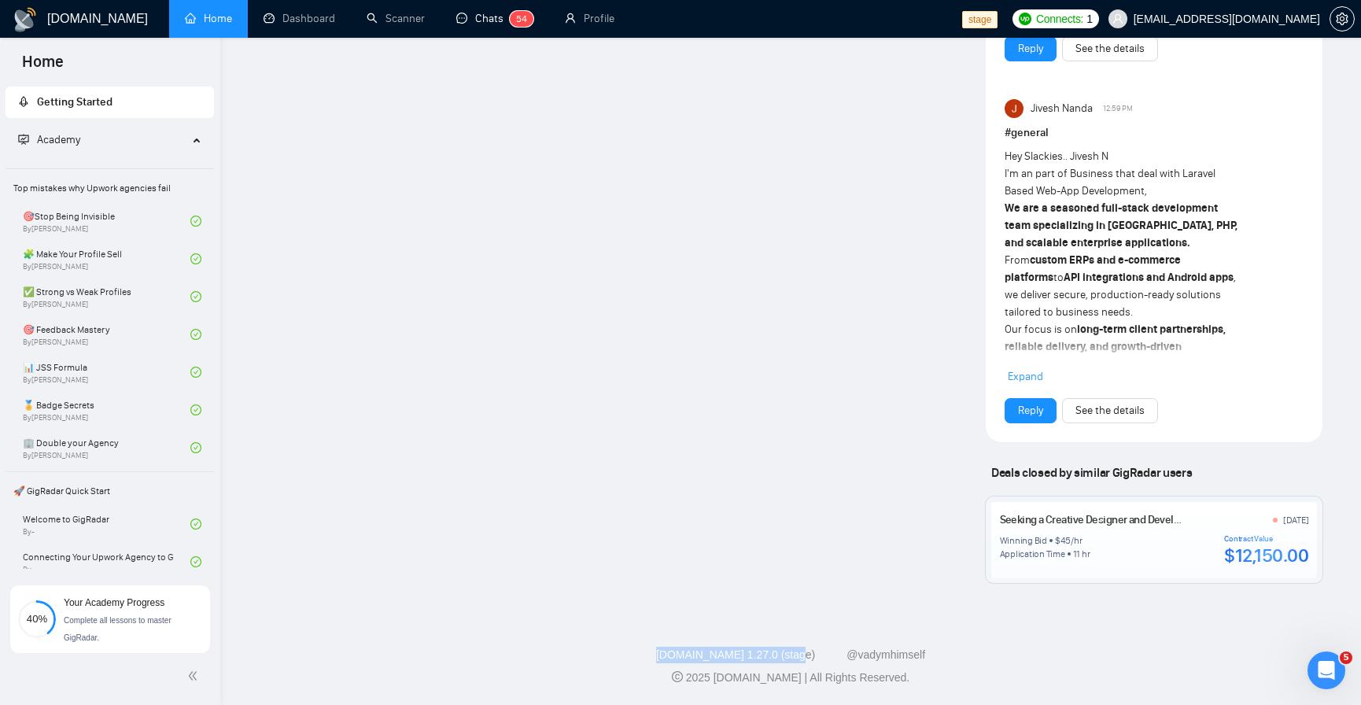
scroll to position [426, 0]
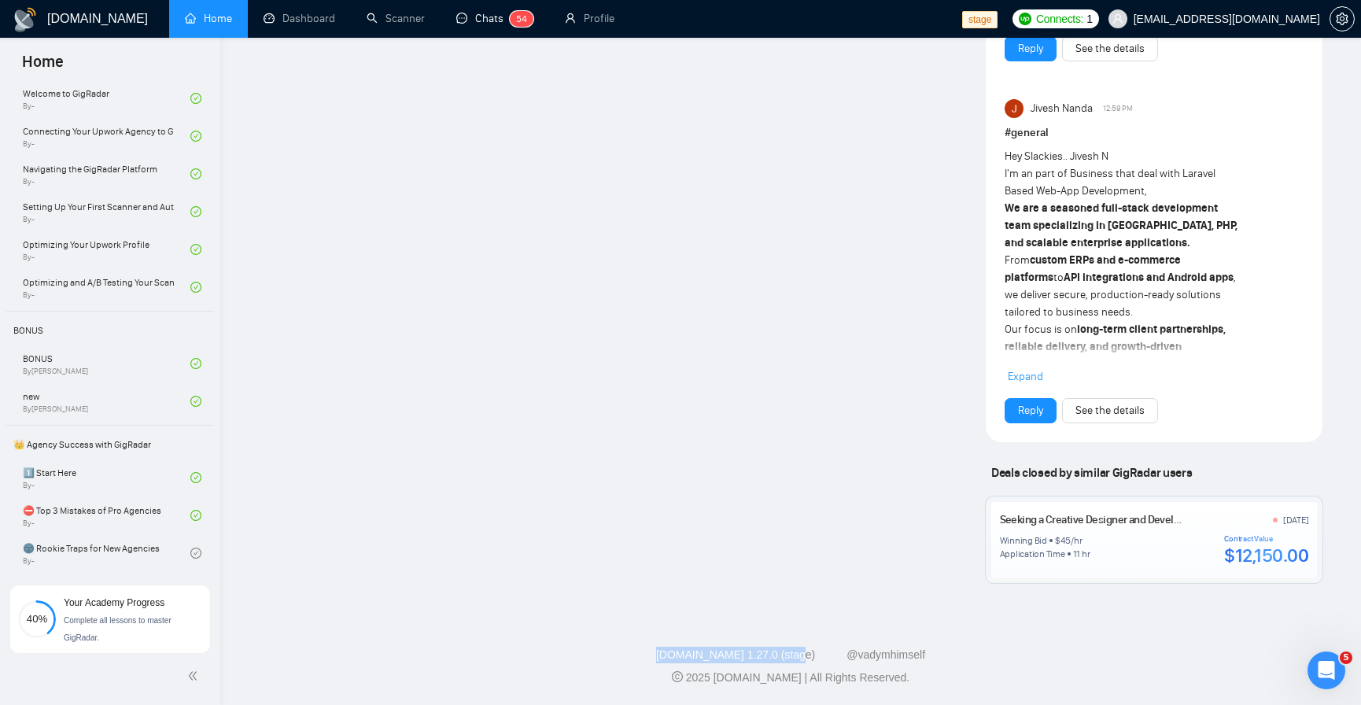
click at [479, 25] on link "Chats 5 4" at bounding box center [494, 18] width 77 height 13
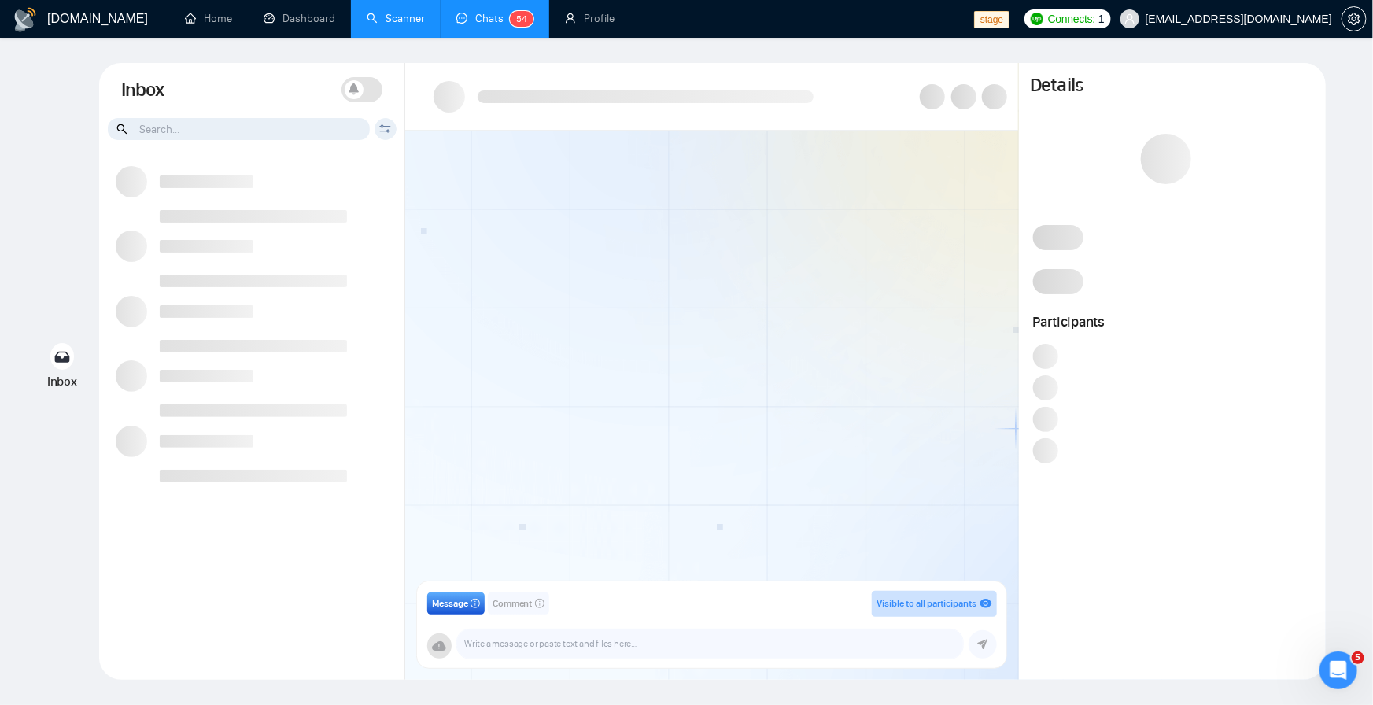
click at [411, 14] on link "Scanner" at bounding box center [396, 18] width 58 height 13
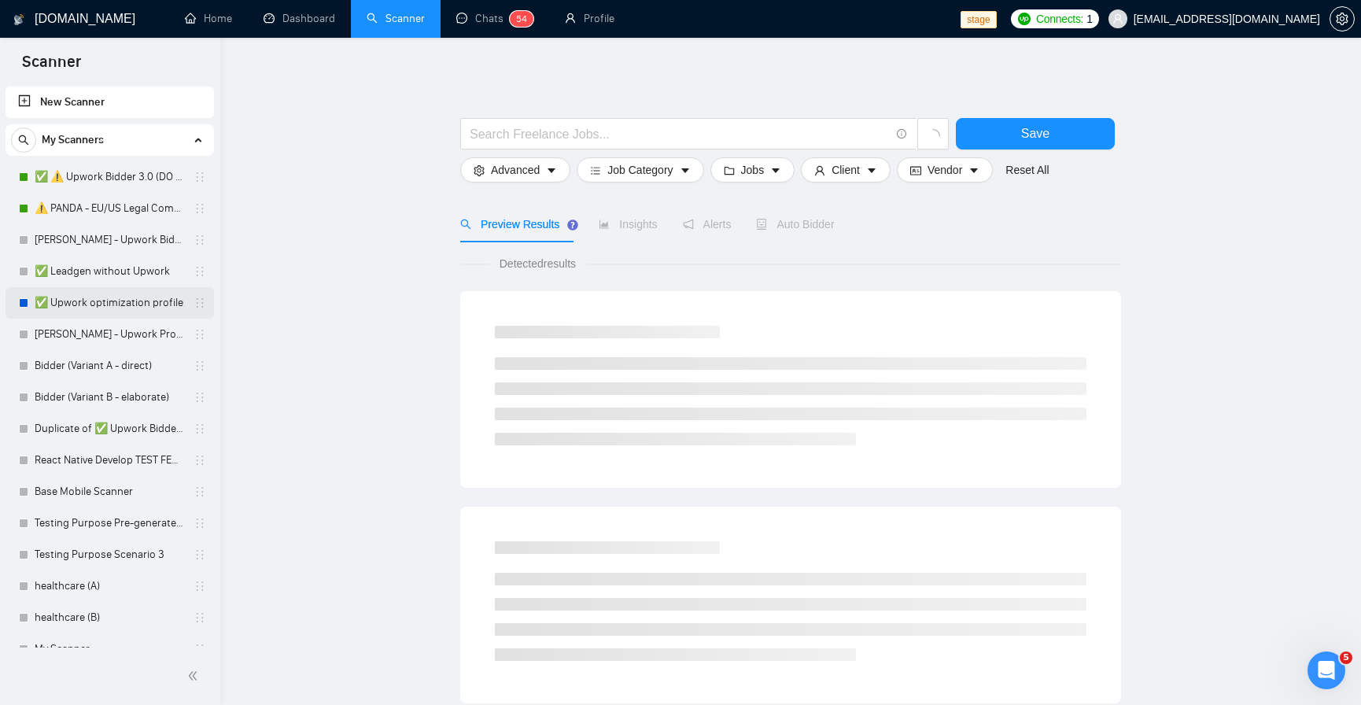
click at [113, 307] on link "✅ Upwork optimization profile" at bounding box center [109, 302] width 149 height 31
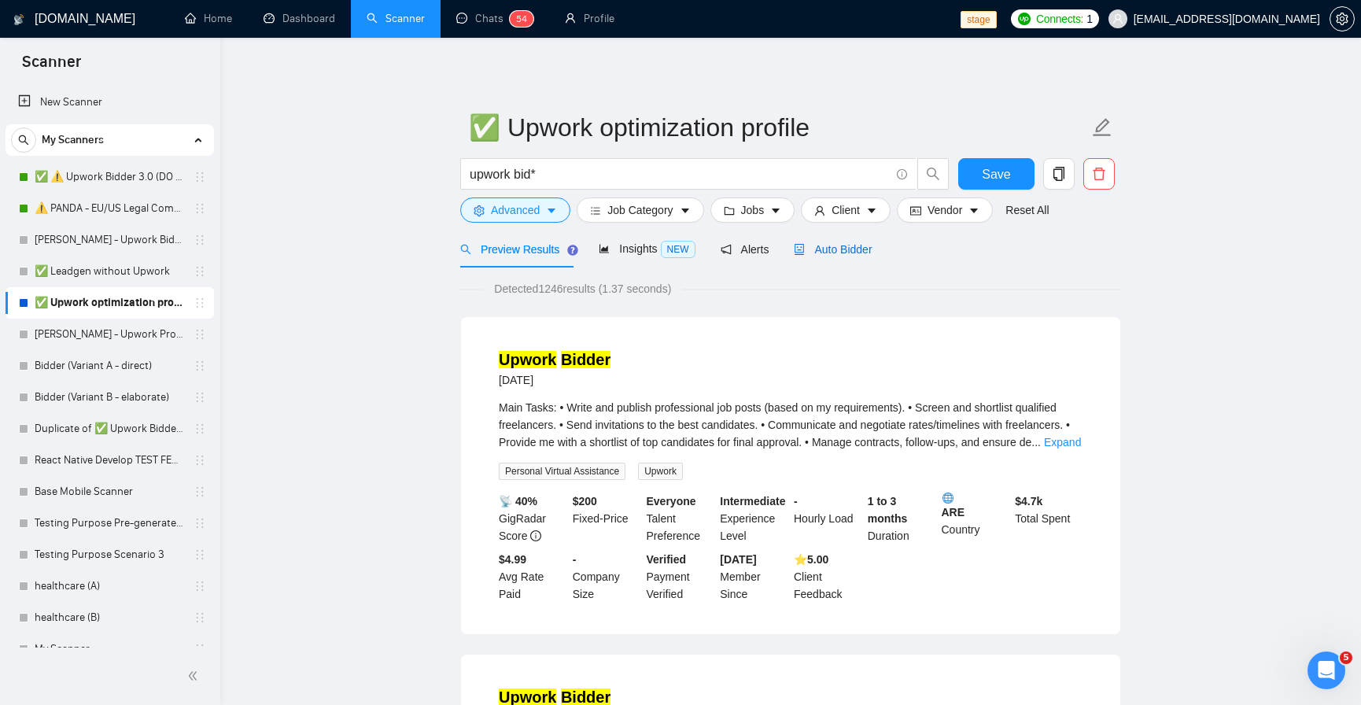
click at [835, 248] on span "Auto Bidder" at bounding box center [833, 249] width 78 height 13
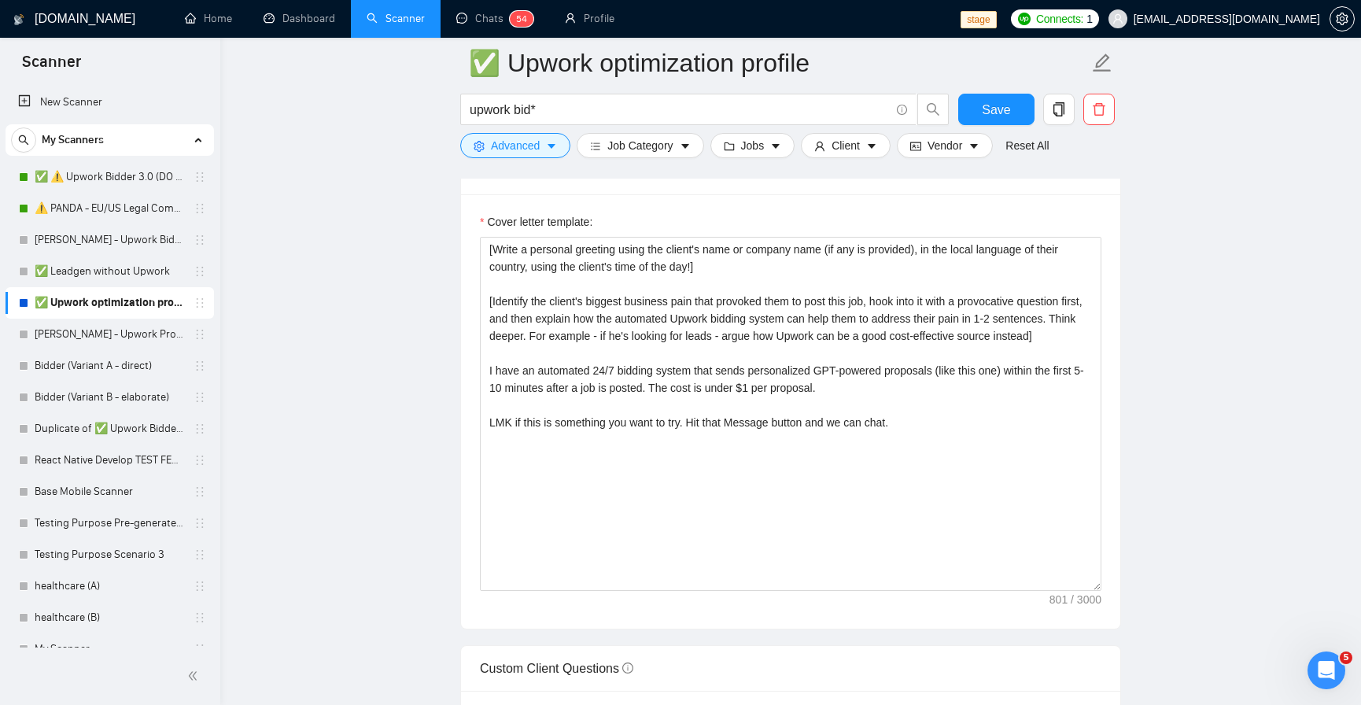
scroll to position [1735, 0]
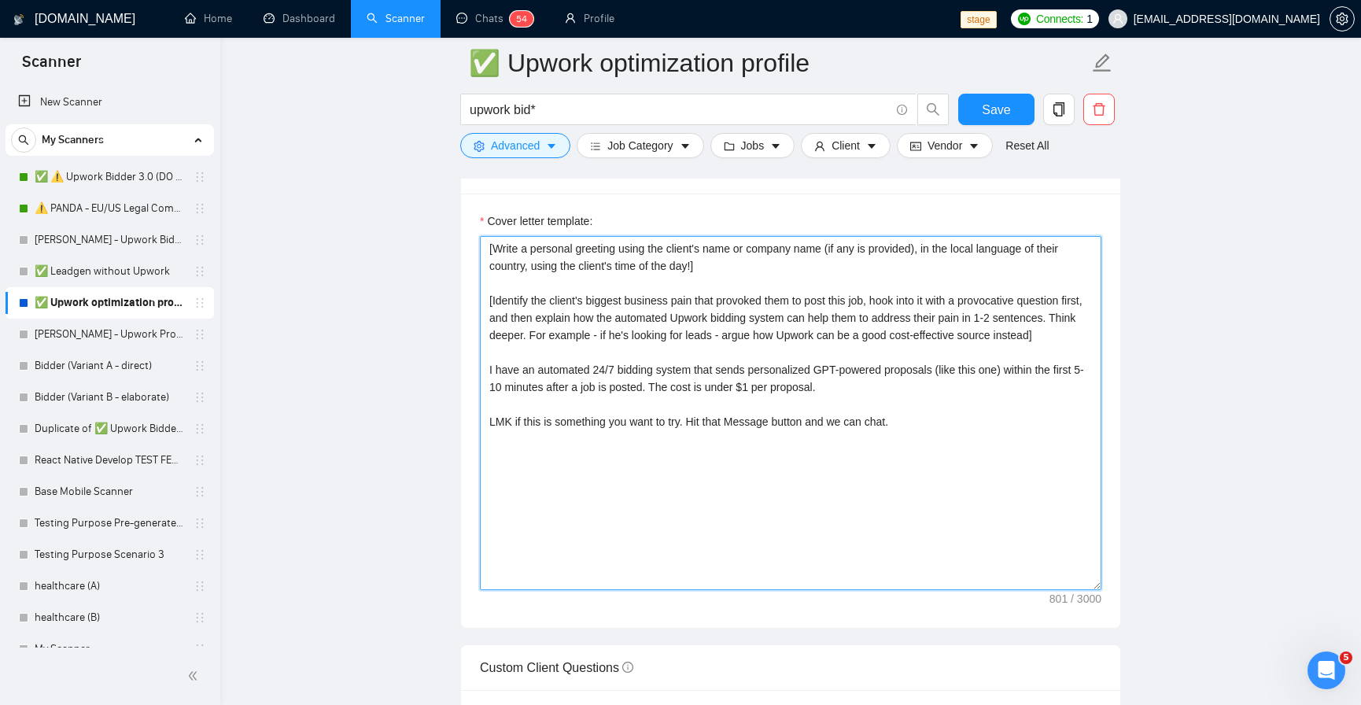
click at [499, 250] on textarea "[Write a personal greeting using the client's name or company name (if any is p…" at bounding box center [790, 413] width 621 height 354
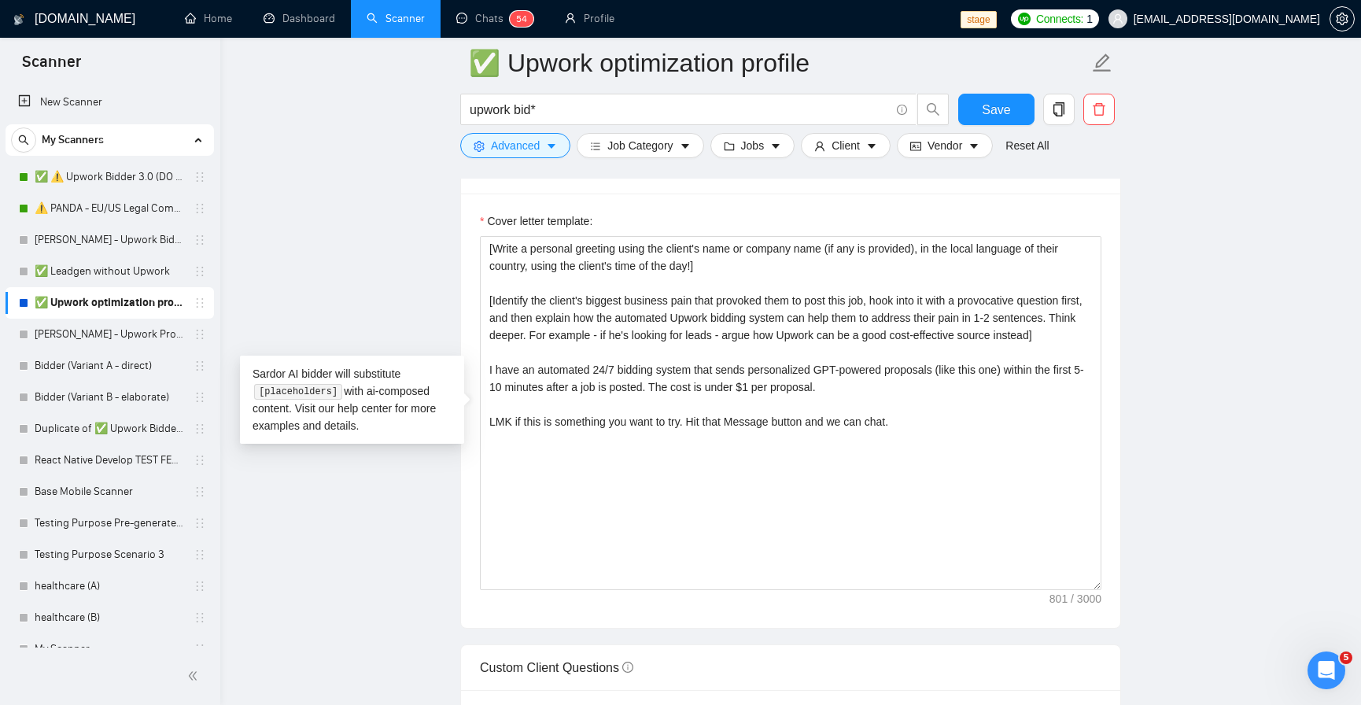
click at [1148, 177] on main "✅ Upwork optimization profile upwork bid* Save Advanced Job Category Jobs Clien…" at bounding box center [790, 691] width 1090 height 4727
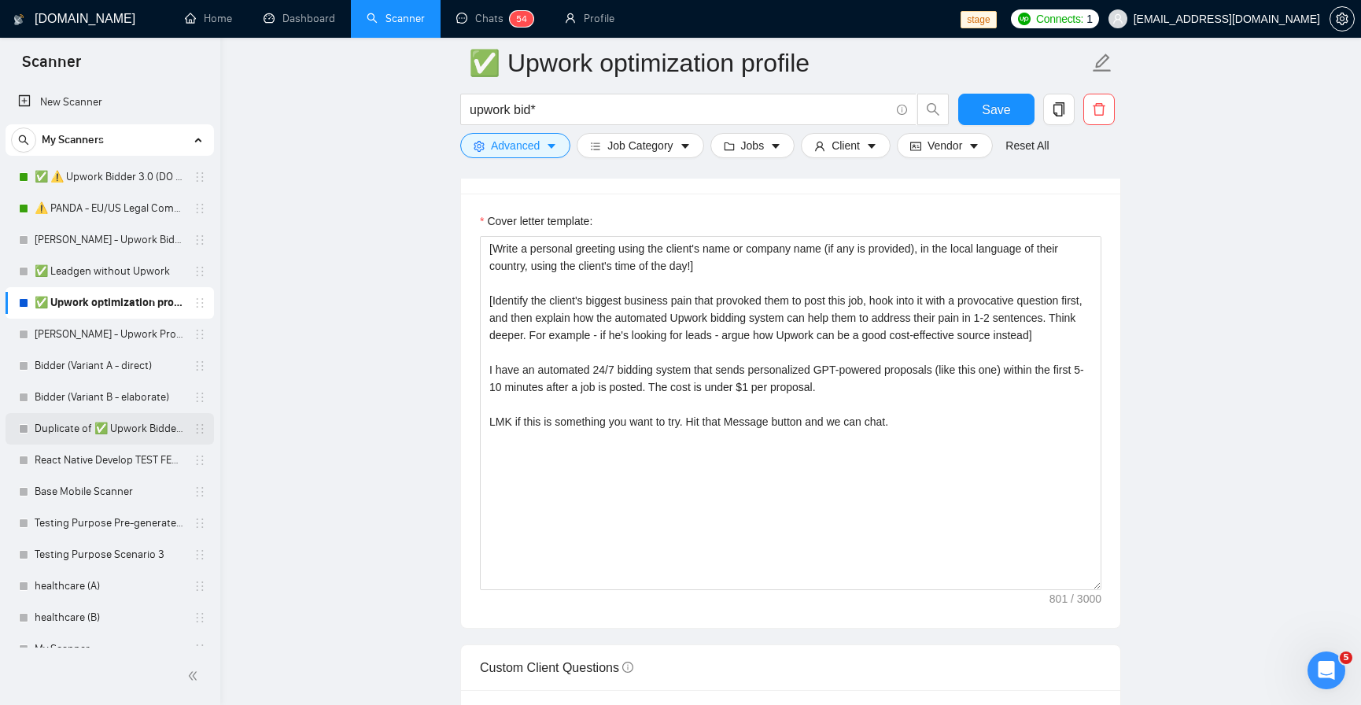
click at [90, 422] on link "Duplicate of ✅ Upwork Bidder 3.0" at bounding box center [109, 428] width 149 height 31
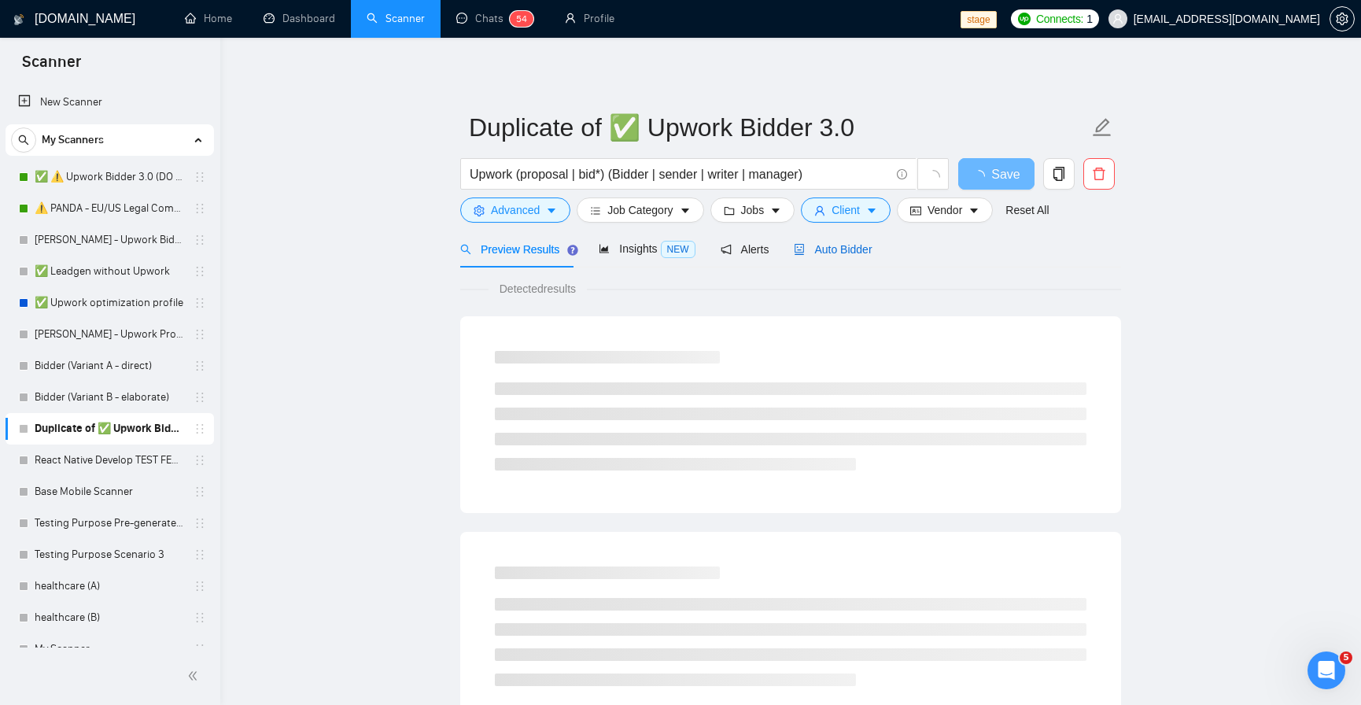
click at [820, 255] on div "Auto Bidder" at bounding box center [833, 249] width 78 height 17
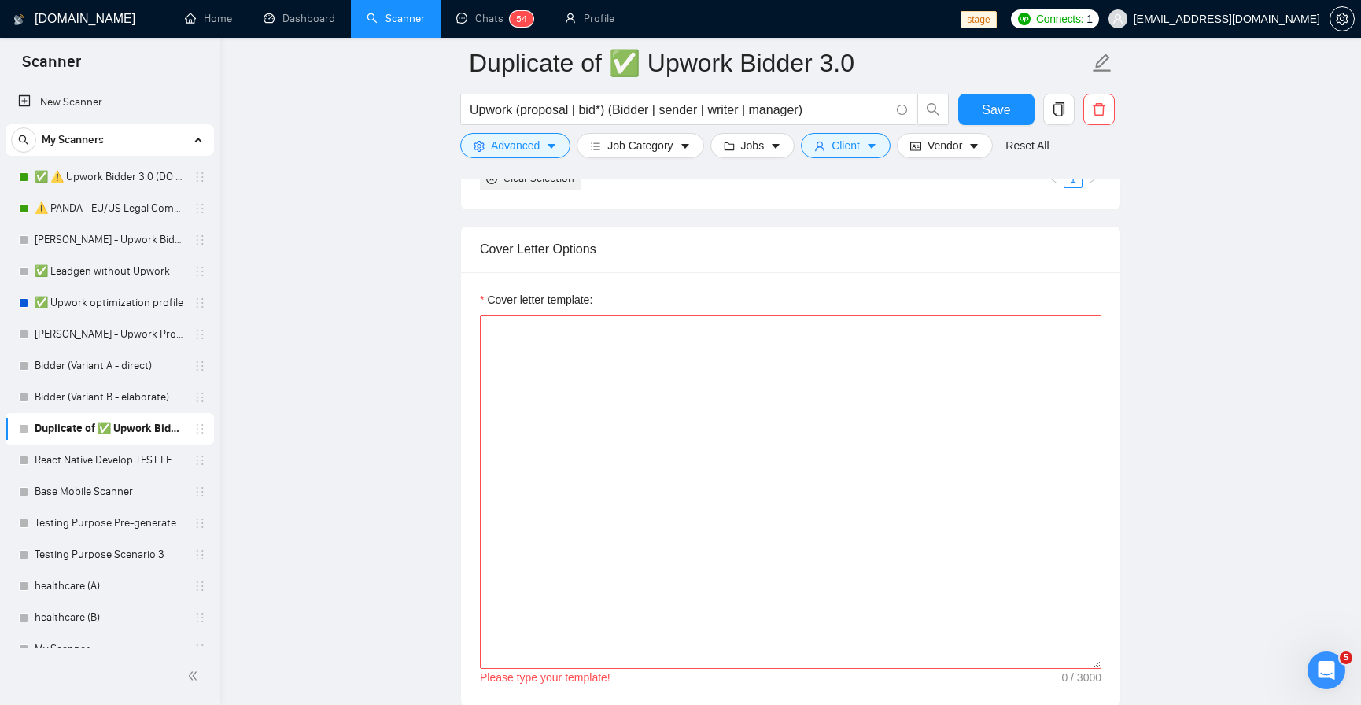
scroll to position [1705, 0]
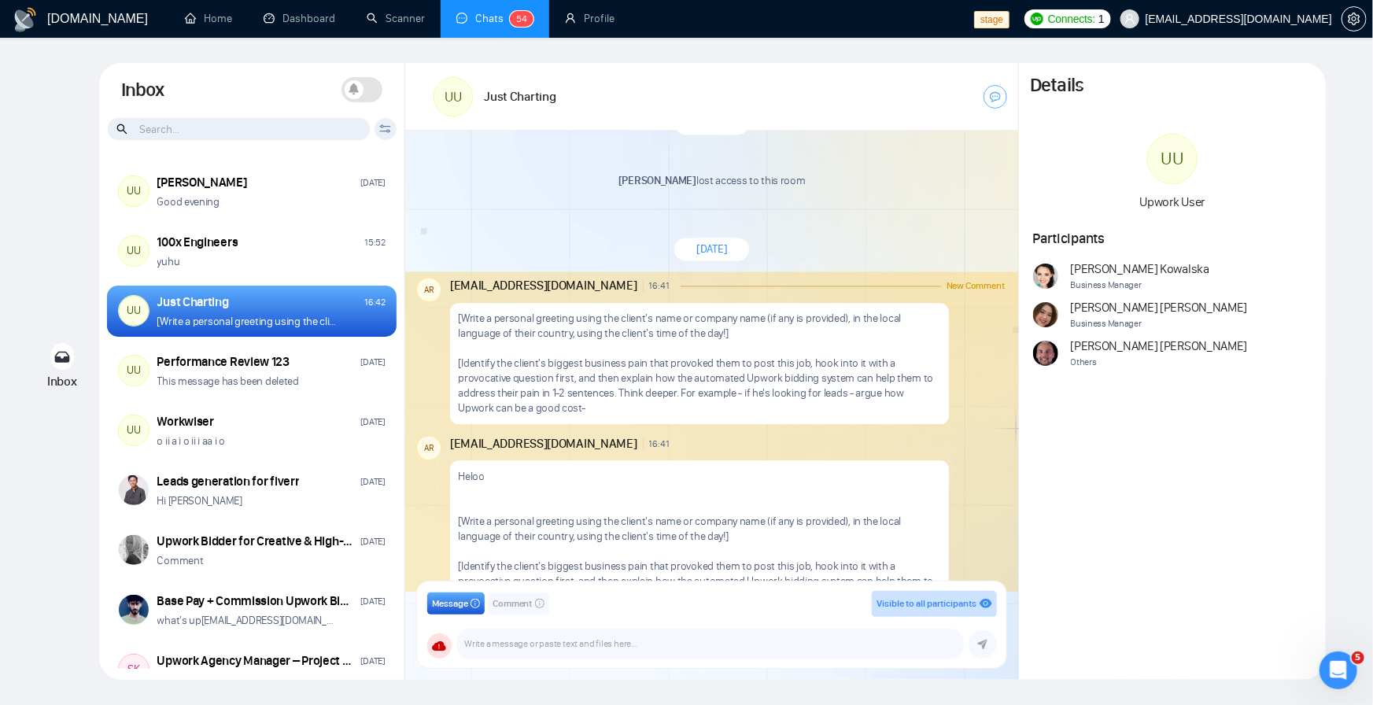
click at [521, 595] on button "Comment" at bounding box center [518, 603] width 61 height 22
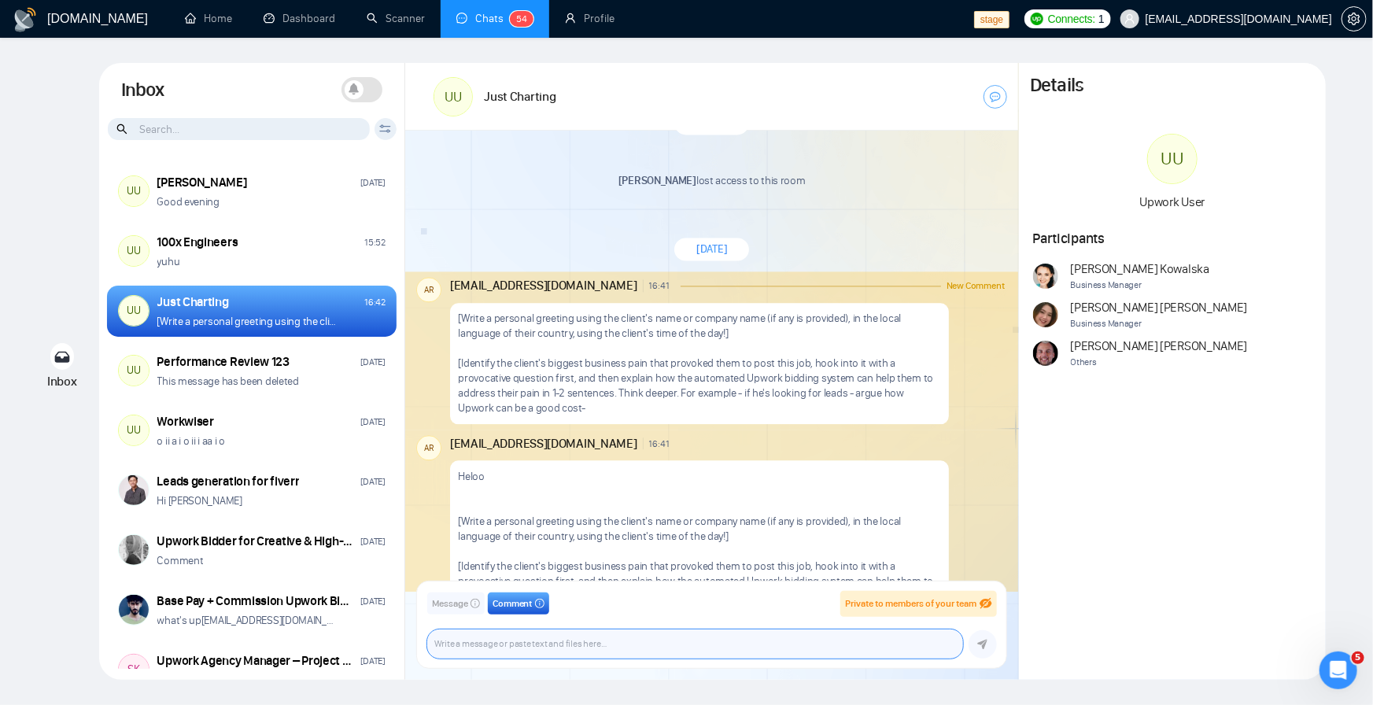
click at [502, 651] on textarea at bounding box center [695, 643] width 536 height 29
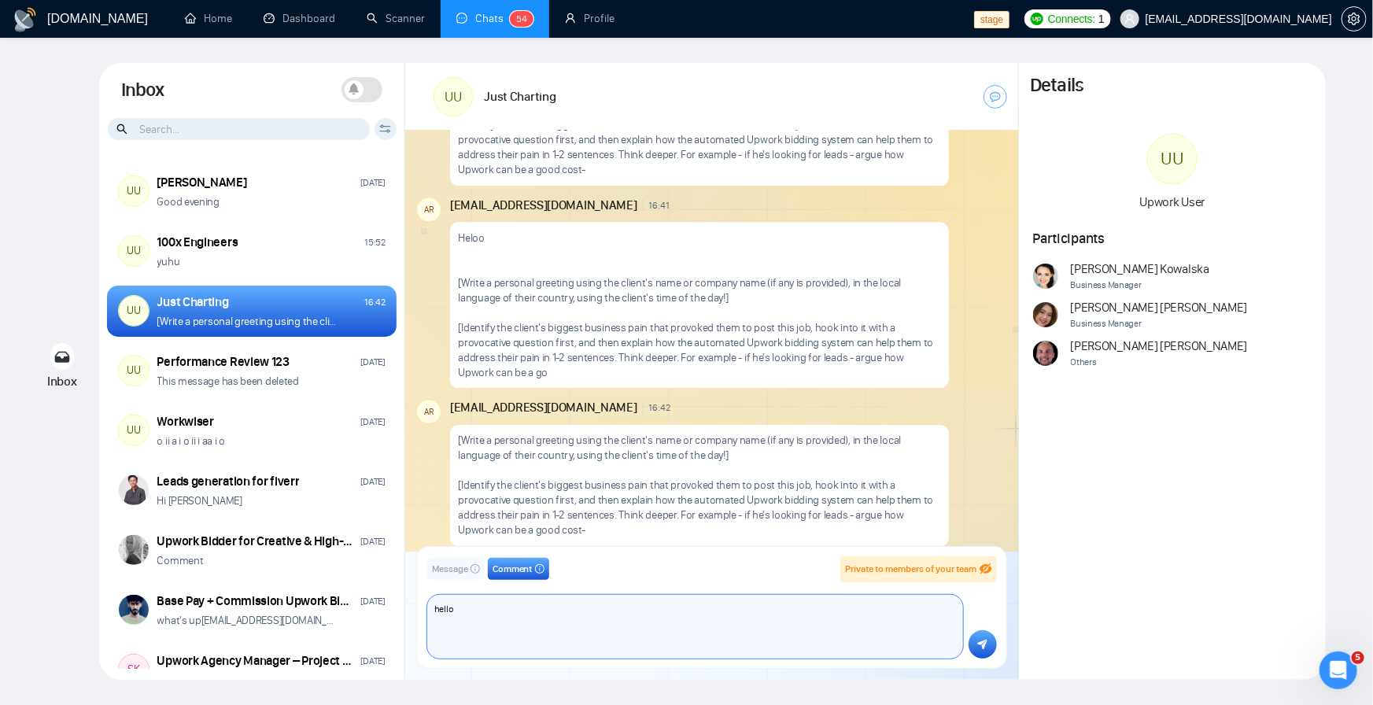
scroll to position [1982, 0]
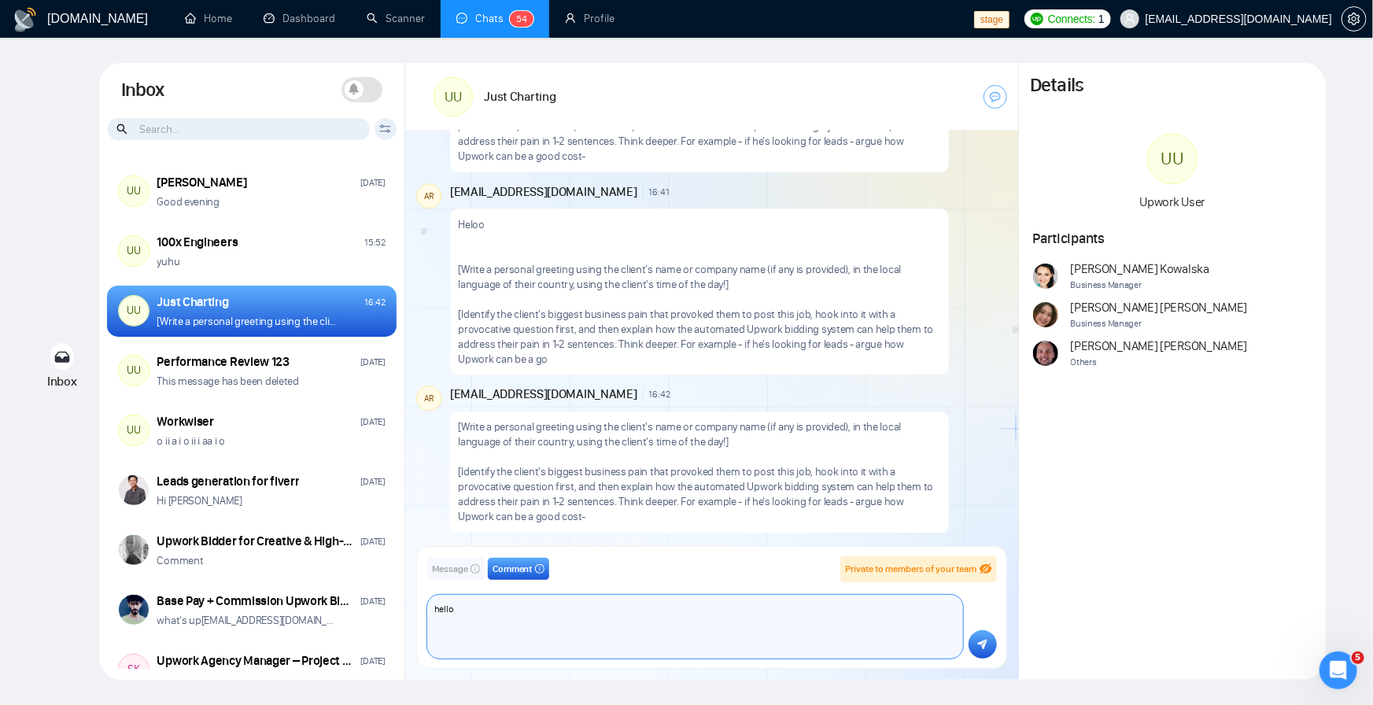
click at [480, 610] on textarea "hello" at bounding box center [695, 627] width 536 height 64
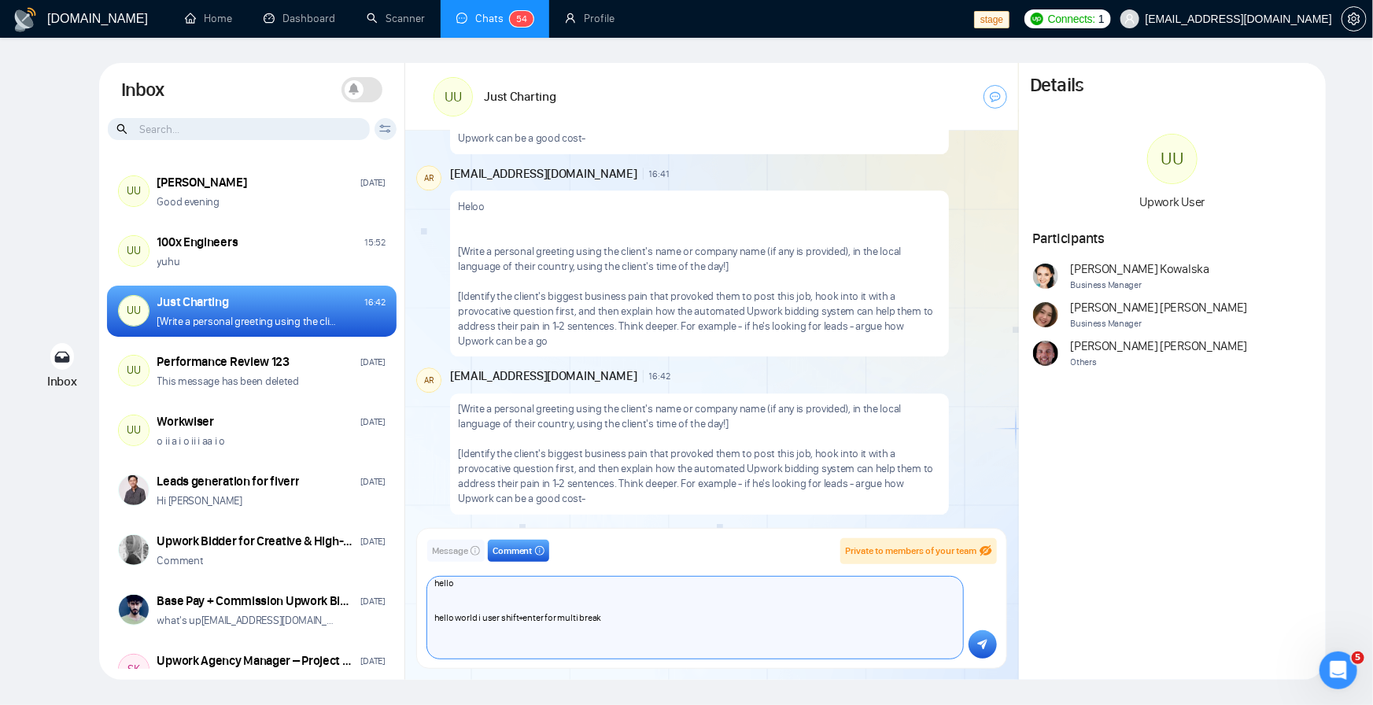
scroll to position [24, 0]
type textarea "hello hello world i user shift+enter for multi break"
click at [983, 647] on icon "submit" at bounding box center [983, 645] width 10 height 10
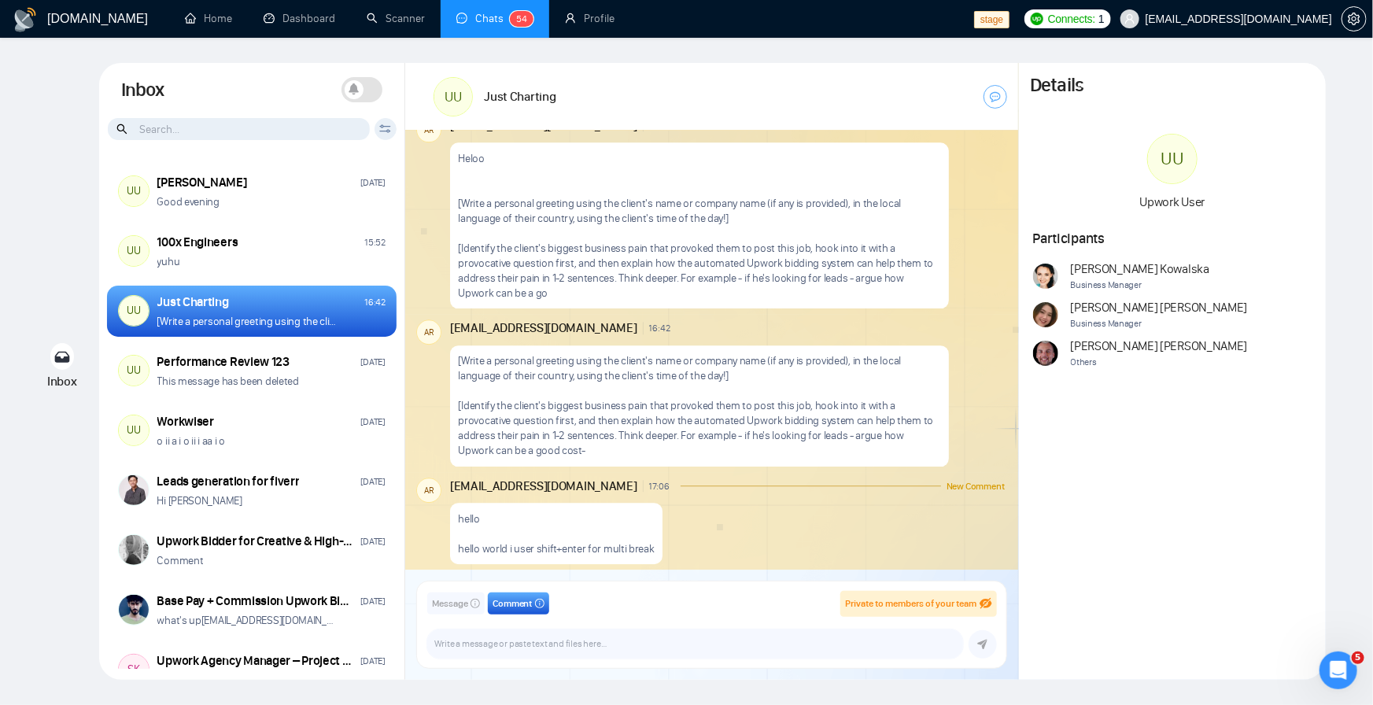
scroll to position [2049, 0]
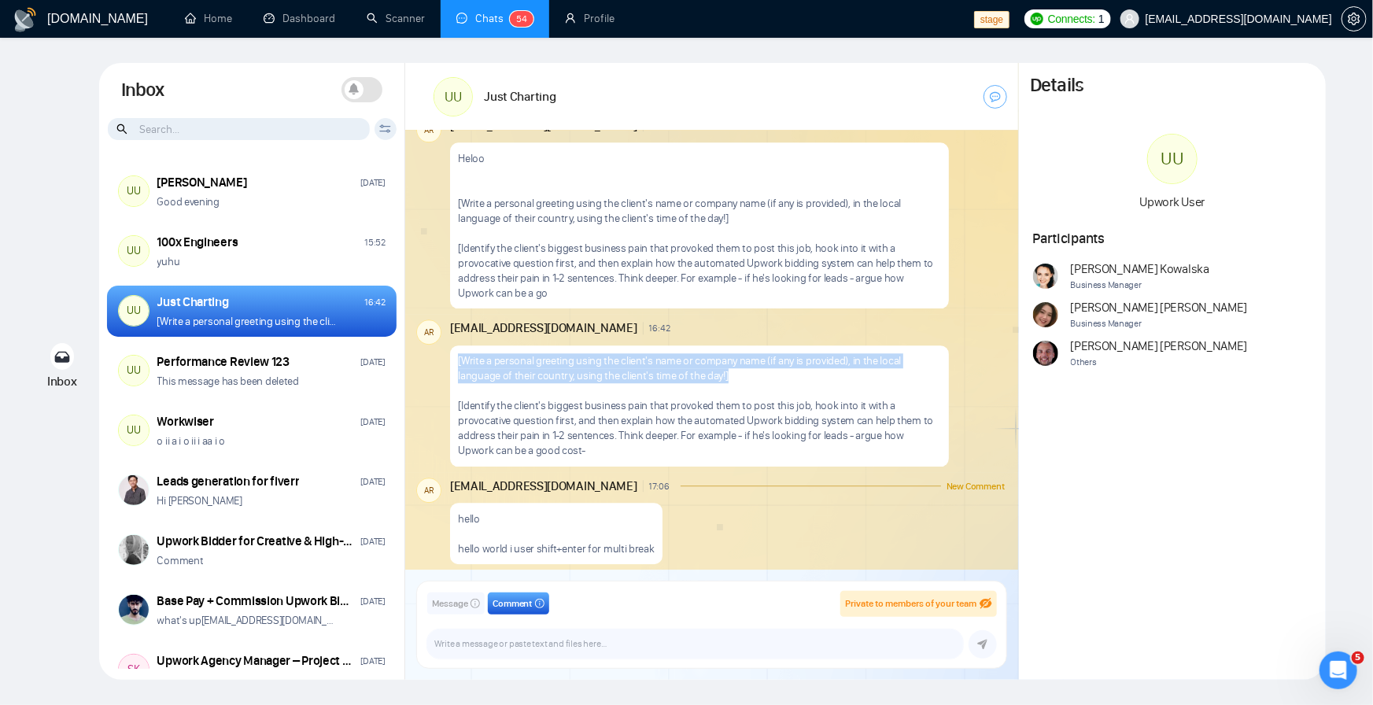
drag, startPoint x: 459, startPoint y: 359, endPoint x: 750, endPoint y: 368, distance: 291.2
click at [750, 368] on p "[Write a personal greeting using the client's name or company name (if any is p…" at bounding box center [699, 405] width 482 height 105
copy p "[Write a personal greeting using the client's name or company na"
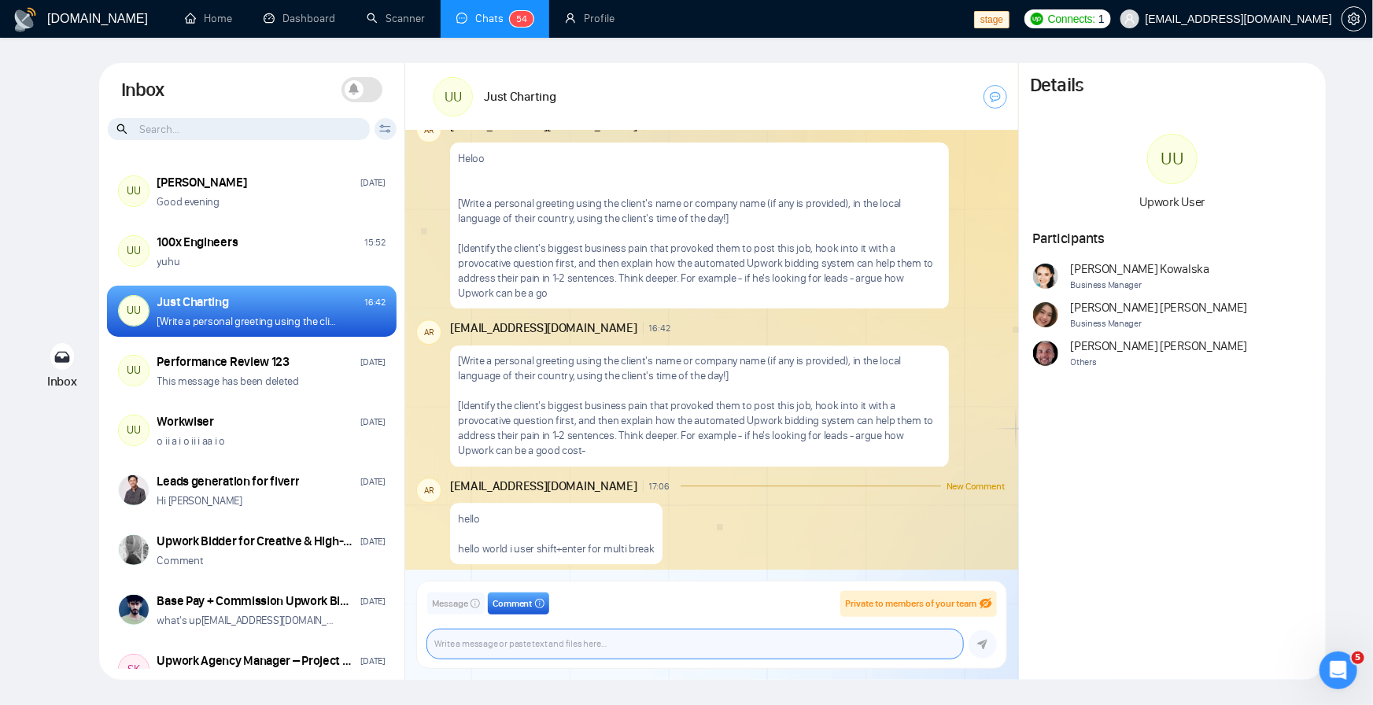
click at [463, 647] on textarea at bounding box center [695, 643] width 536 height 29
paste textarea "[Write a personal greeting using the client's name or company na"
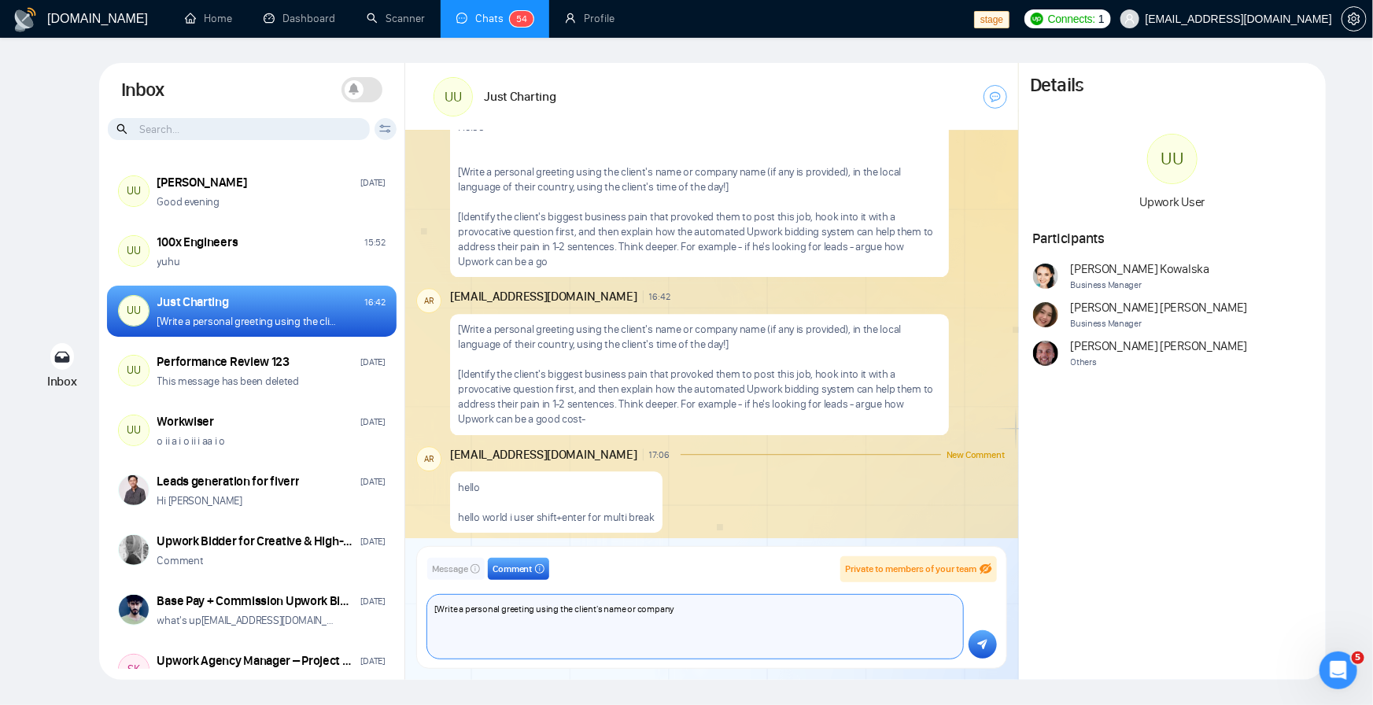
scroll to position [2098, 0]
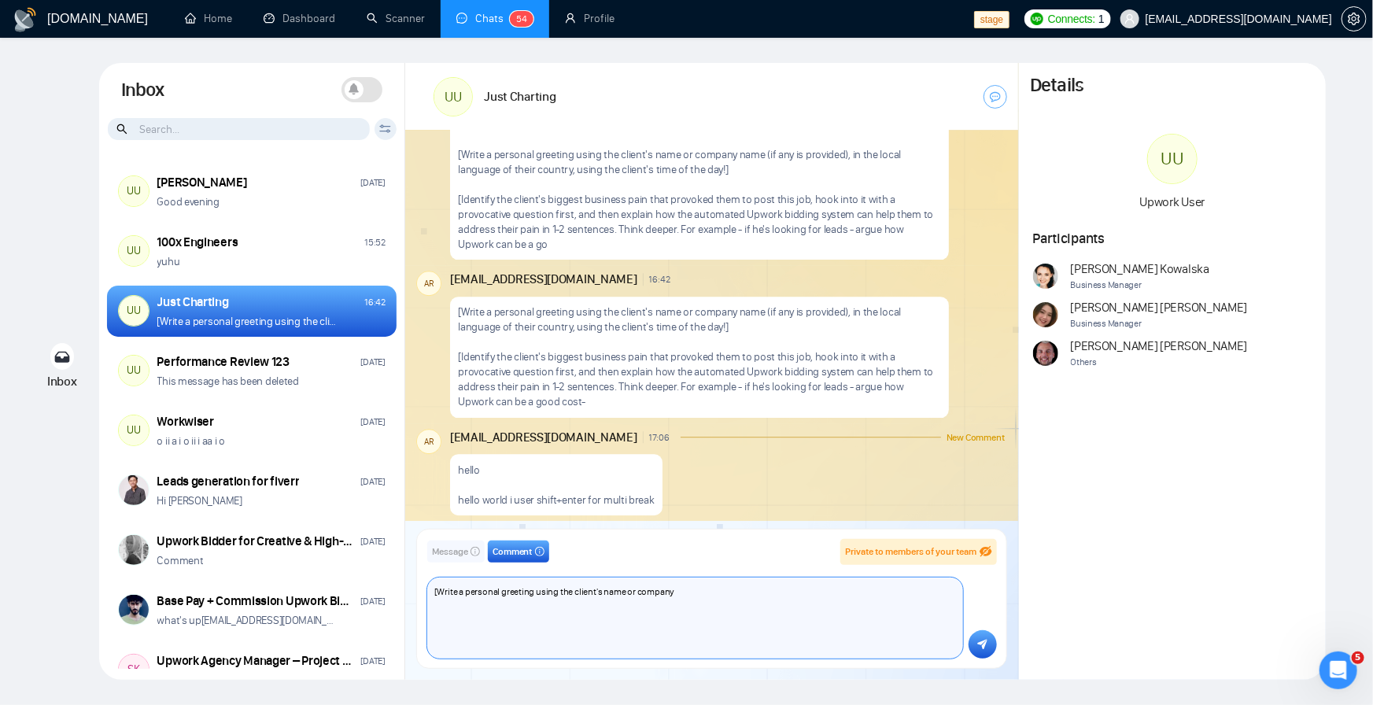
type textarea "[Write a personal greeting using the client's name or company"
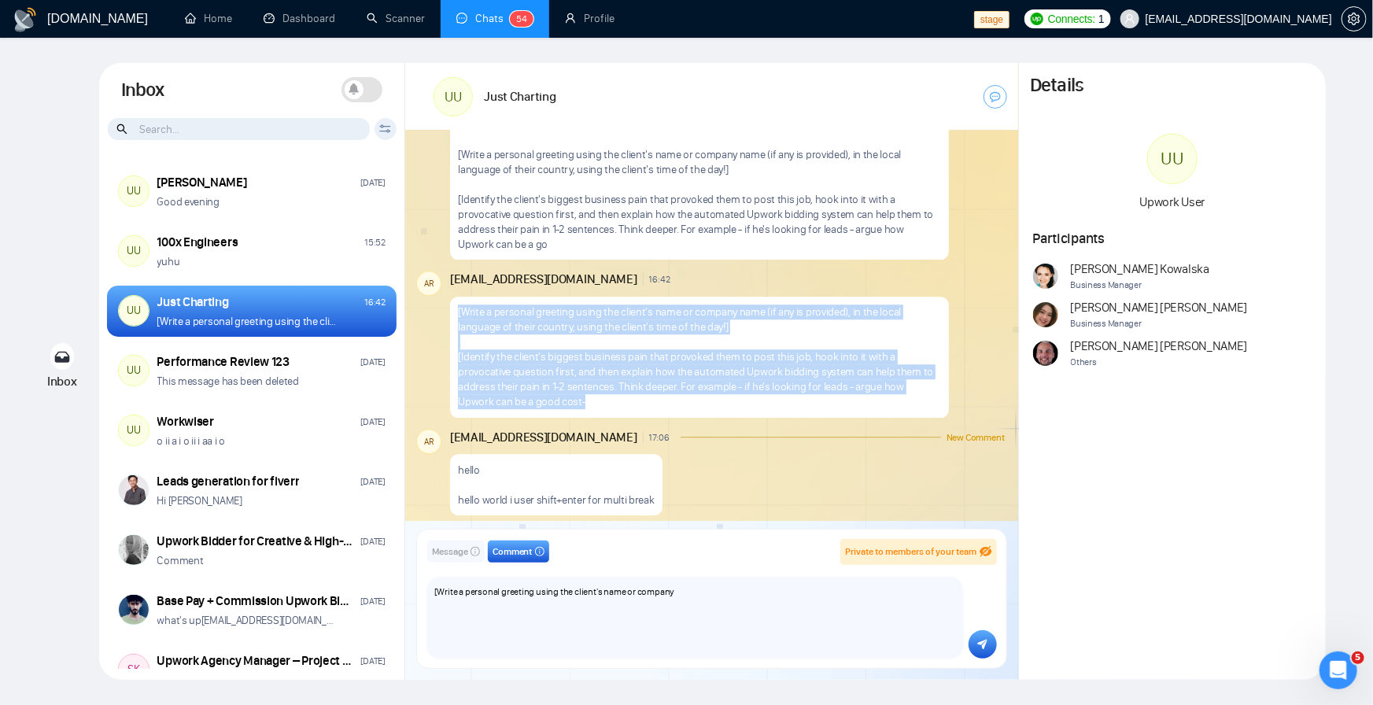
drag, startPoint x: 590, startPoint y: 400, endPoint x: 463, endPoint y: 304, distance: 160.0
click at [463, 304] on p "[Write a personal greeting using the client's name or company name (if any is p…" at bounding box center [699, 356] width 482 height 105
copy p "[Write a personal greeting using the client's name or company name (if any is p…"
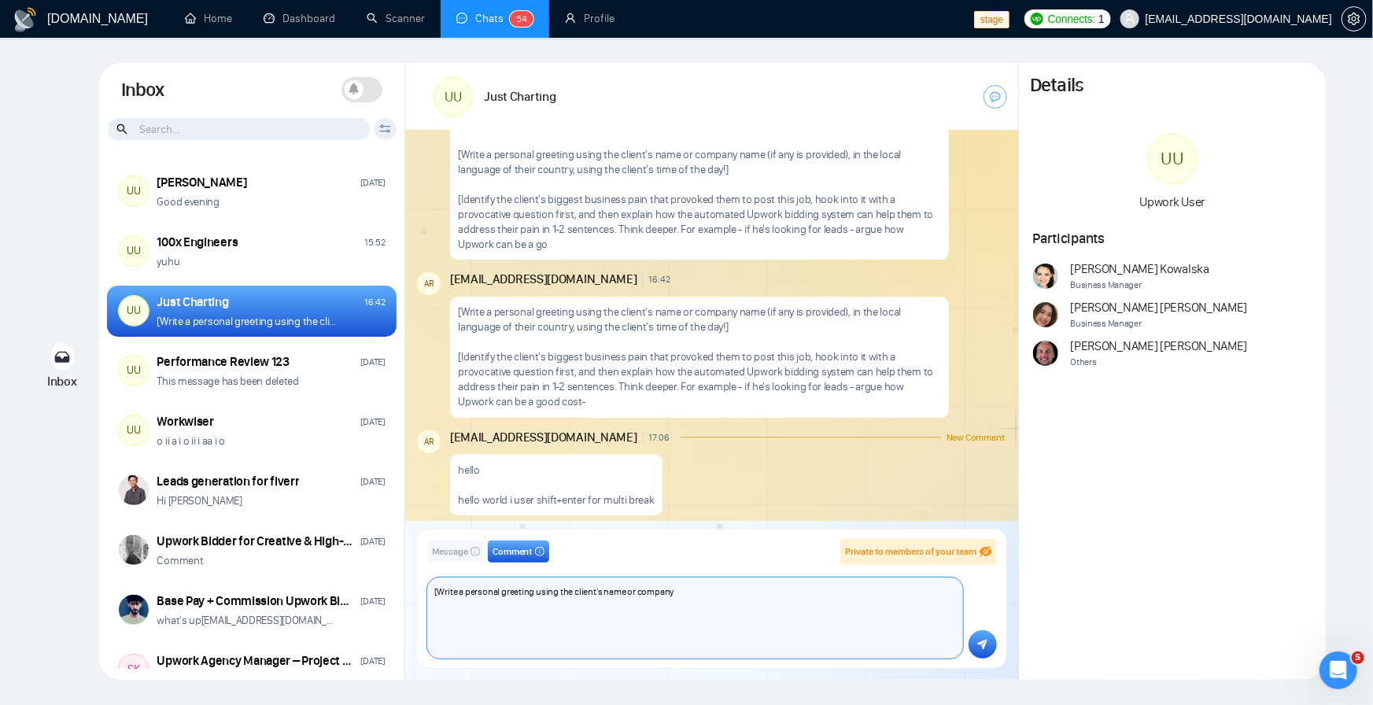
click at [504, 621] on textarea "[Write a personal greeting using the client's name or company" at bounding box center [695, 617] width 536 height 81
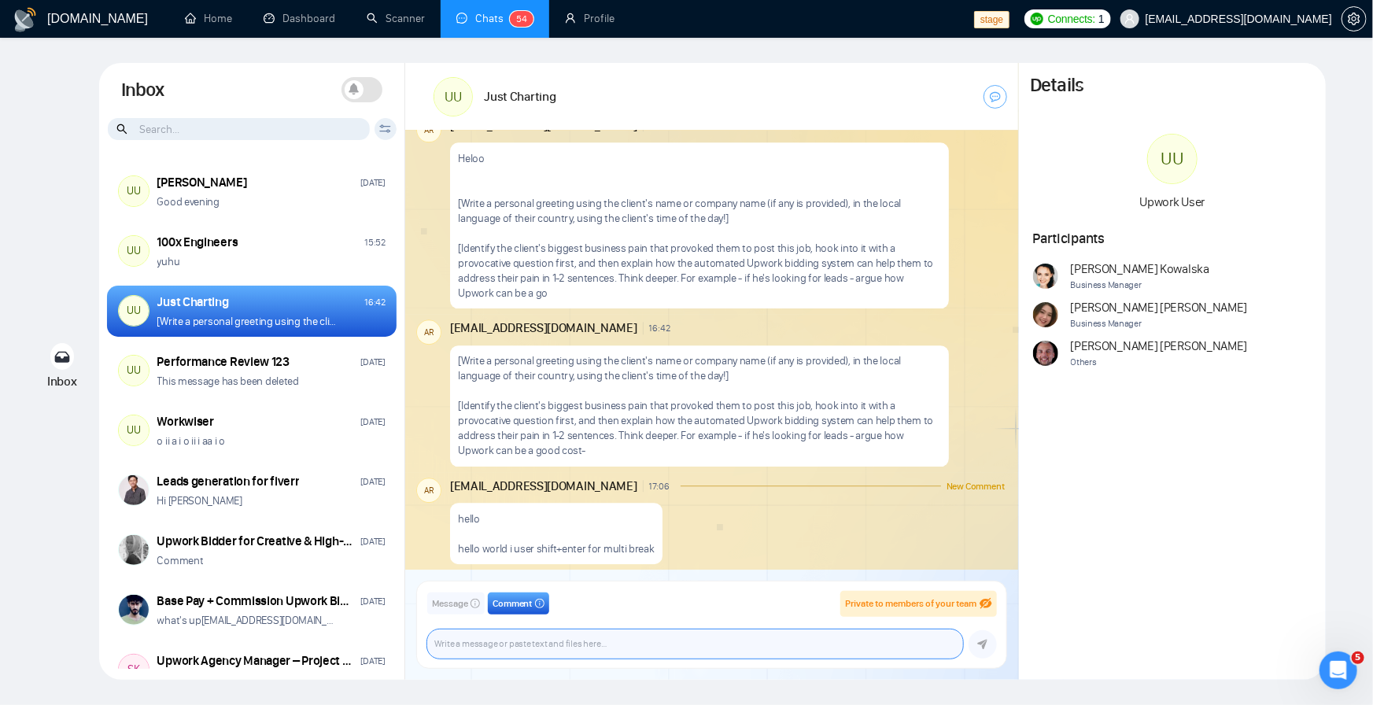
scroll to position [2049, 0]
paste textarea "[Write a personal greeting using the client's name or company name (if any is p…"
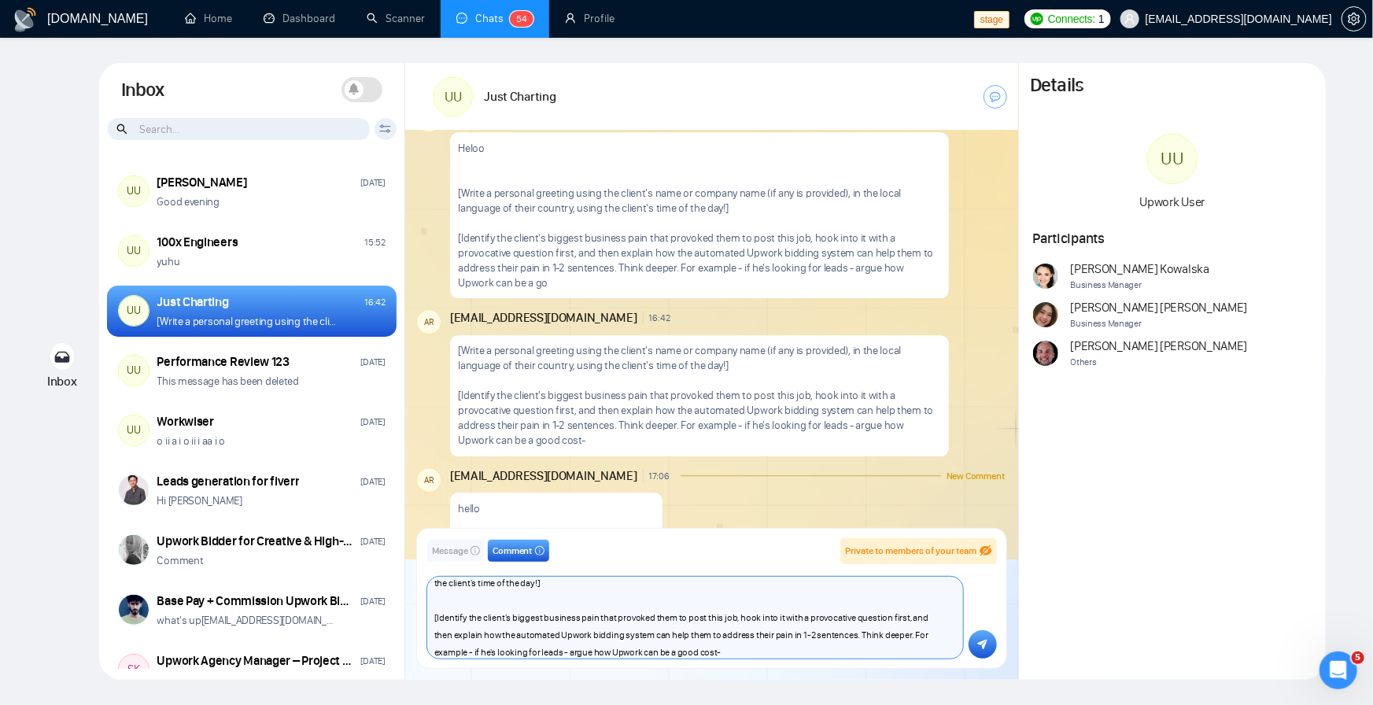
scroll to position [2099, 0]
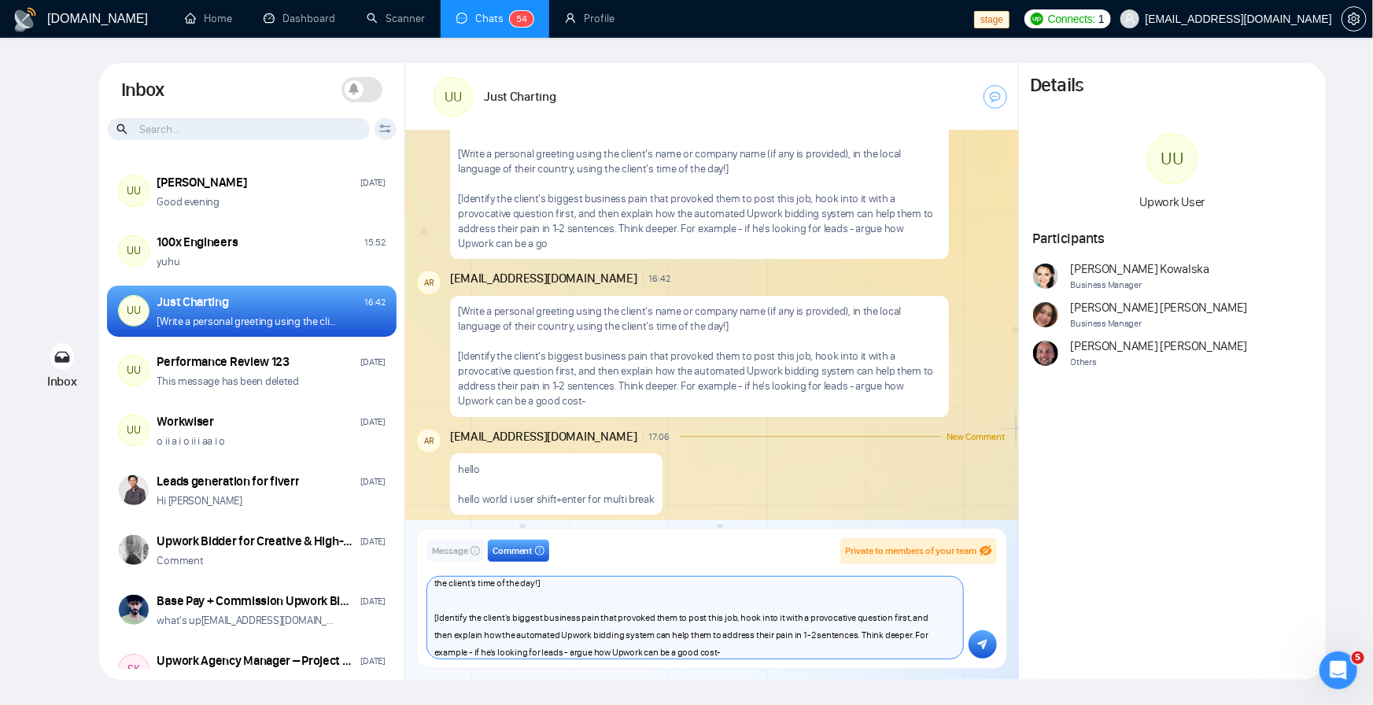
click at [716, 632] on textarea "[Write a personal greeting using the client's name or company name (if any is p…" at bounding box center [695, 618] width 536 height 82
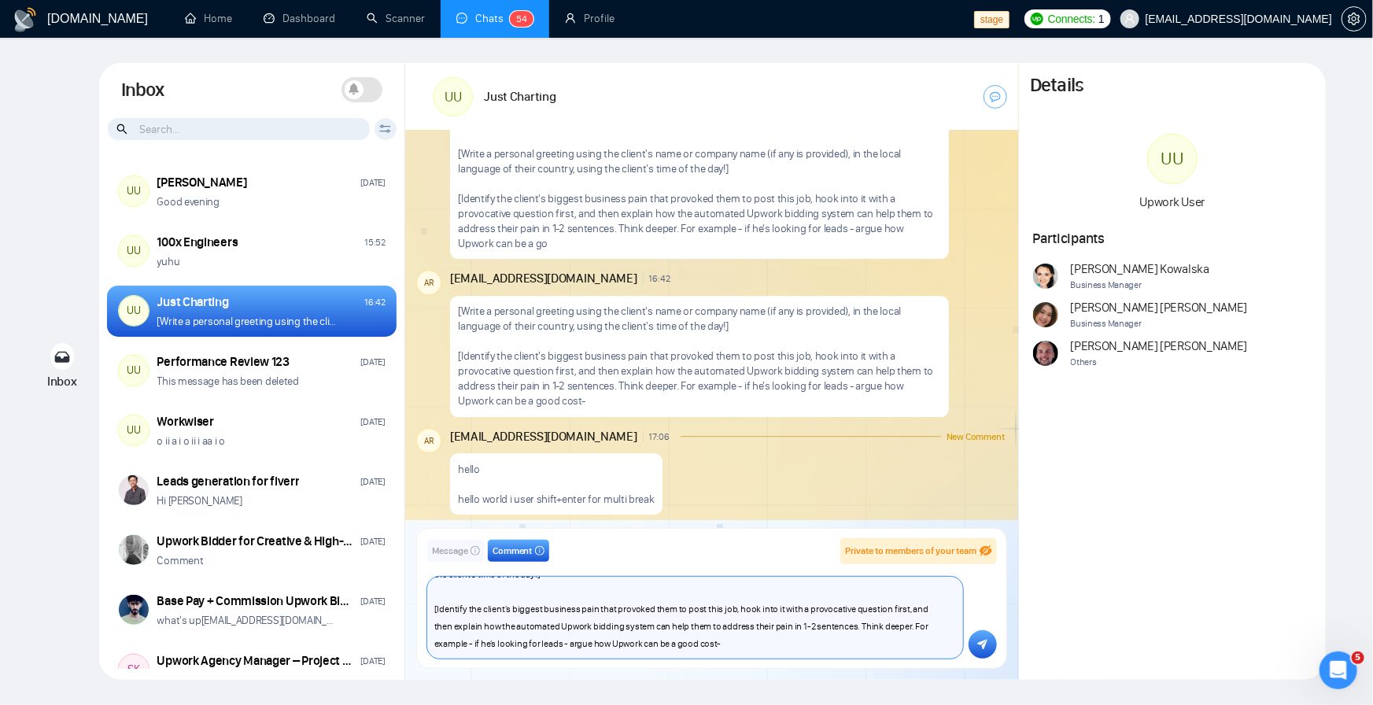
click at [737, 648] on textarea "[Write a personal greeting using the client's name or company name (if any is p…" at bounding box center [695, 618] width 536 height 82
type textarea "\"
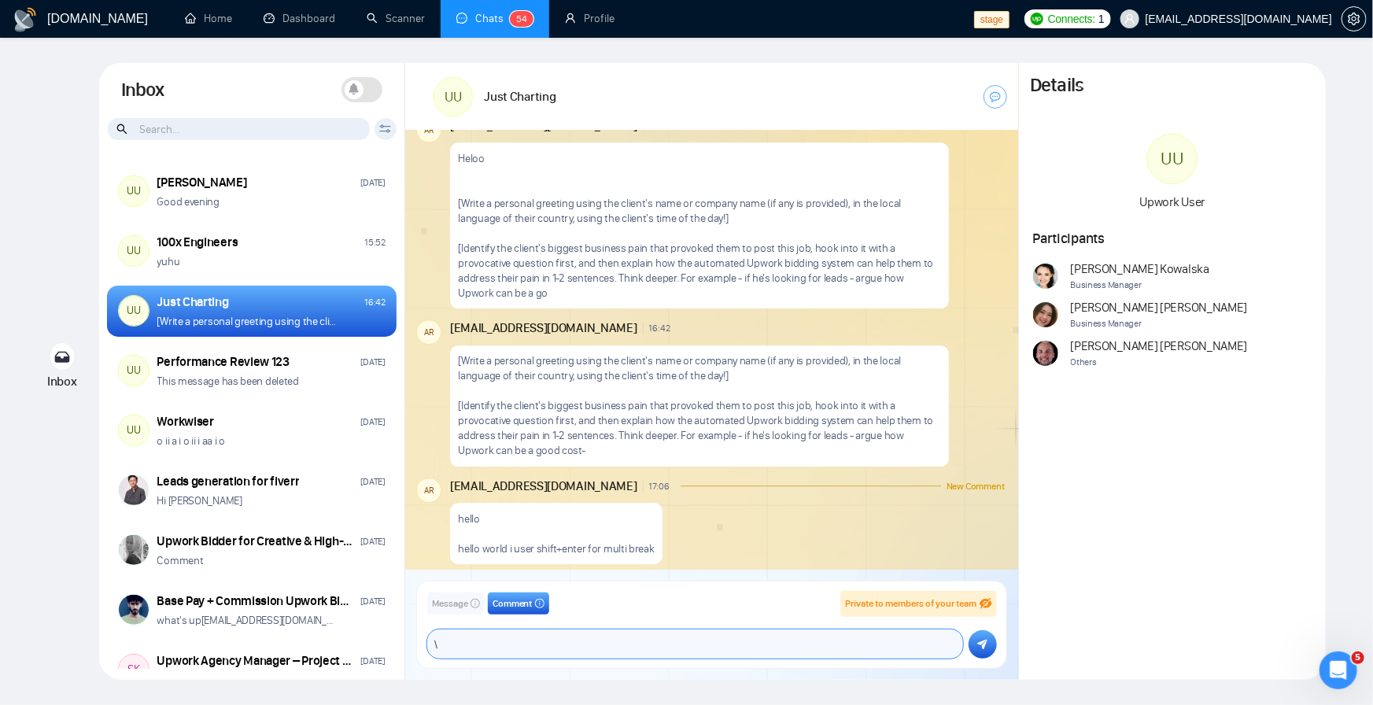
scroll to position [2049, 0]
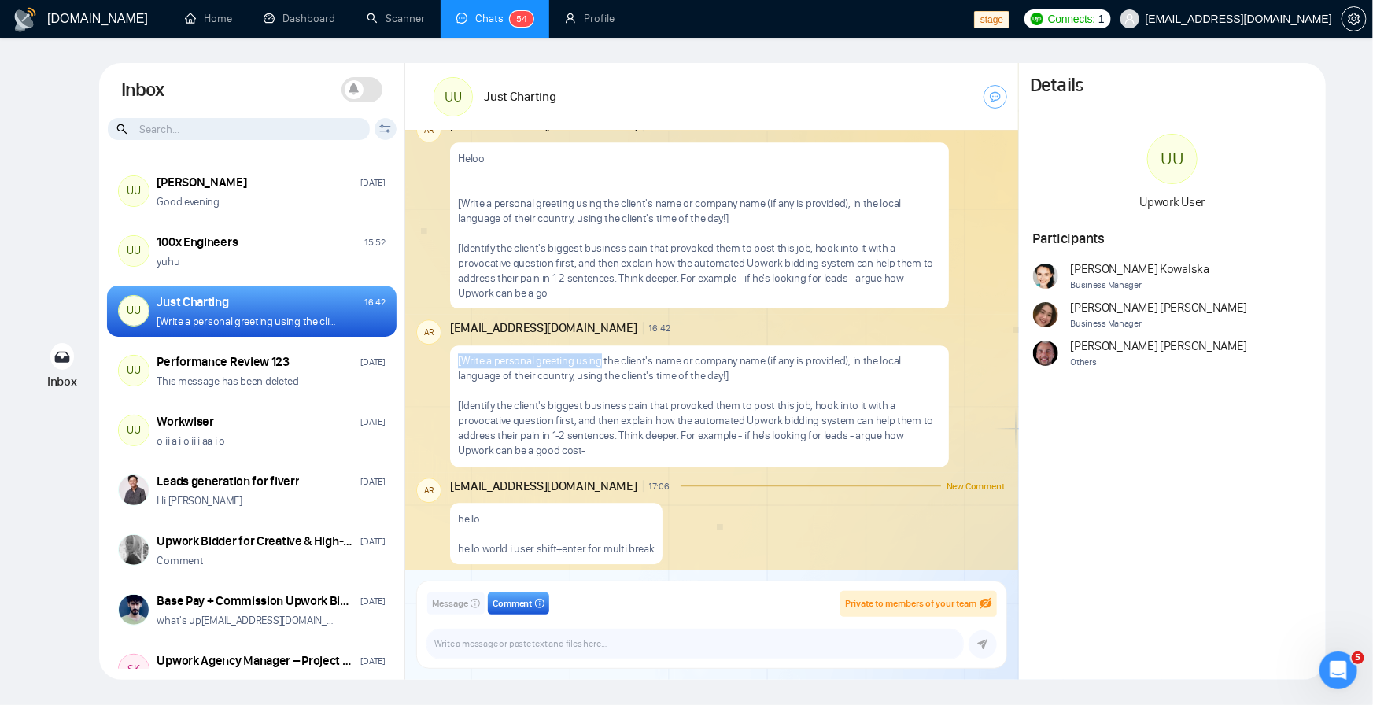
drag, startPoint x: 459, startPoint y: 359, endPoint x: 601, endPoint y: 361, distance: 142.4
click at [601, 361] on p "[Write a personal greeting using the client's name or company name (if any is p…" at bounding box center [699, 405] width 482 height 105
copy p "[Write a personal greeting using"
click at [491, 641] on textarea at bounding box center [695, 643] width 536 height 29
paste textarea "[Write a personal greeting using"
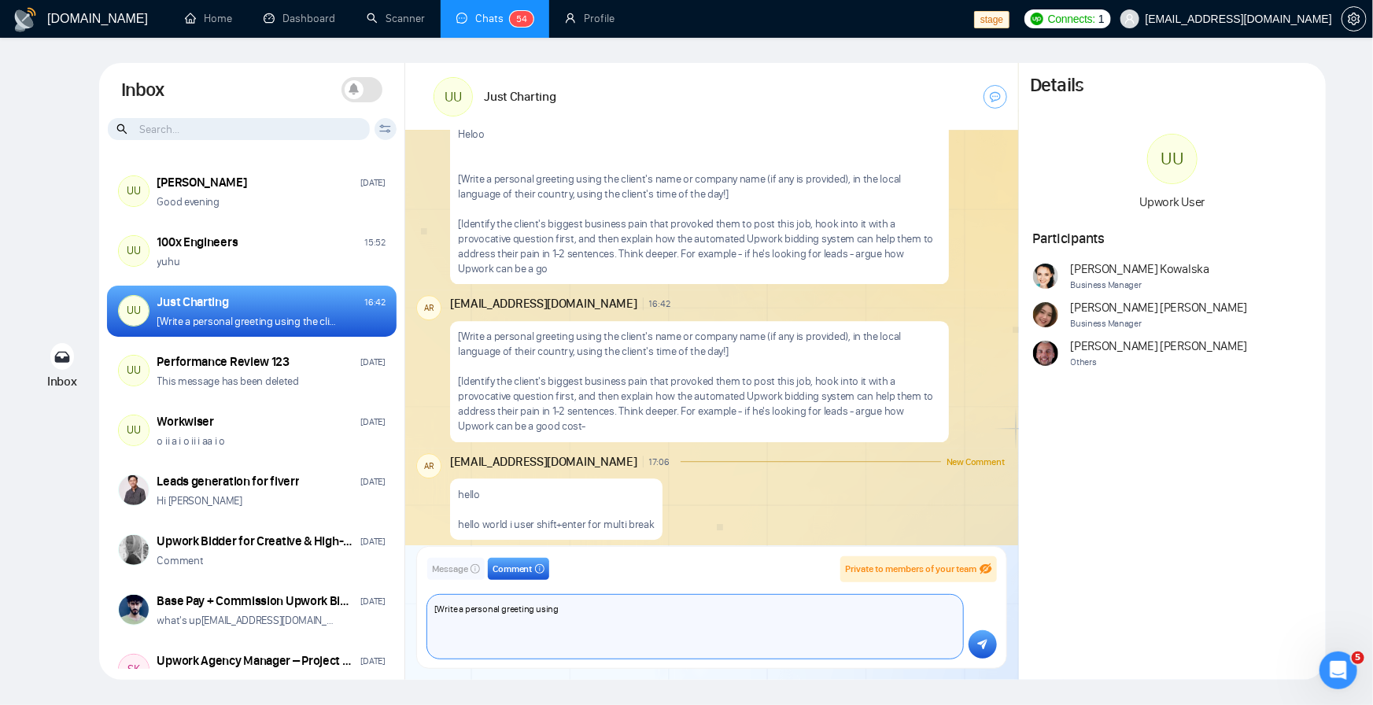
scroll to position [2081, 0]
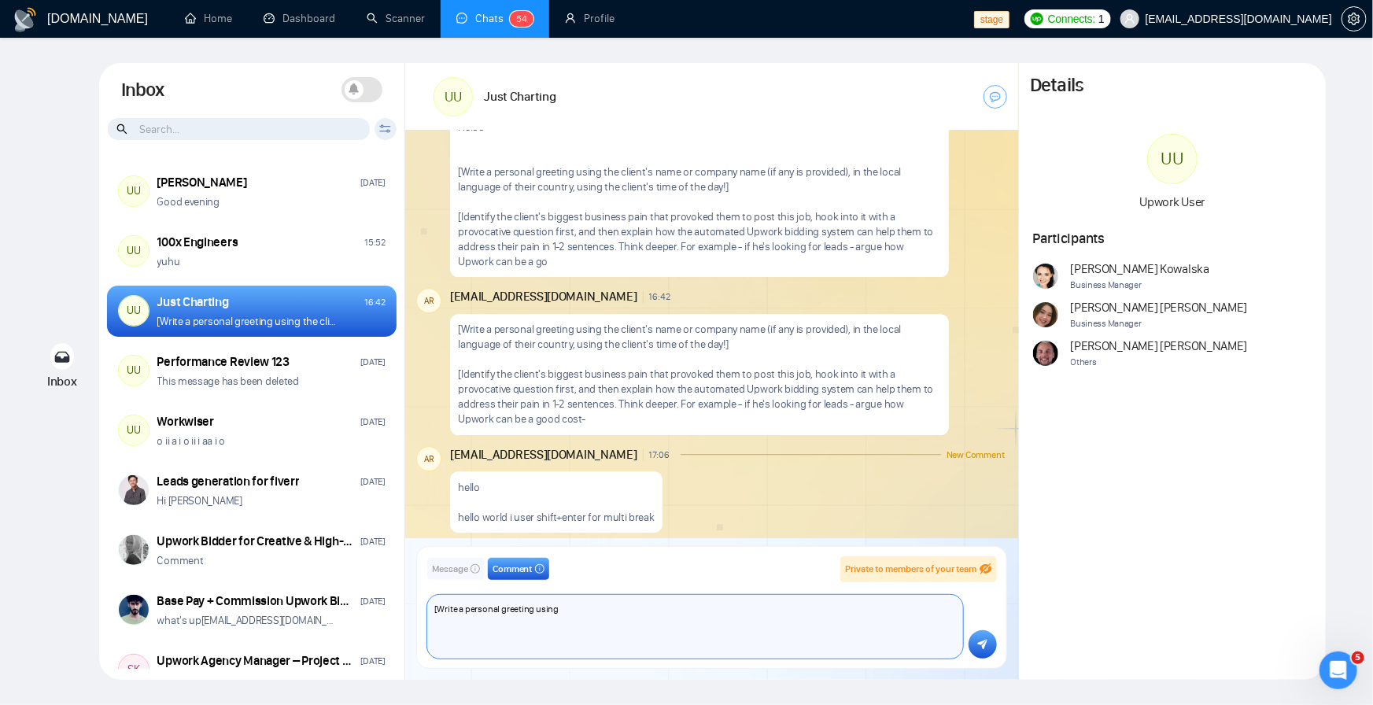
click at [500, 610] on textarea "[Write a personal greeting using" at bounding box center [695, 627] width 536 height 64
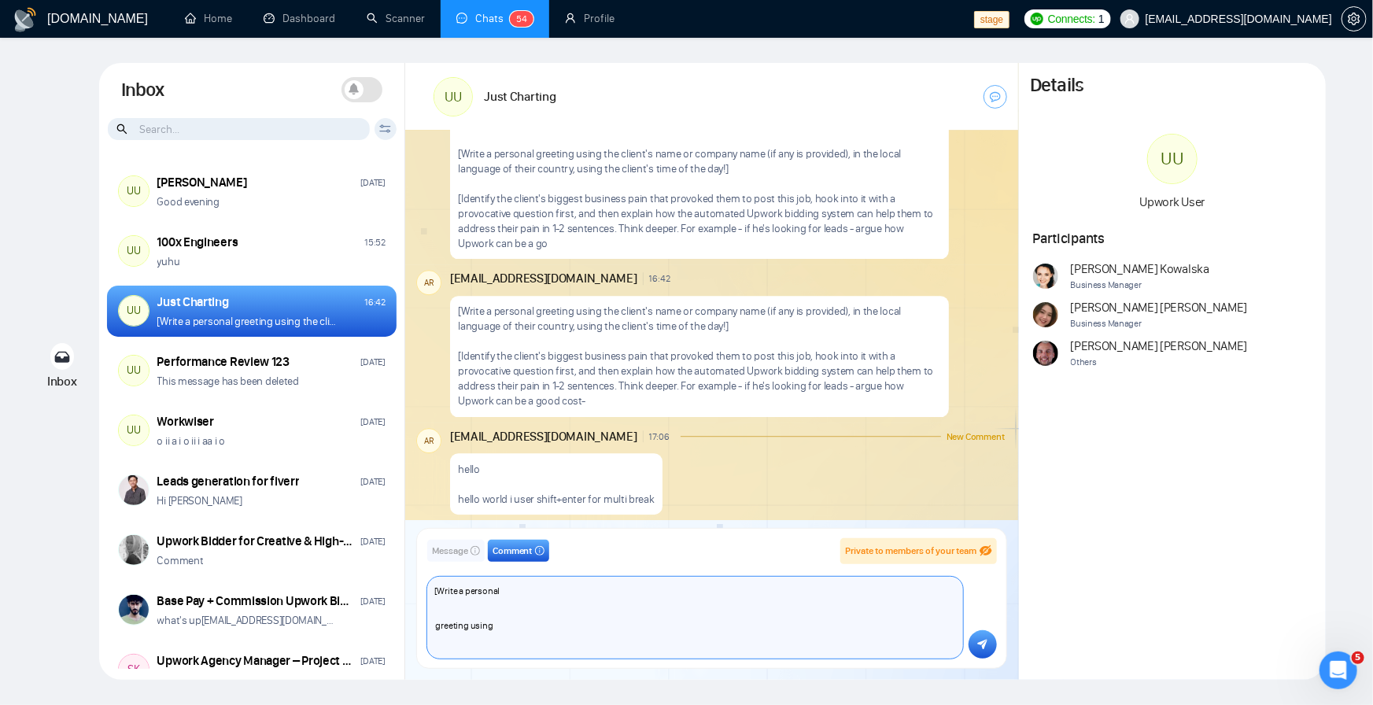
scroll to position [2099, 0]
type textarea "[Write a personal greeting using"
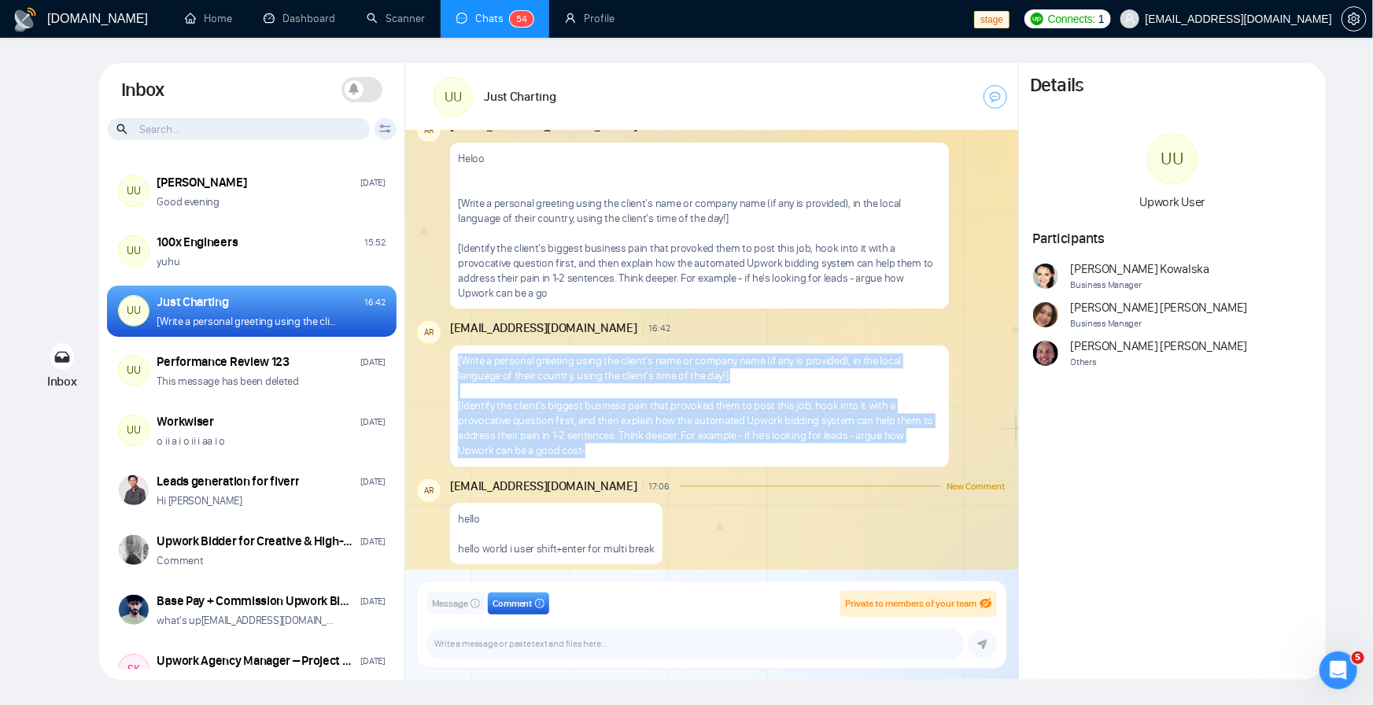
drag, startPoint x: 592, startPoint y: 450, endPoint x: 455, endPoint y: 366, distance: 160.0
click at [455, 366] on div "[Write a personal greeting using the client's name or company name (if any is p…" at bounding box center [699, 405] width 499 height 121
copy p "[Write a personal greeting using the client's name or company name (if any is p…"
click at [555, 393] on p "[Write a personal greeting using the client's name or company name (if any is p…" at bounding box center [699, 405] width 482 height 105
drag, startPoint x: 590, startPoint y: 448, endPoint x: 457, endPoint y: 367, distance: 155.7
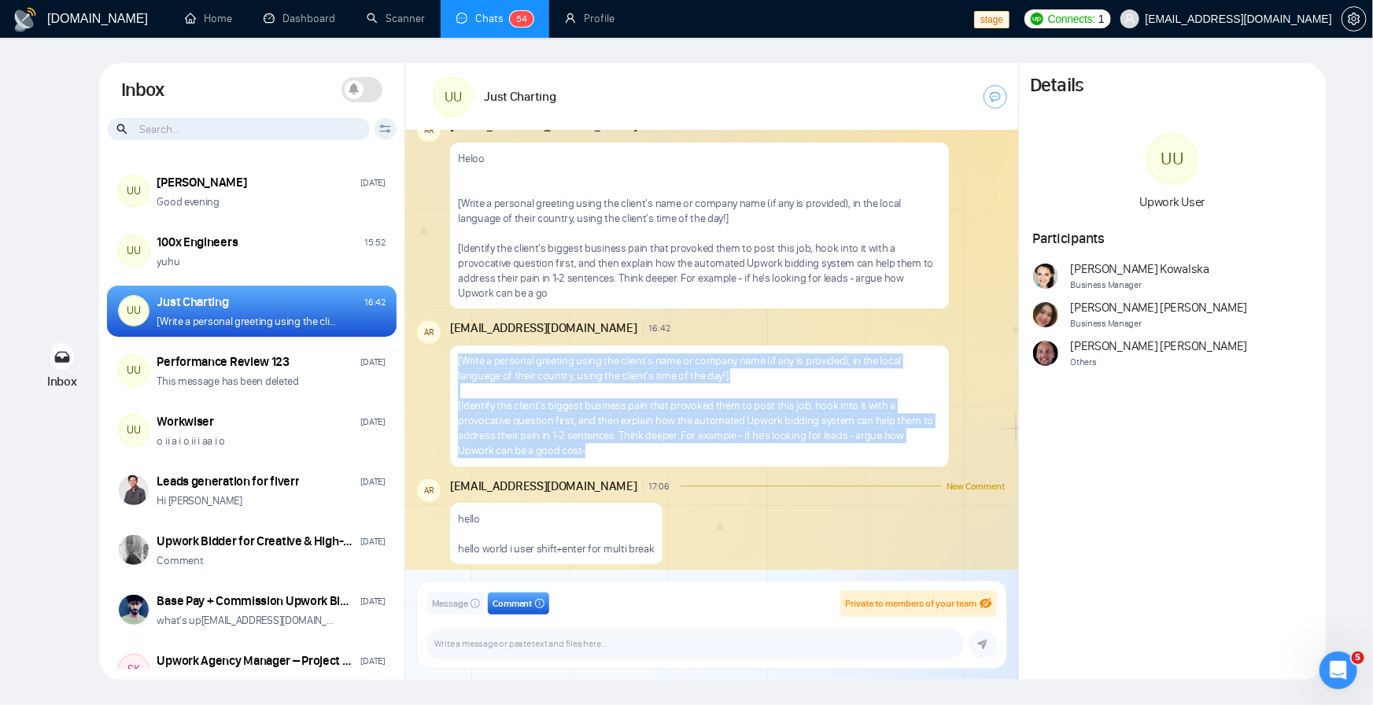
click at [458, 367] on p "[Write a personal greeting using the client's name or company name (if any is p…" at bounding box center [699, 405] width 482 height 105
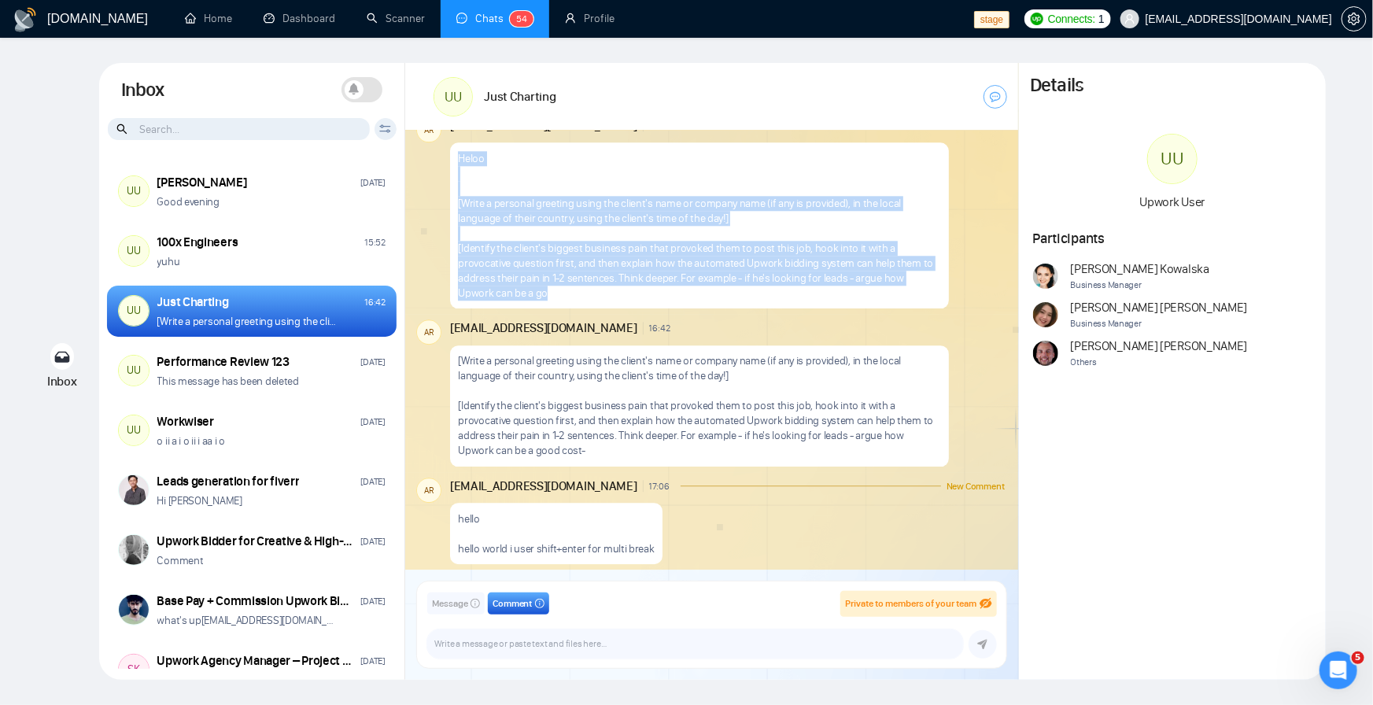
drag, startPoint x: 555, startPoint y: 293, endPoint x: 460, endPoint y: 158, distance: 164.8
click at [460, 158] on p "Heloo [Write a personal greeting using the client's name or company name (if an…" at bounding box center [699, 225] width 482 height 149
copy p "Heloo [Write a personal greeting using the client's name or company name (if an…"
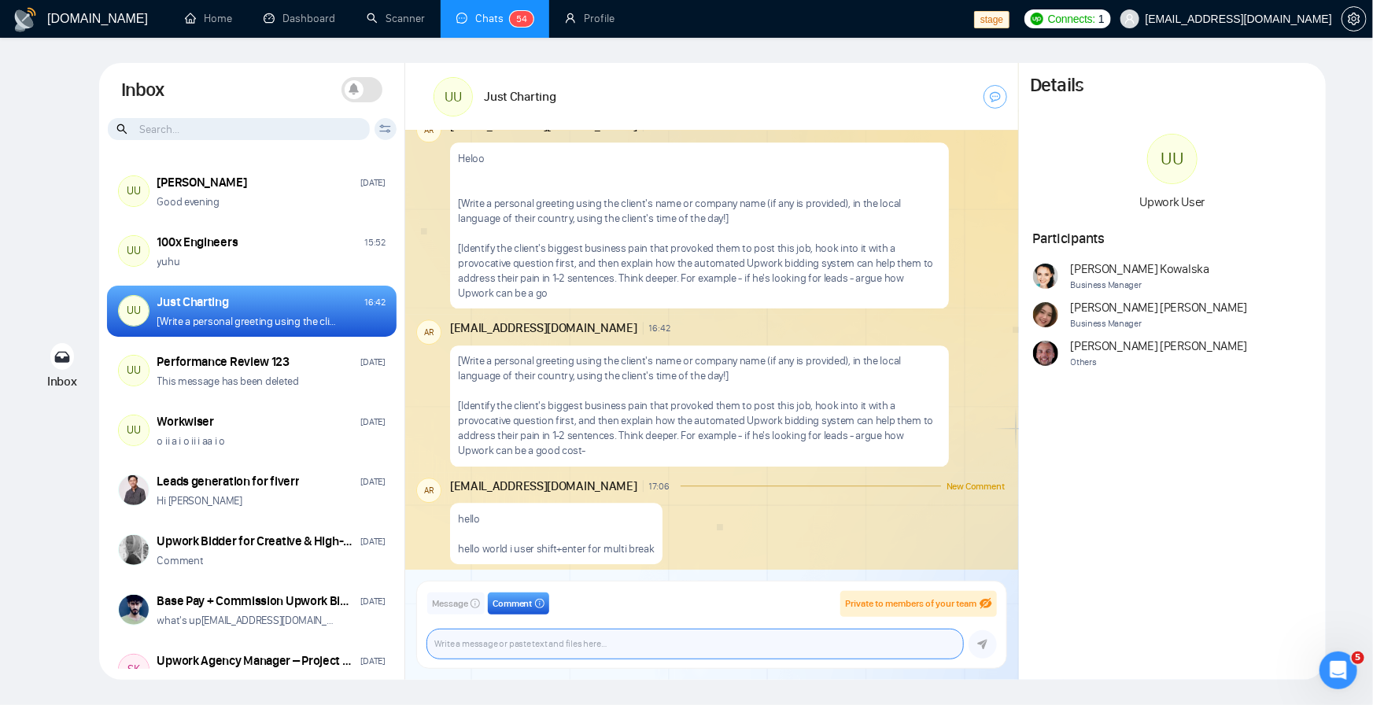
click at [468, 647] on textarea at bounding box center [695, 643] width 536 height 29
paste textarea "Heloo [Write a personal greeting using the client's name or company name (if an…"
type textarea "Heloo [Write a personal greeting using the client's name or company name (if an…"
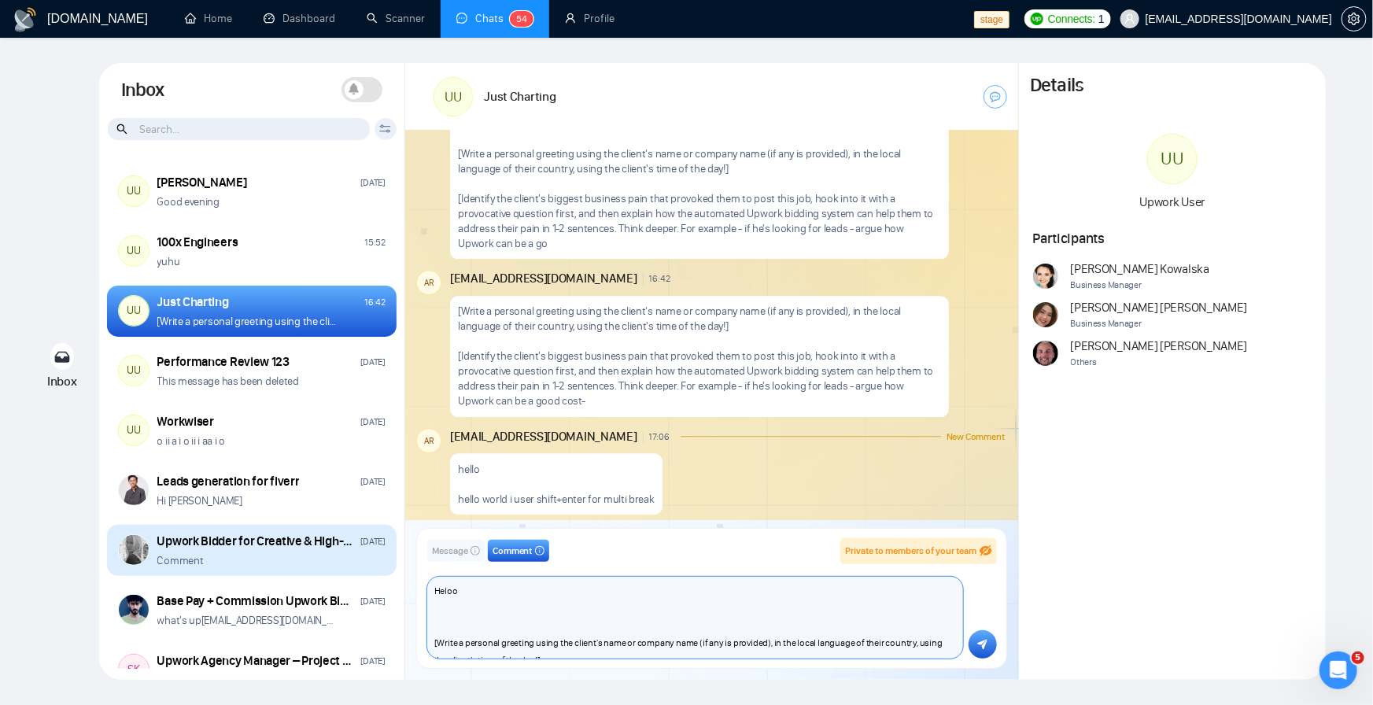
scroll to position [0, 0]
drag, startPoint x: 747, startPoint y: 651, endPoint x: 380, endPoint y: 554, distance: 379.1
click at [380, 554] on div "Inbox Turn On Push Notifications Stay updated instantly with real-time alerts. …" at bounding box center [712, 371] width 1226 height 617
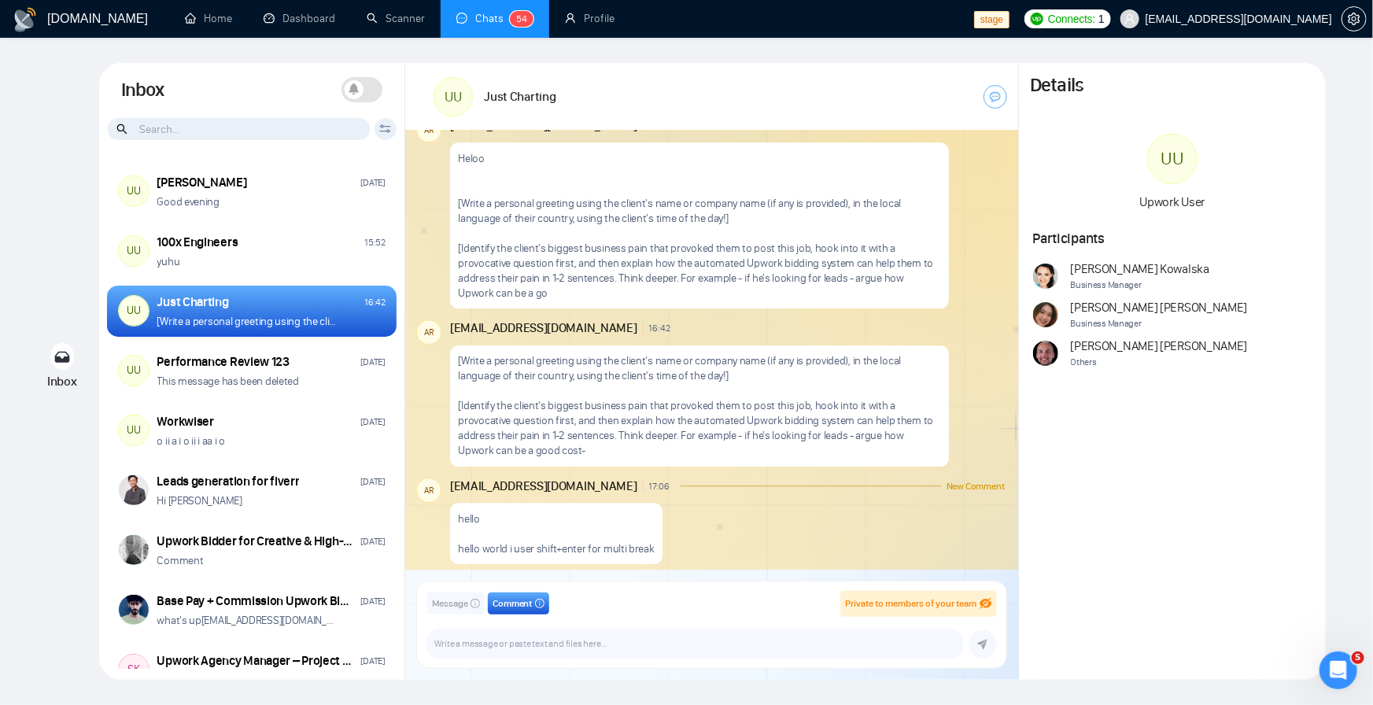
click at [1185, 475] on div "Details UU Upwork User Participants [PERSON_NAME] Business Manager [PERSON_NAME…" at bounding box center [1172, 371] width 307 height 617
click at [523, 644] on textarea at bounding box center [695, 643] width 536 height 29
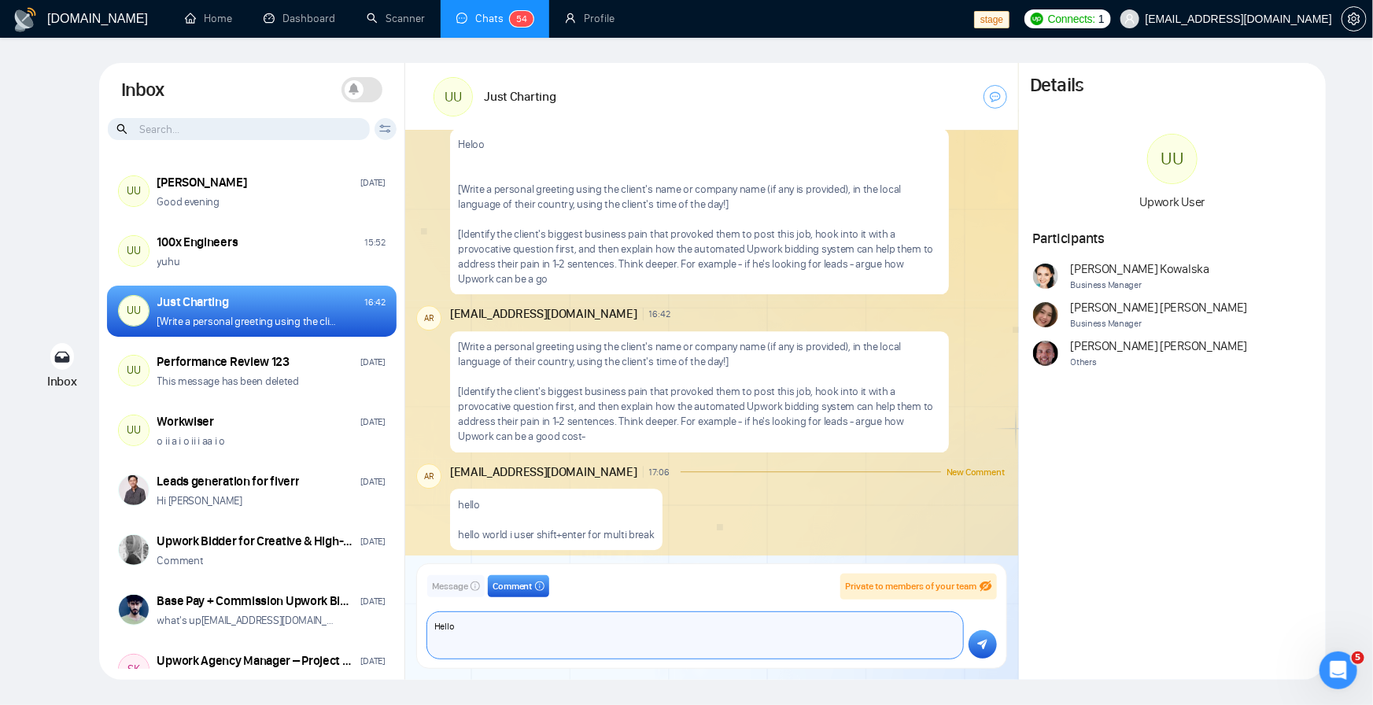
scroll to position [2081, 0]
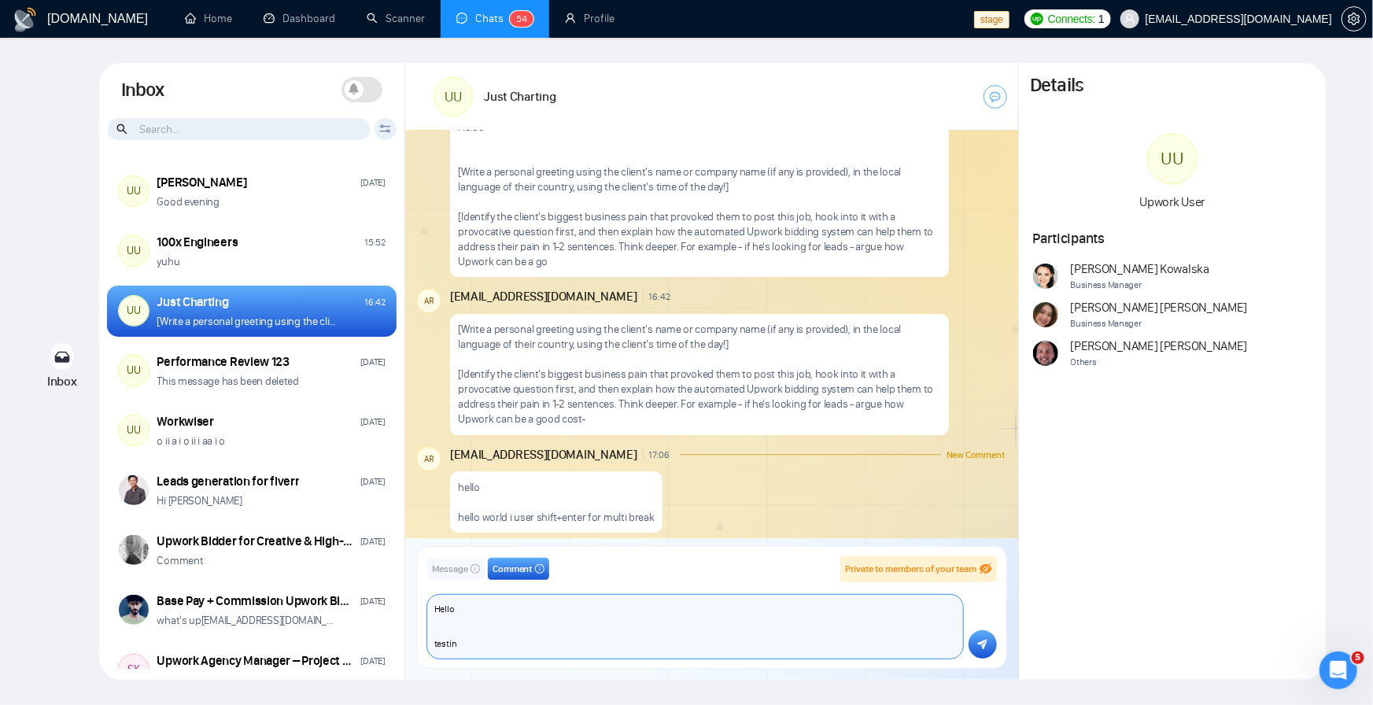
type textarea "Hello testing"
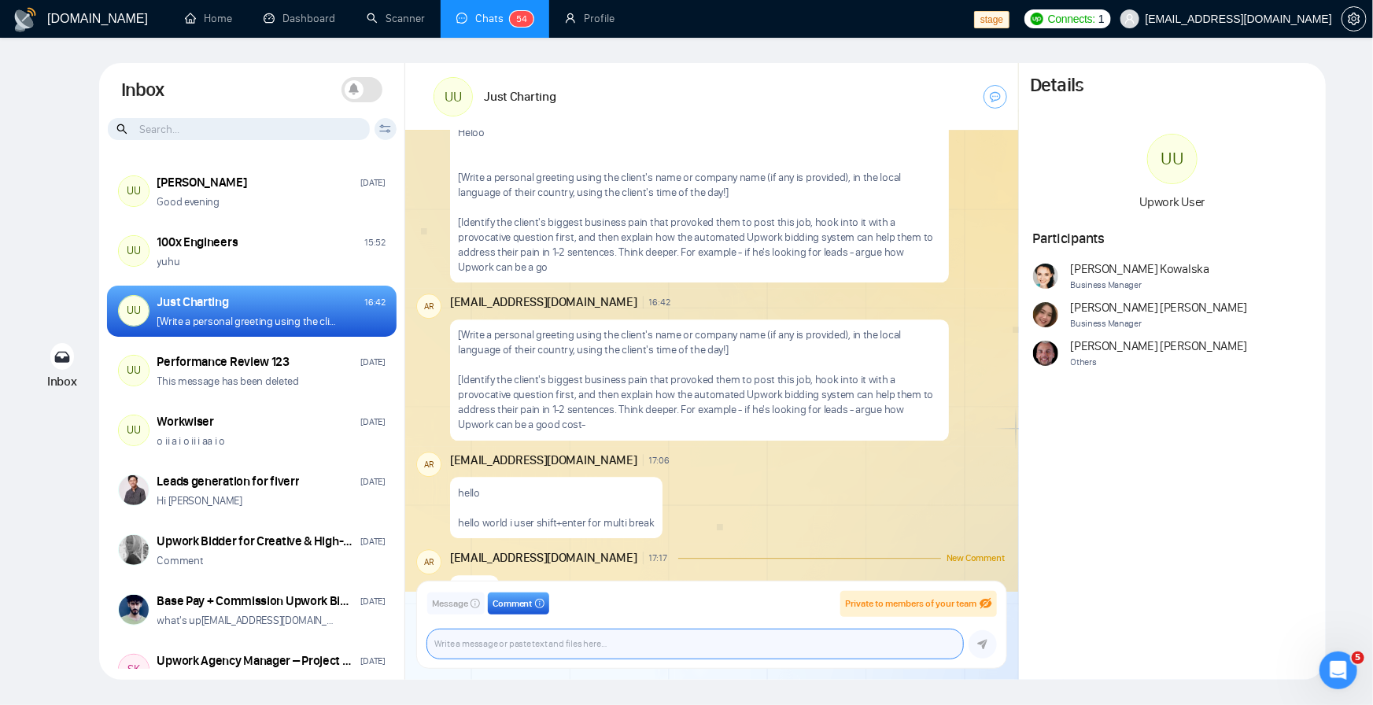
scroll to position [2057, 0]
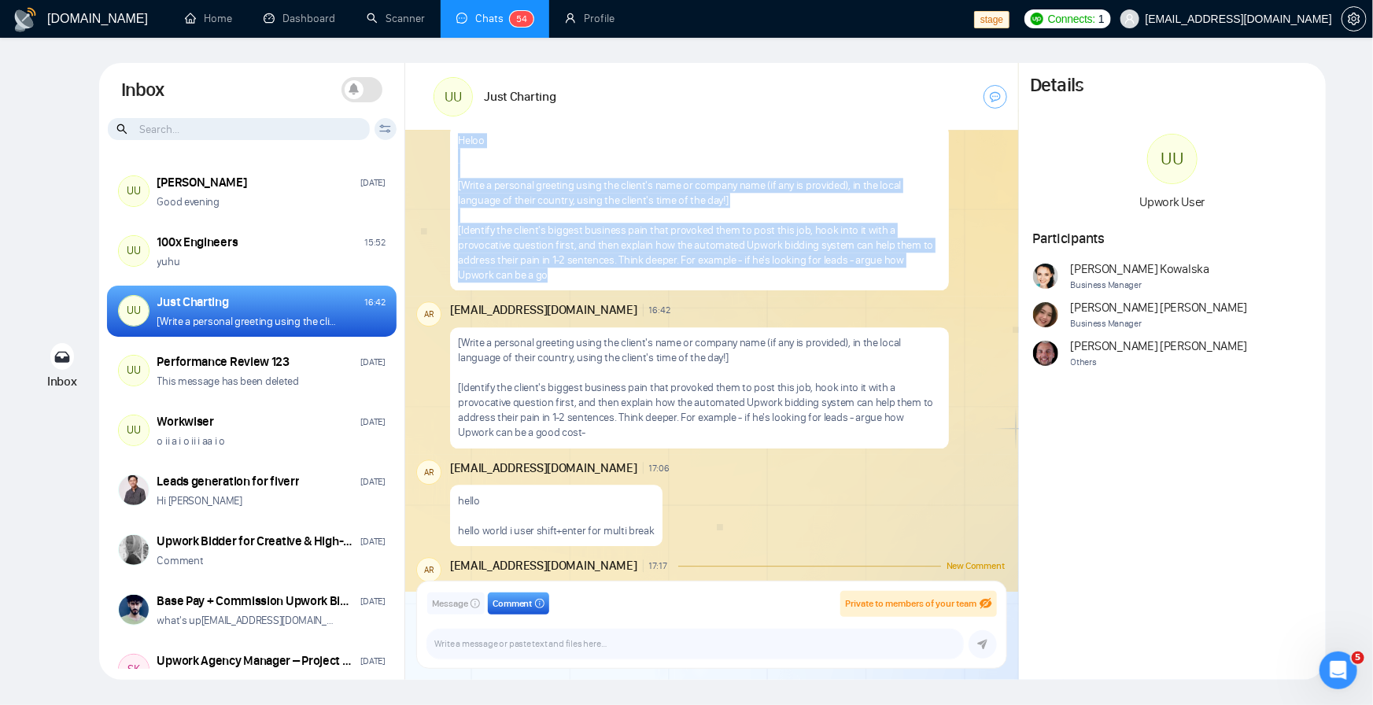
drag, startPoint x: 557, startPoint y: 282, endPoint x: 461, endPoint y: 155, distance: 159.5
click at [461, 155] on p "Heloo [Write a personal greeting using the client's name or company name (if an…" at bounding box center [699, 207] width 482 height 149
copy p "Heloo [Write a personal greeting using the client's name or company name (if an…"
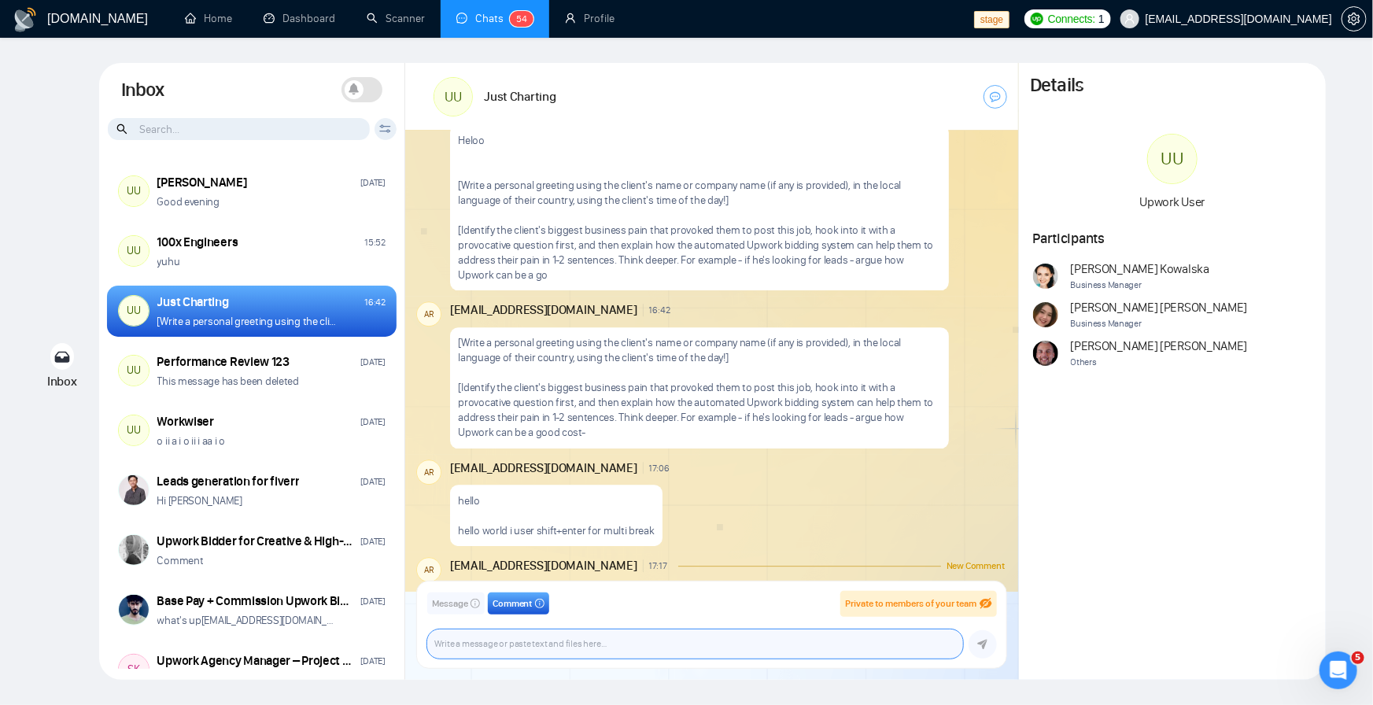
click at [492, 640] on textarea at bounding box center [695, 643] width 536 height 29
paste textarea "Heloo [Write a personal greeting using the client's name or company name (if an…"
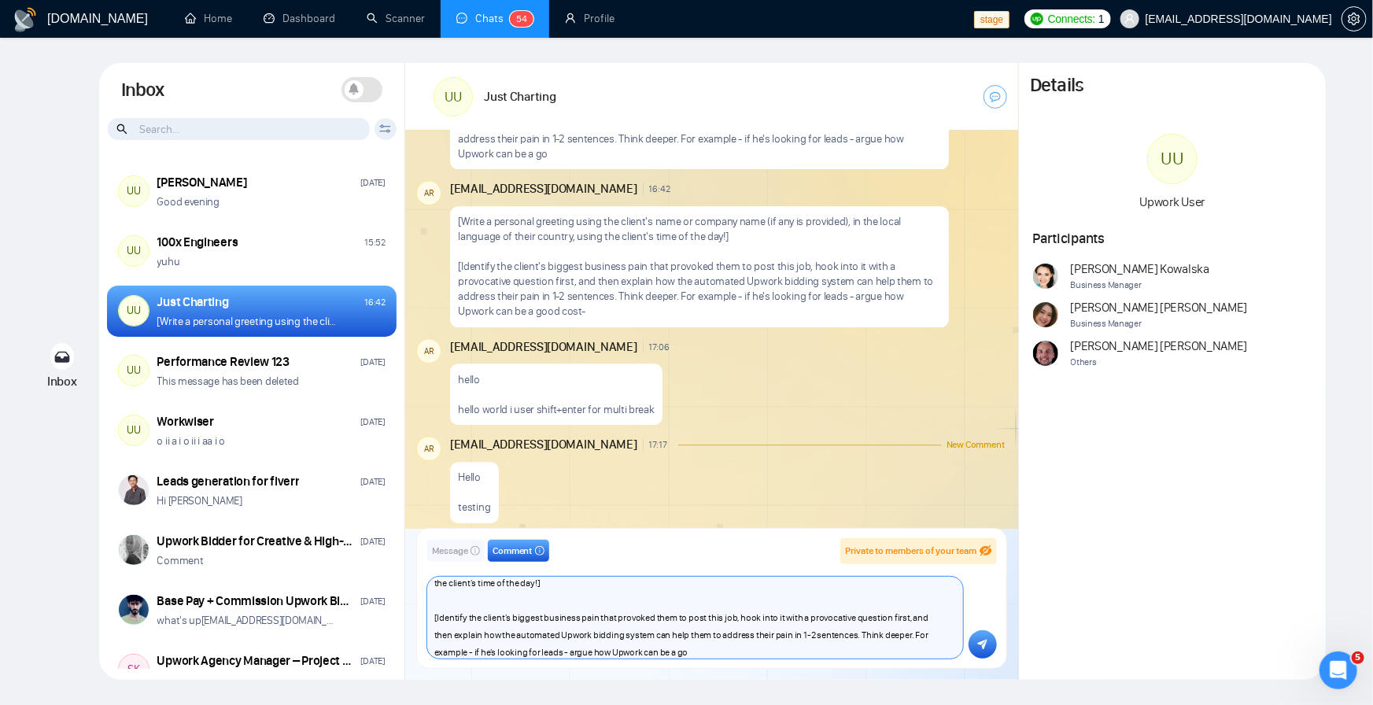
scroll to position [2196, 0]
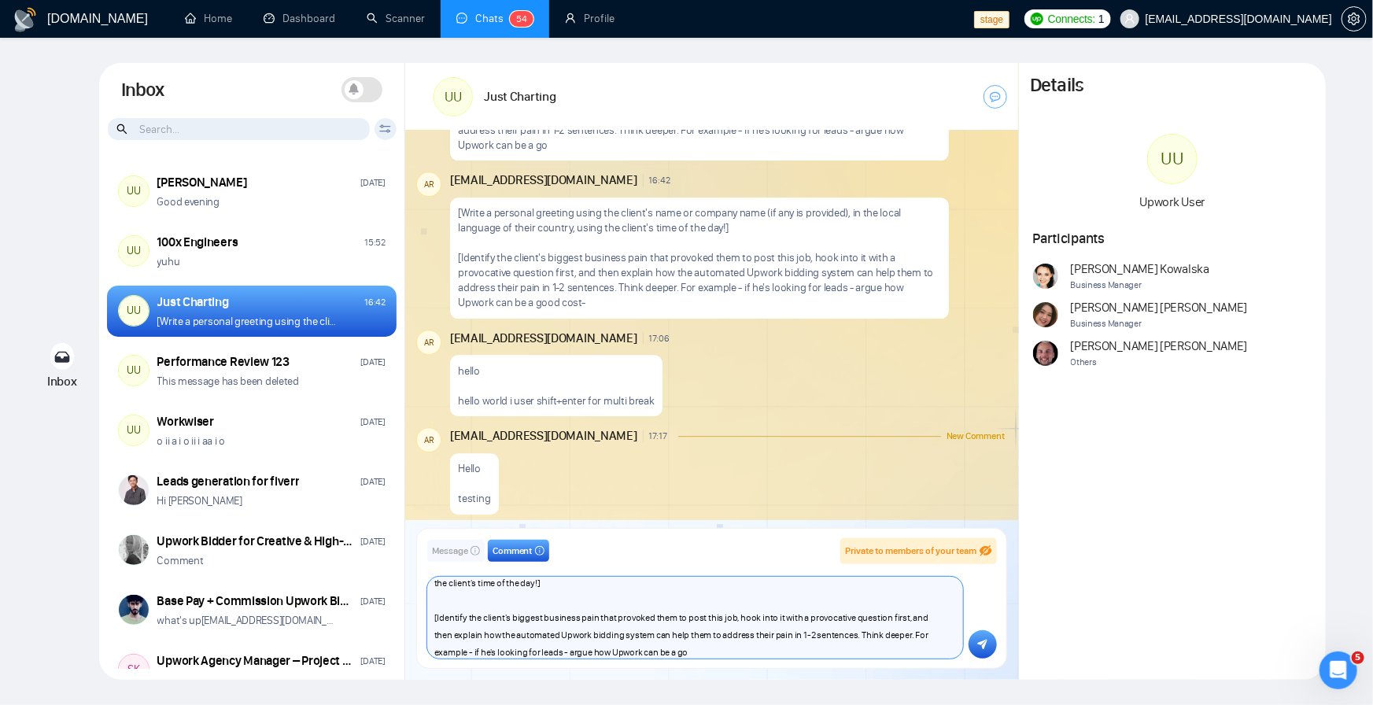
click at [654, 618] on textarea "Heloo [Write a personal greeting using the client's name or company name (if an…" at bounding box center [695, 618] width 536 height 82
click at [699, 647] on textarea "Heloo [Write a personal greeting using the client's name or company name (if an…" at bounding box center [695, 618] width 536 height 82
type textarea "Heloo [Write a personal greeting using the client's name or company name (if an…"
click at [977, 651] on button "submit" at bounding box center [982, 644] width 28 height 28
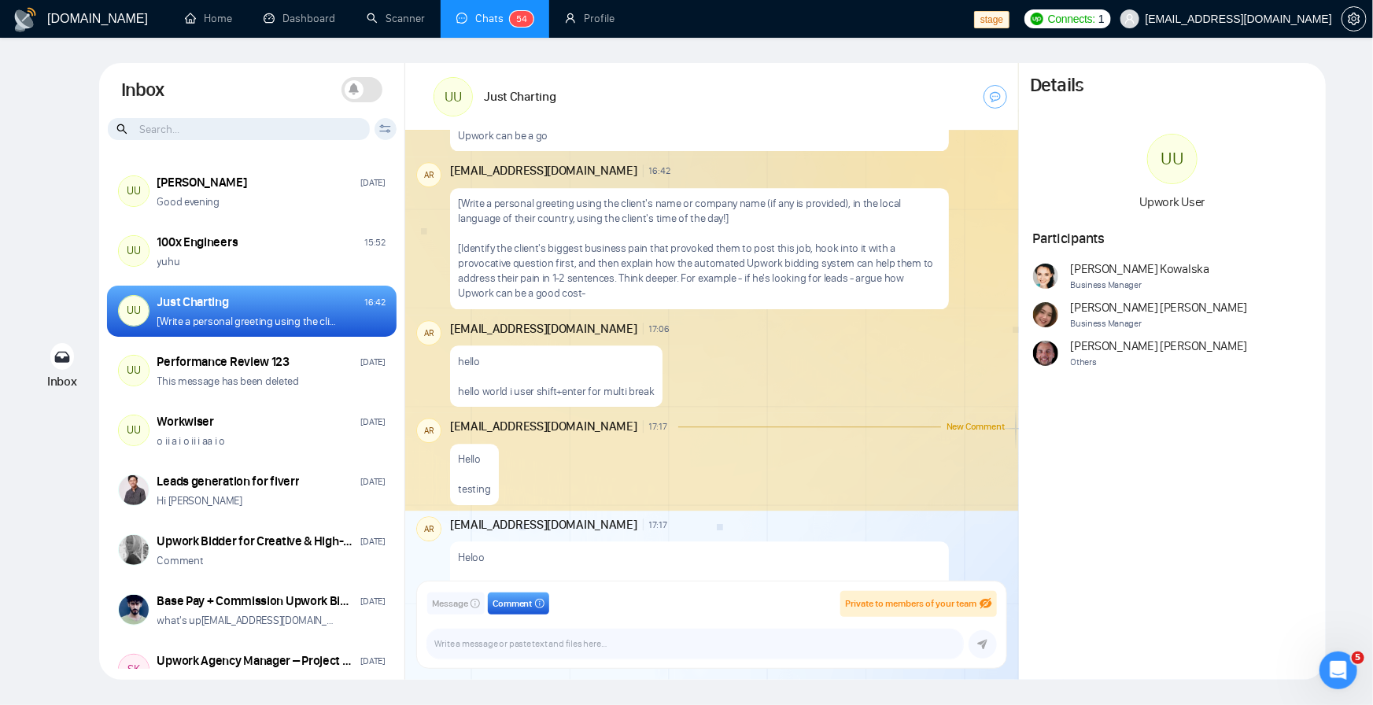
scroll to position [2350, 0]
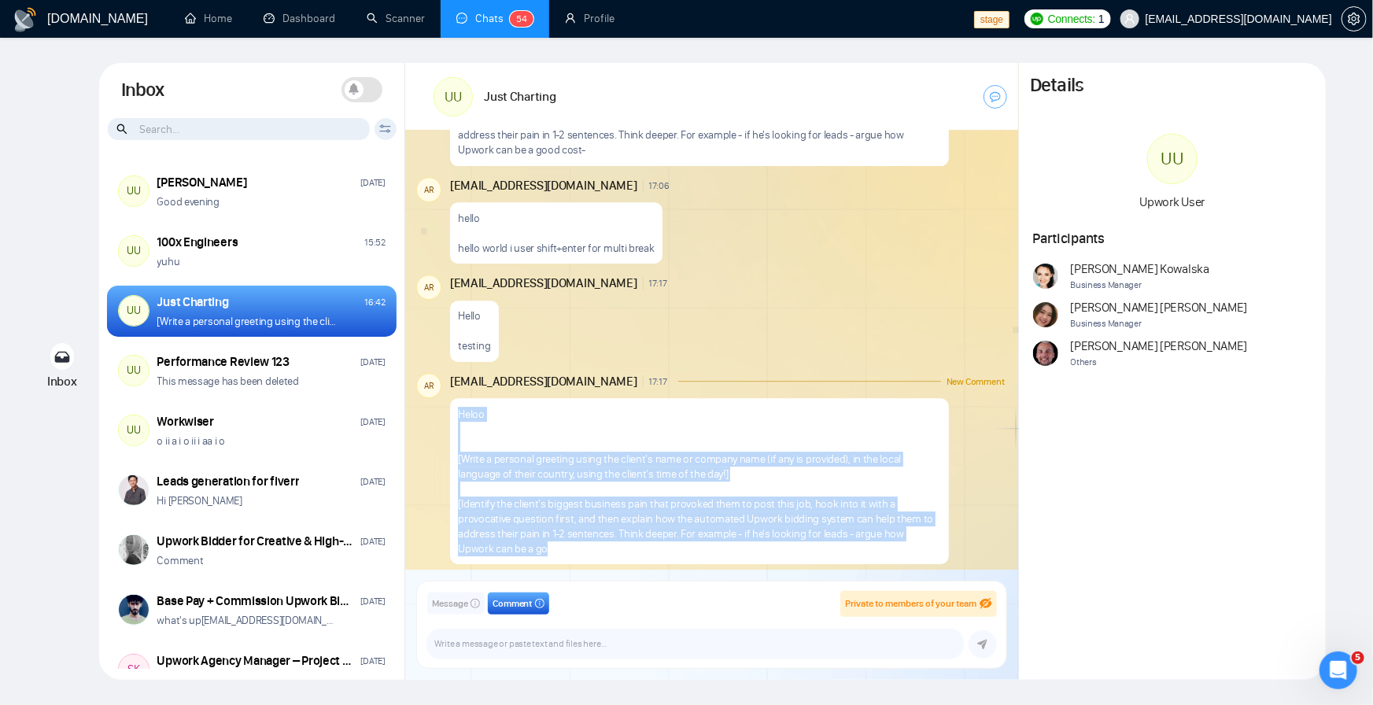
drag, startPoint x: 557, startPoint y: 551, endPoint x: 452, endPoint y: 422, distance: 166.1
click at [452, 422] on div "Heloo [Write a personal greeting using the client's name or company name (if an…" at bounding box center [699, 481] width 499 height 166
copy p "[Write a personal greeting using the client's name or company name (if any is p…"
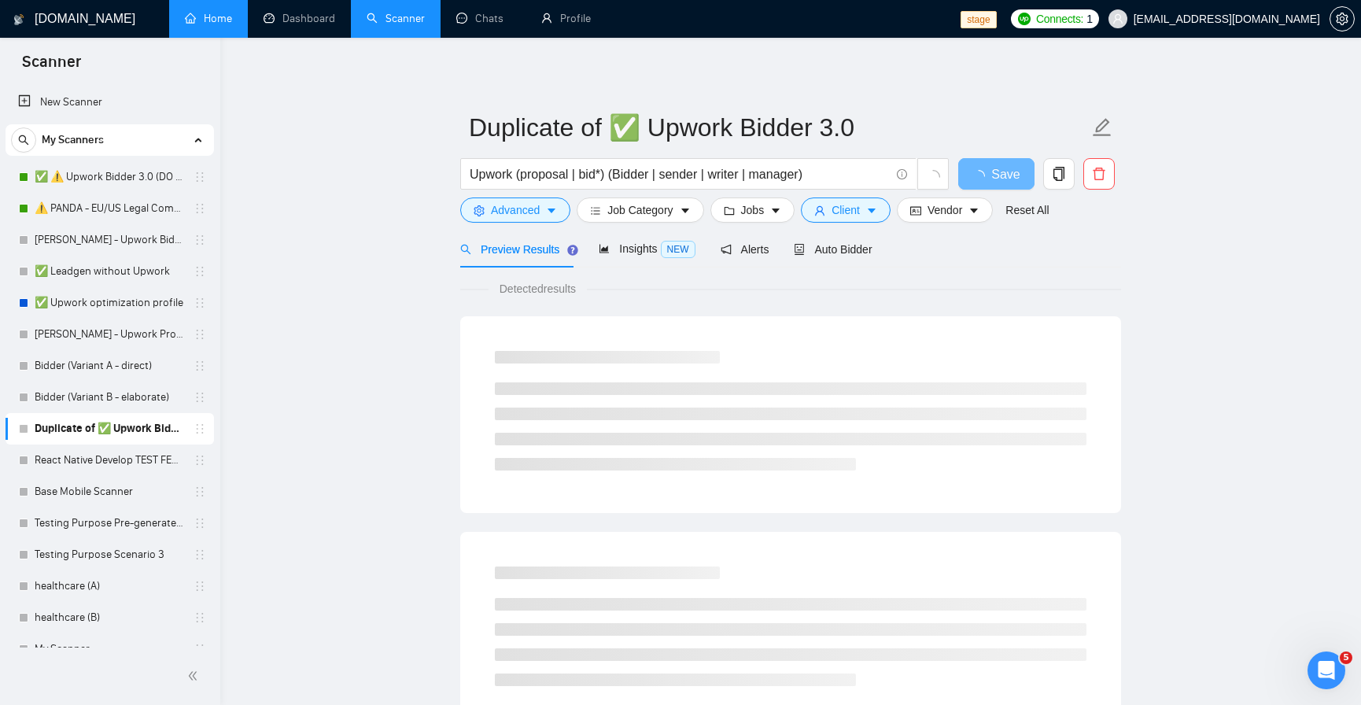
click at [219, 25] on link "Home" at bounding box center [208, 18] width 47 height 13
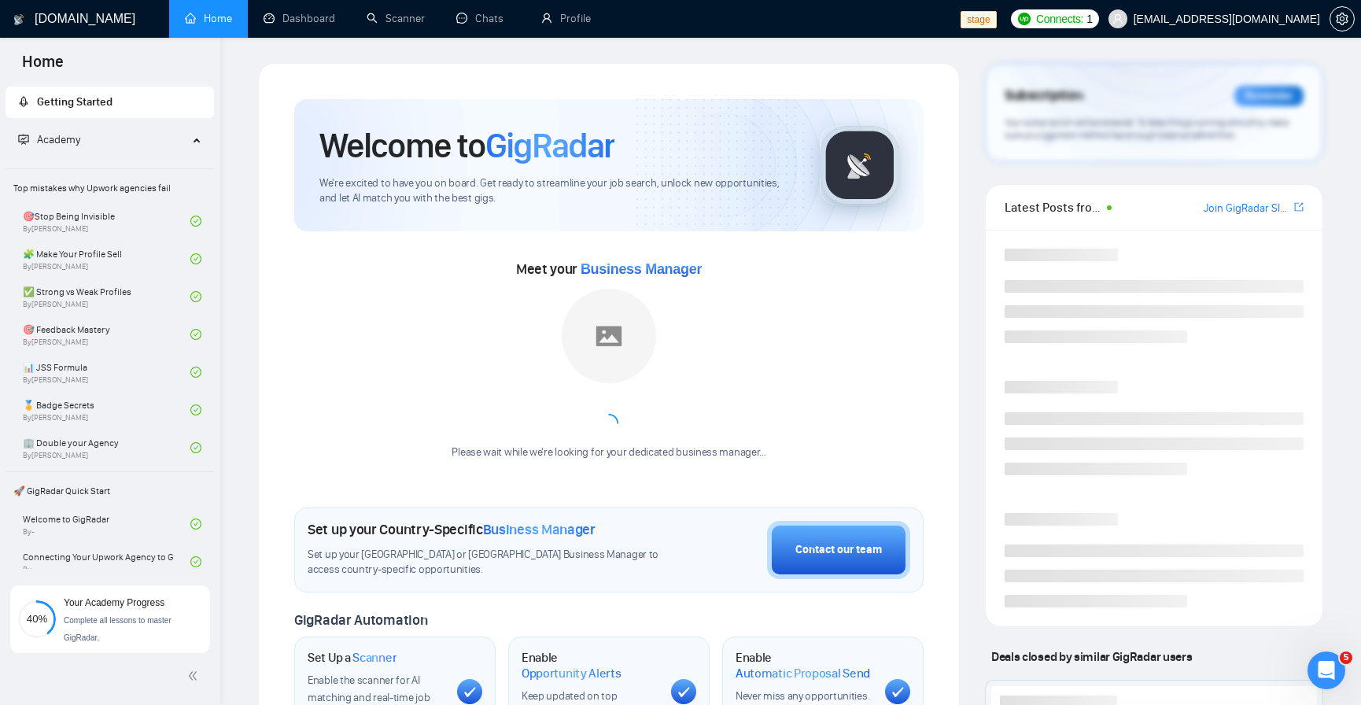
scroll to position [525, 0]
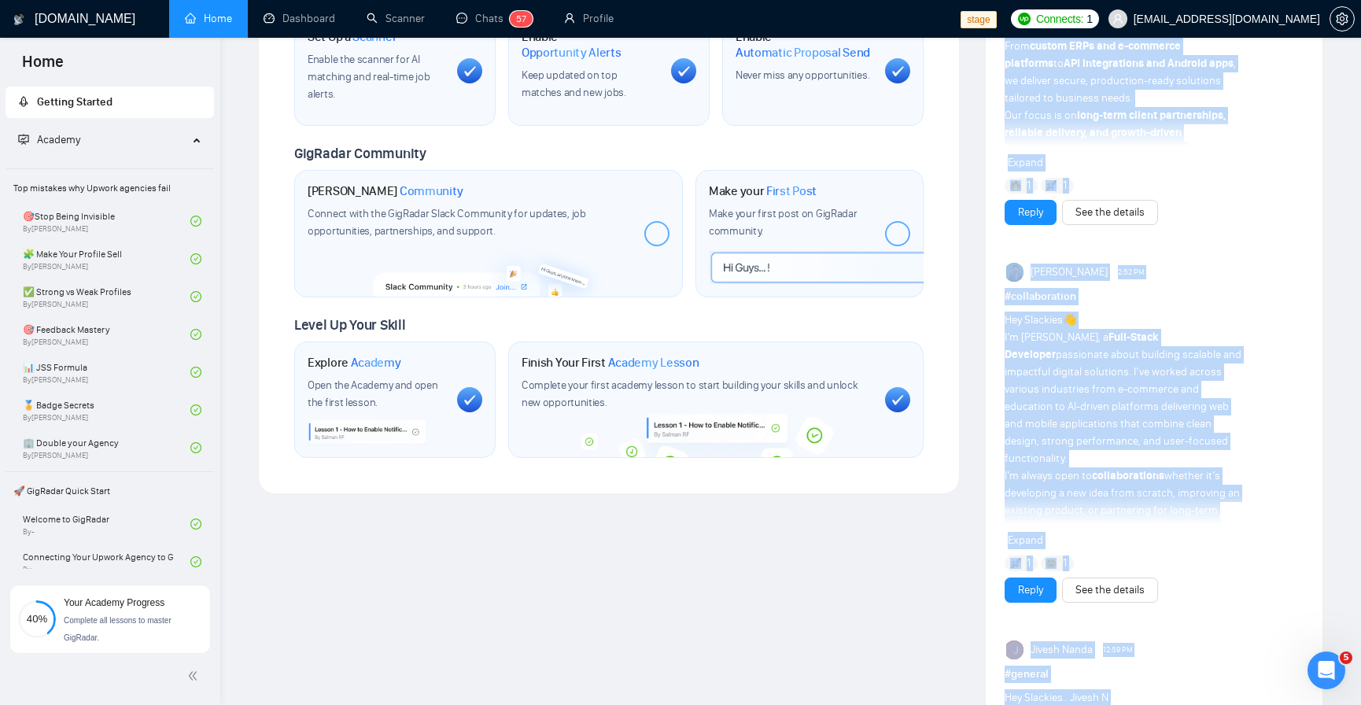
drag, startPoint x: 647, startPoint y: 650, endPoint x: 822, endPoint y: 619, distance: 178.1
click at [822, 619] on div "[DOMAIN_NAME] Home Dashboard Scanner Chats 5 7 Profile stage Connects: 1 [EMAIL…" at bounding box center [790, 312] width 1141 height 1867
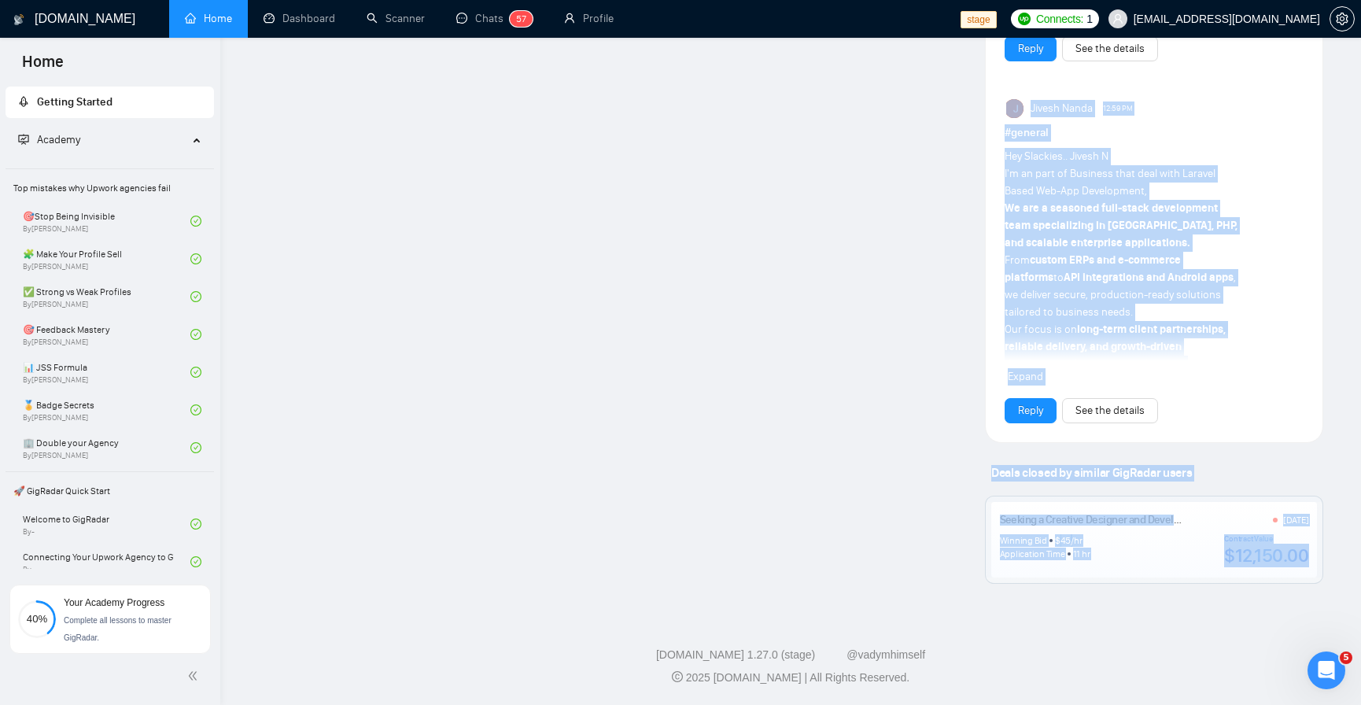
click at [605, 650] on div "[DOMAIN_NAME] 1.27.0 (stage) @vadymhimself" at bounding box center [790, 655] width 1115 height 17
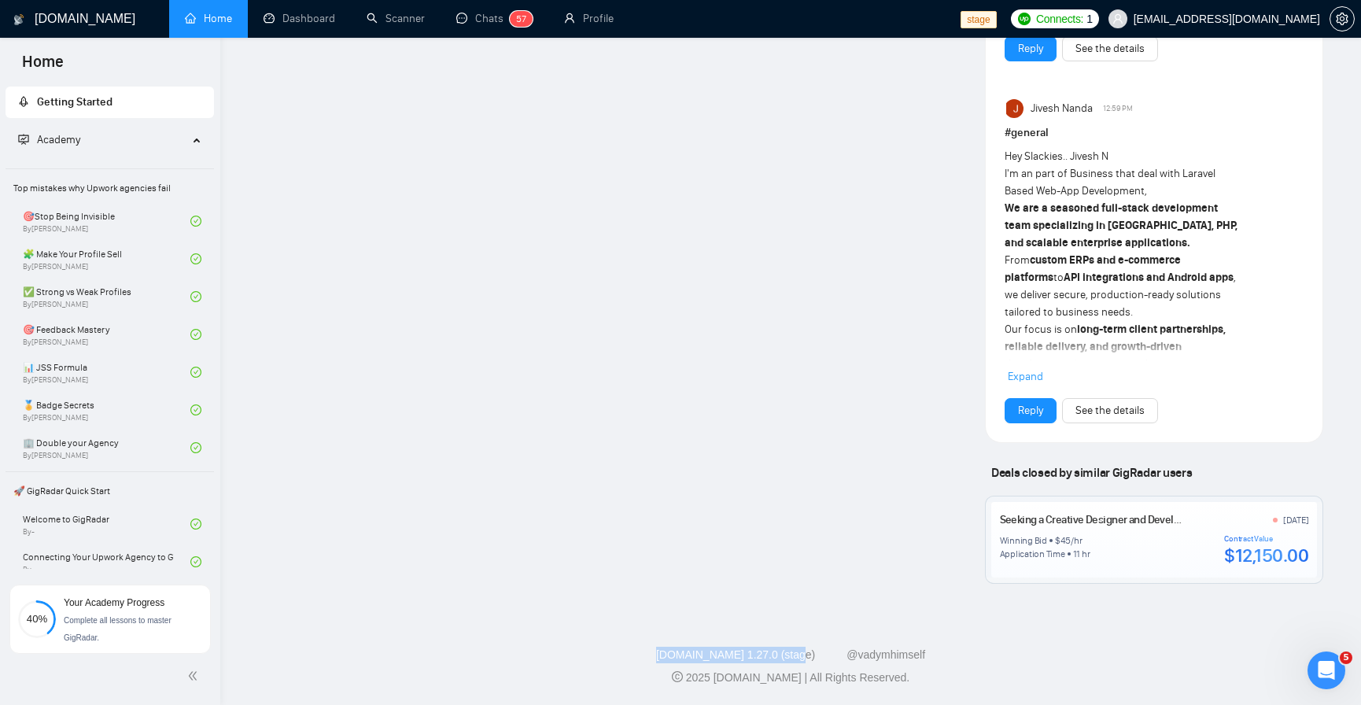
drag, startPoint x: 648, startPoint y: 648, endPoint x: 804, endPoint y: 661, distance: 156.3
click at [804, 661] on div "[DOMAIN_NAME] 1.27.0 (stage) @vadymhimself" at bounding box center [790, 655] width 1115 height 17
copy link "[DOMAIN_NAME] 1.27.0 (stage)"
